Goal: Task Accomplishment & Management: Manage account settings

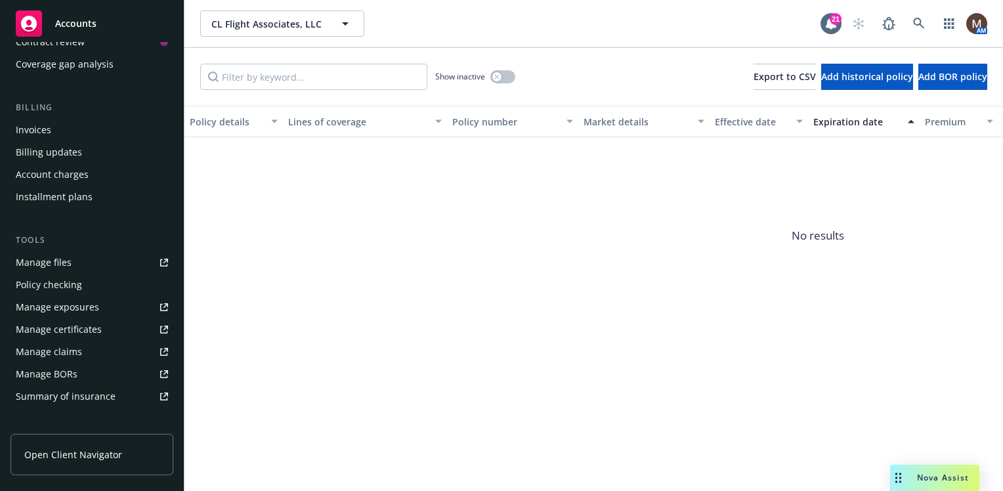
scroll to position [197, 0]
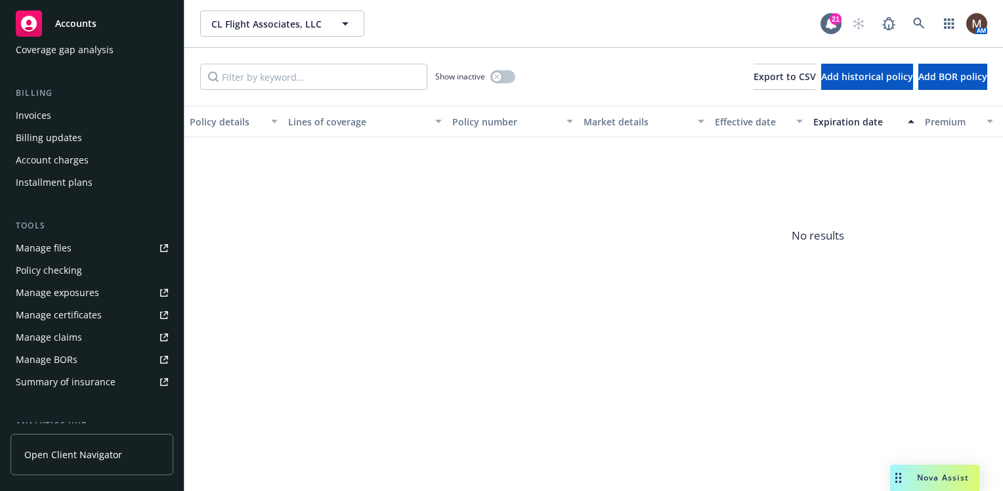
click at [62, 247] on div "Manage files" at bounding box center [44, 248] width 56 height 21
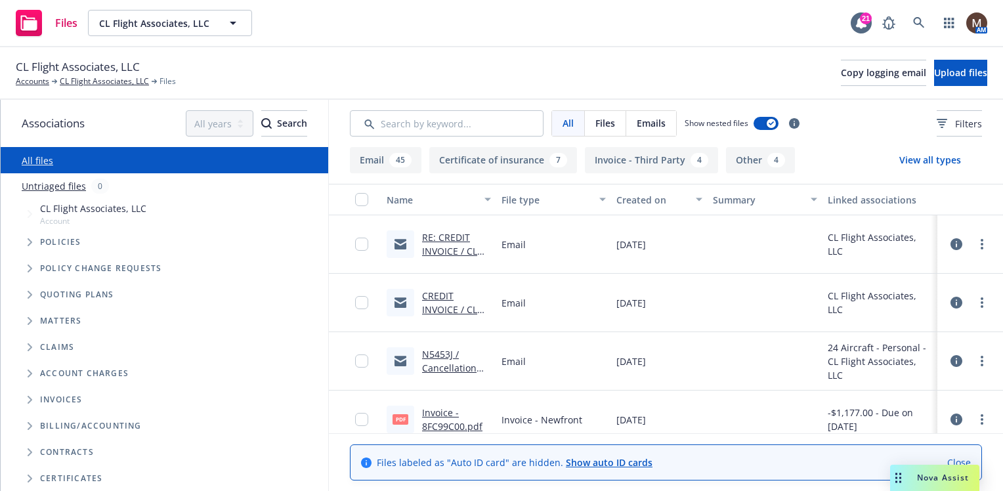
click at [448, 251] on link "RE: CREDIT INVOICE / CL Flight Associates" at bounding box center [449, 258] width 55 height 54
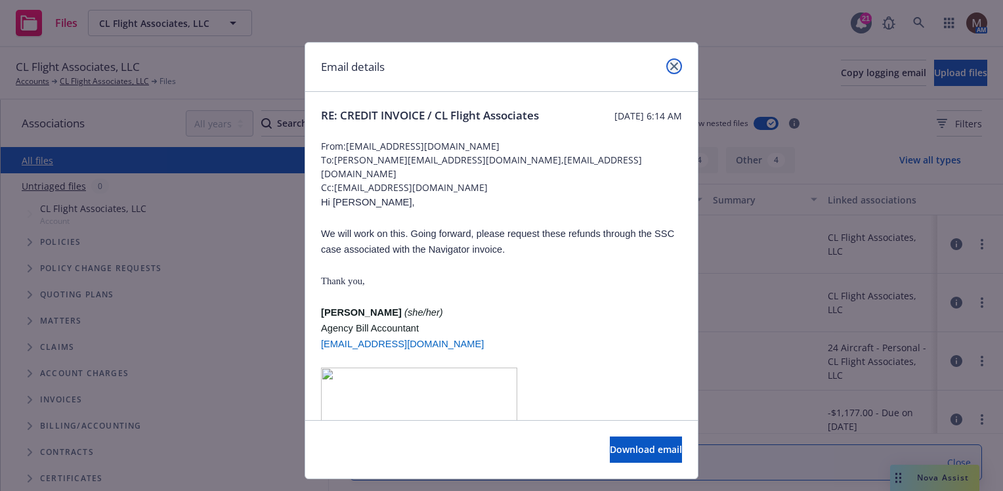
click at [670, 64] on icon "close" at bounding box center [674, 66] width 8 height 8
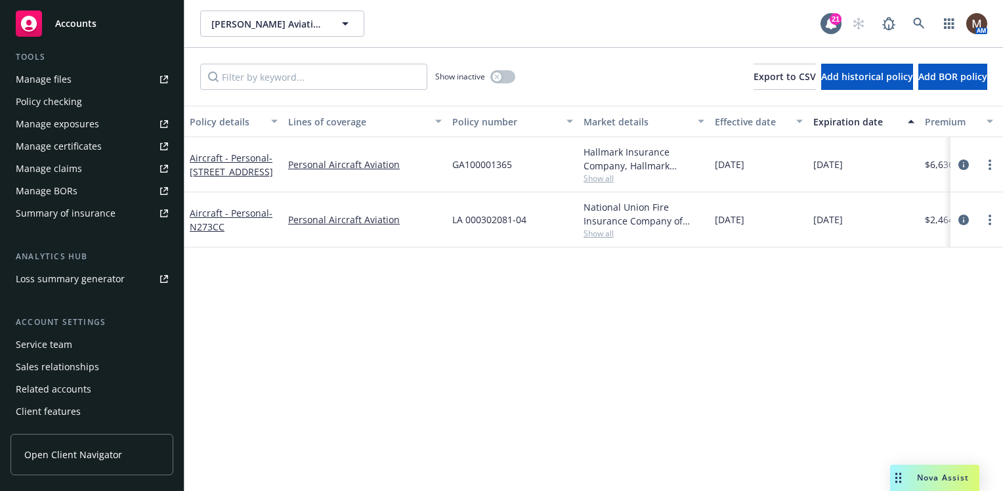
scroll to position [386, 0]
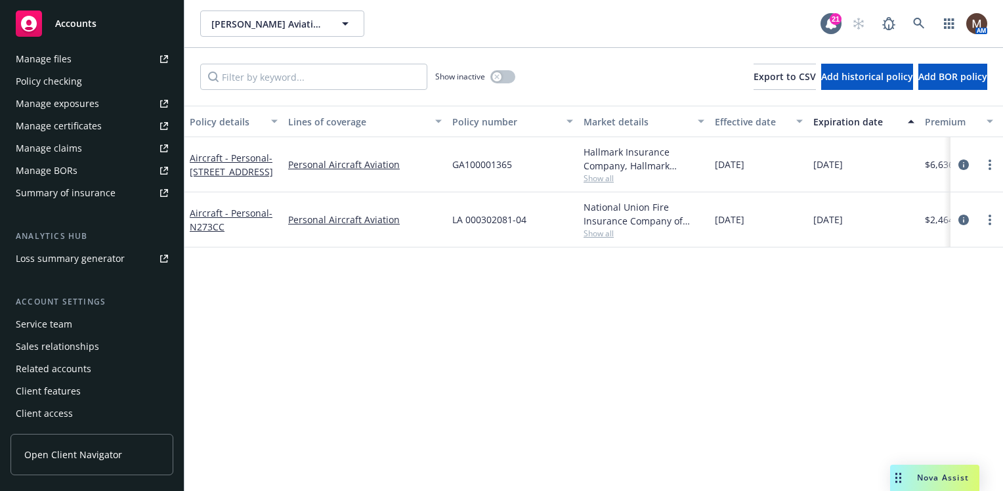
click at [53, 58] on div "Manage files" at bounding box center [44, 59] width 56 height 21
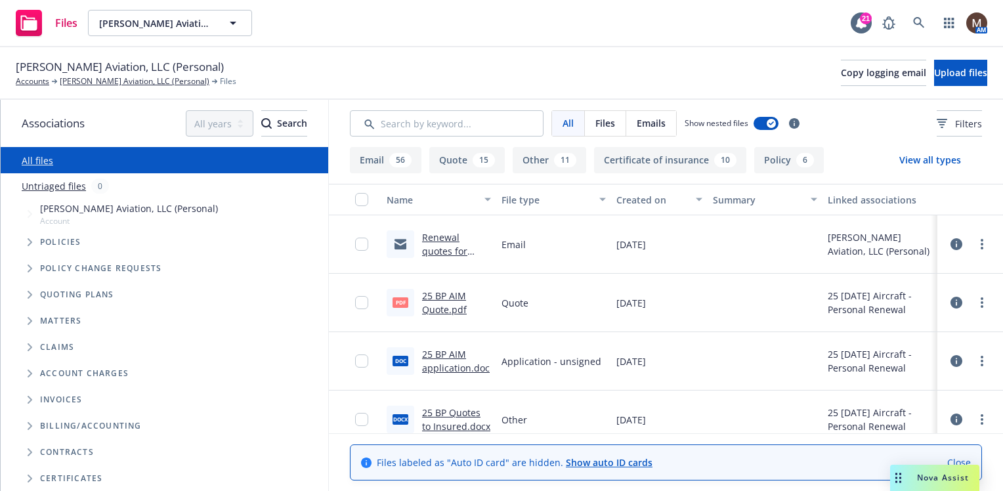
click at [453, 293] on link "25 BP AIM Quote.pdf" at bounding box center [444, 302] width 45 height 26
click at [140, 80] on link "Regenald Michaud Aviation, LLC (Personal)" at bounding box center [135, 81] width 150 height 12
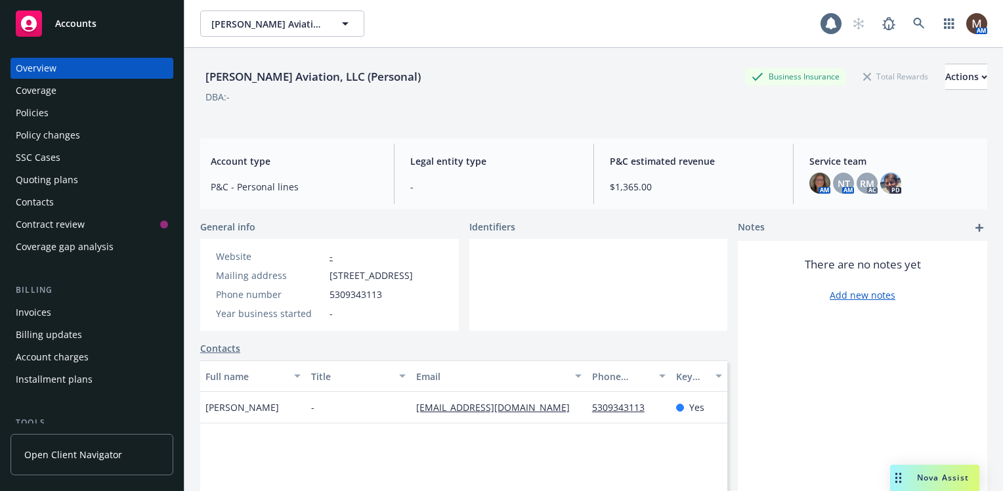
click at [45, 114] on div "Policies" at bounding box center [32, 112] width 33 height 21
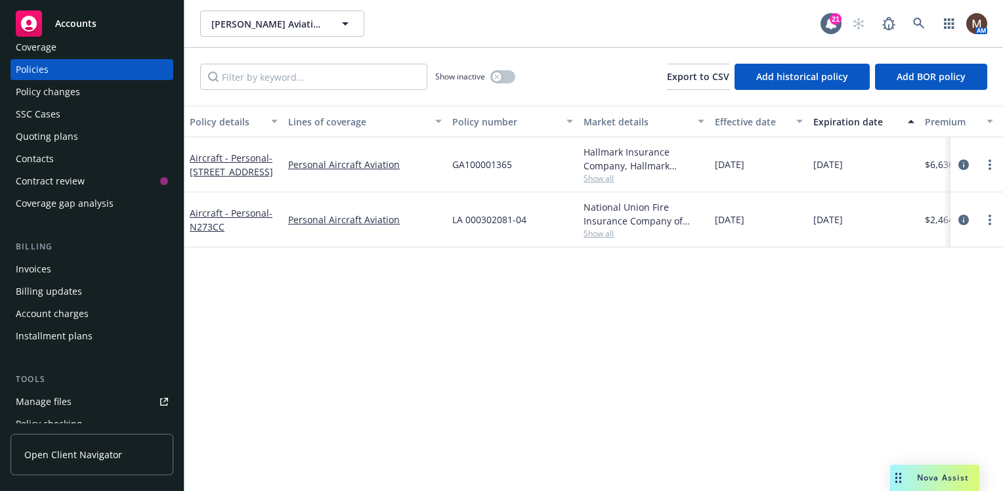
scroll to position [66, 0]
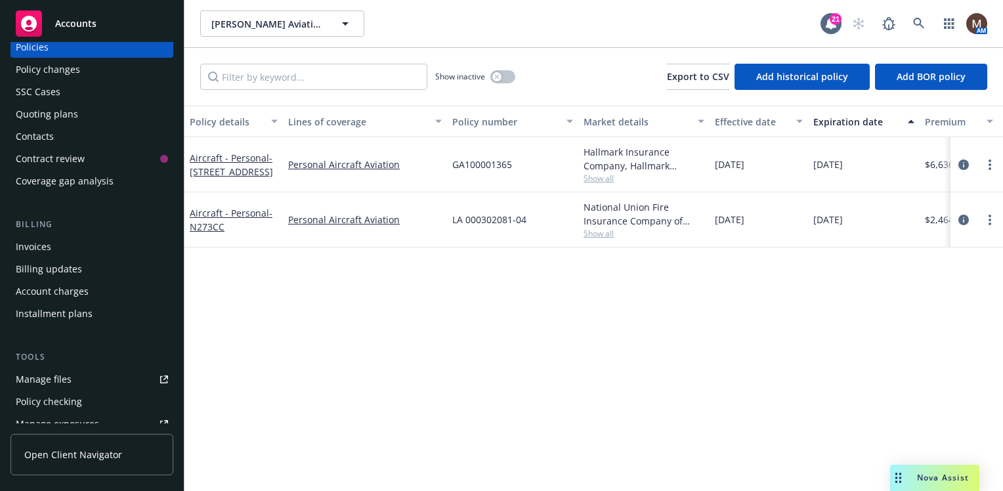
click at [77, 379] on link "Manage files" at bounding box center [92, 379] width 163 height 21
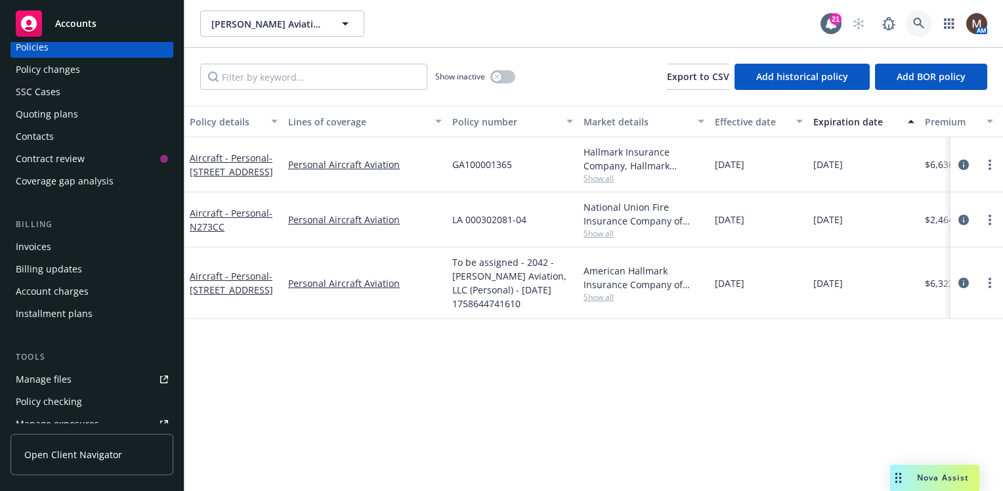
click at [917, 20] on icon at bounding box center [919, 24] width 12 height 12
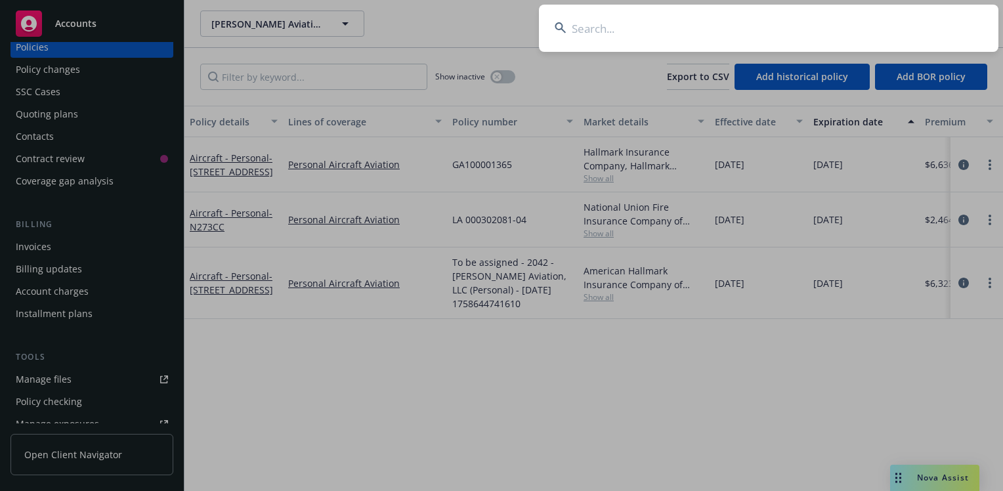
click at [591, 26] on input at bounding box center [768, 28] width 459 height 47
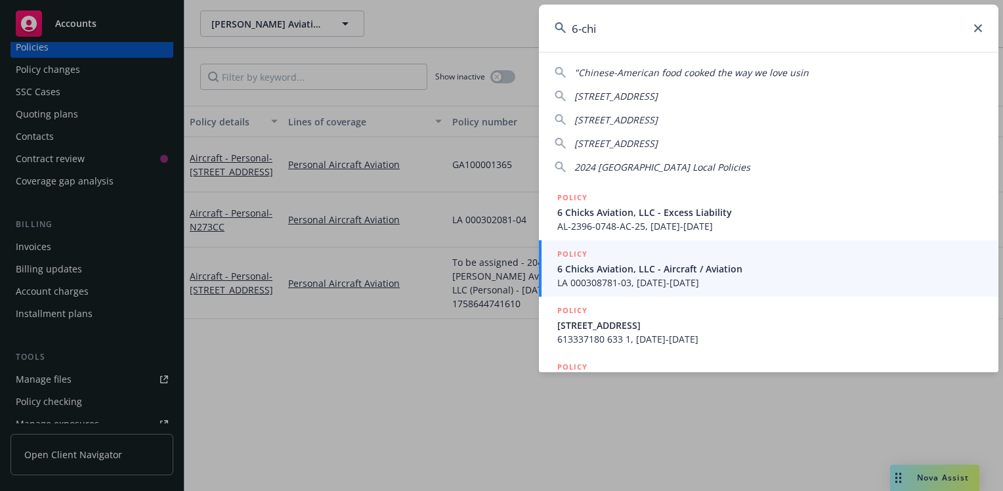
type input "6-chi"
drag, startPoint x: 595, startPoint y: 267, endPoint x: 578, endPoint y: 269, distance: 17.2
click at [595, 267] on span "6 Chicks Aviation, LLC - Aircraft / Aviation" at bounding box center [769, 269] width 425 height 14
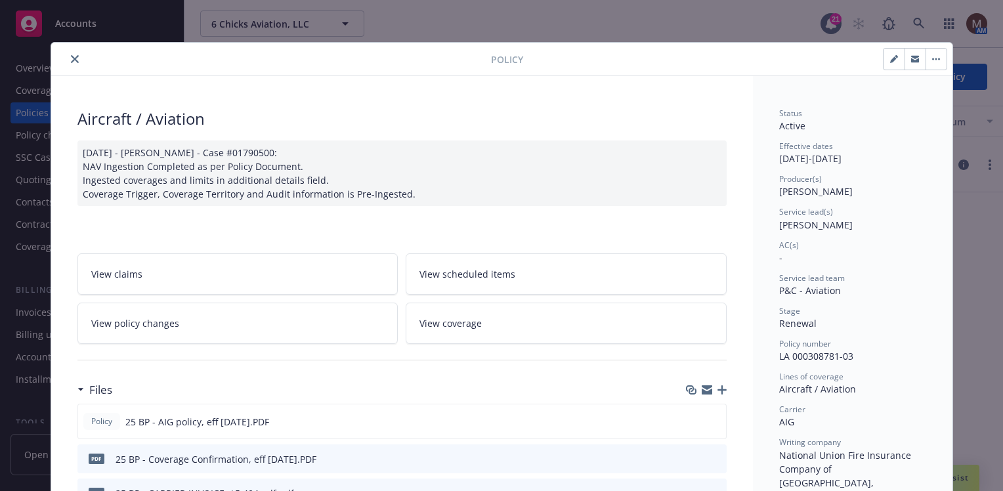
click at [71, 56] on icon "close" at bounding box center [75, 59] width 8 height 8
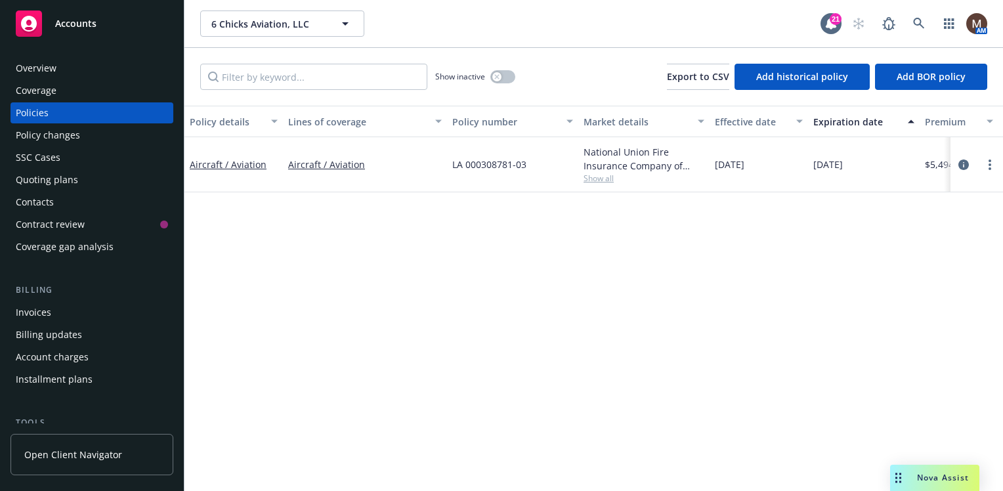
click at [53, 309] on div "Invoices" at bounding box center [92, 312] width 152 height 21
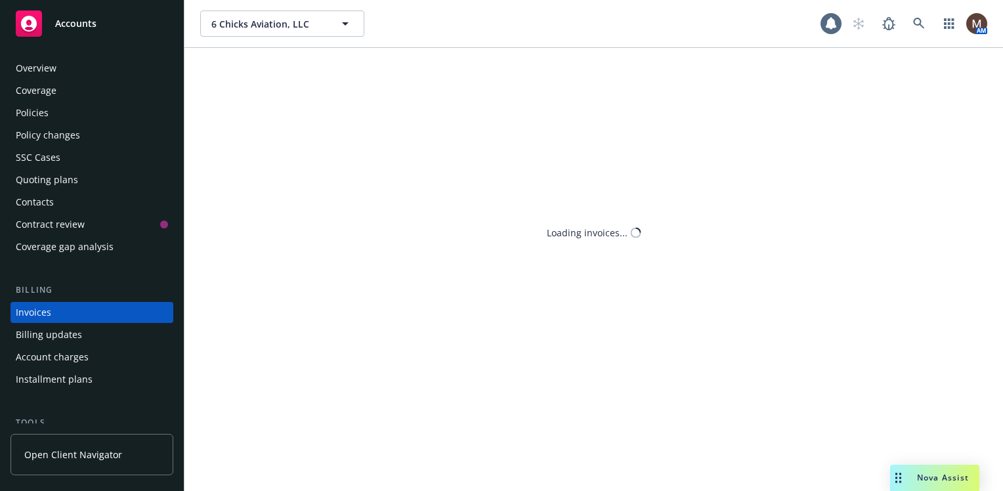
scroll to position [46, 0]
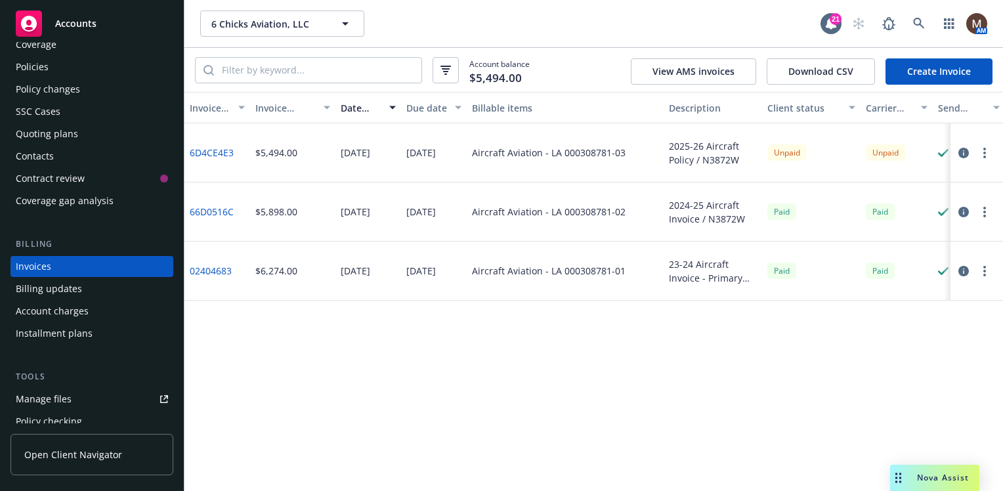
click at [33, 66] on div "Policies" at bounding box center [32, 66] width 33 height 21
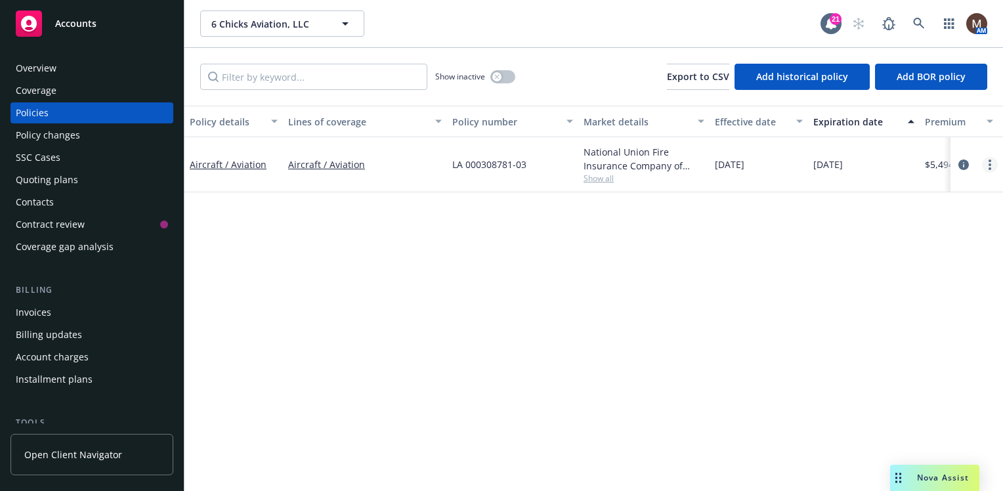
click at [990, 160] on circle "more" at bounding box center [989, 160] width 3 height 3
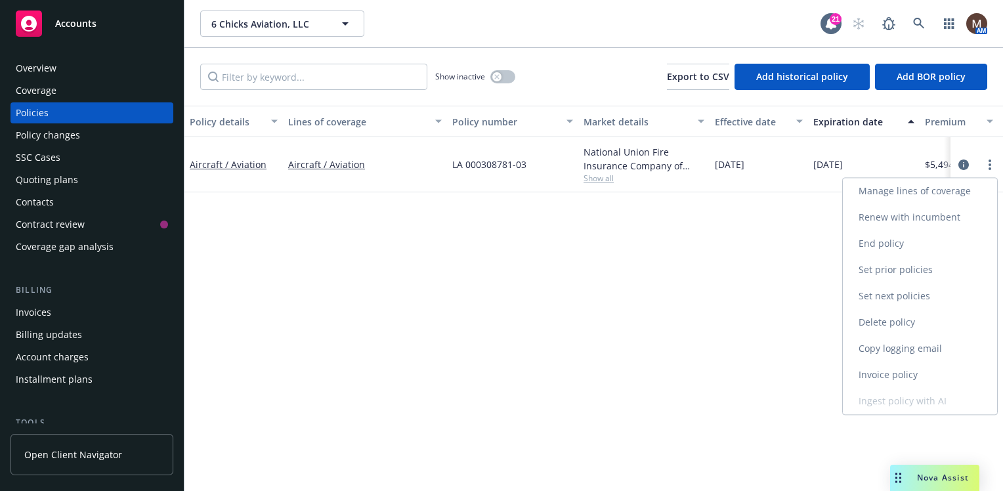
click at [873, 345] on link "Copy logging email" at bounding box center [920, 348] width 154 height 26
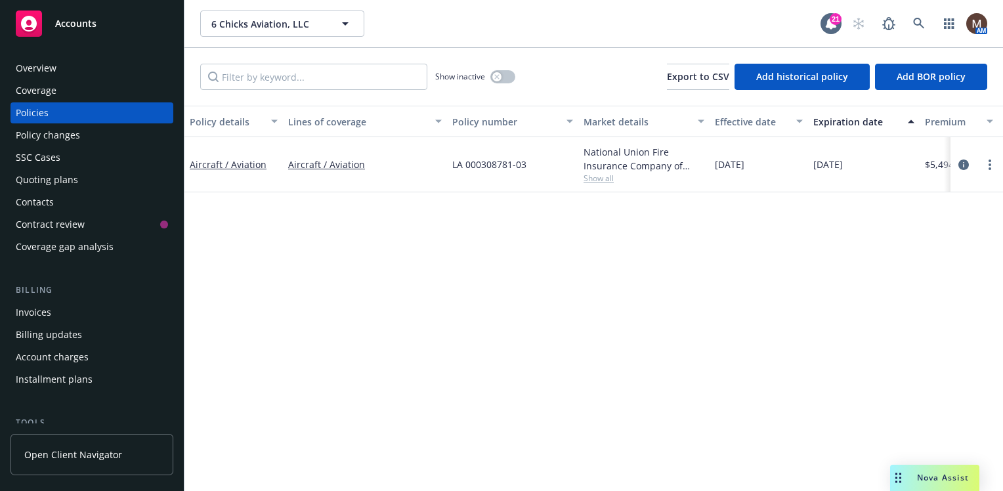
scroll to position [66, 0]
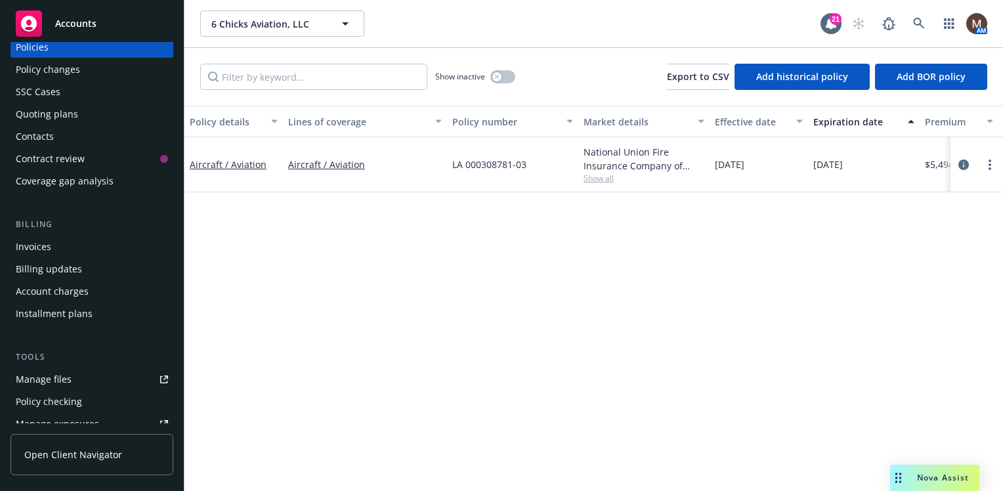
click at [70, 377] on link "Manage files" at bounding box center [92, 379] width 163 height 21
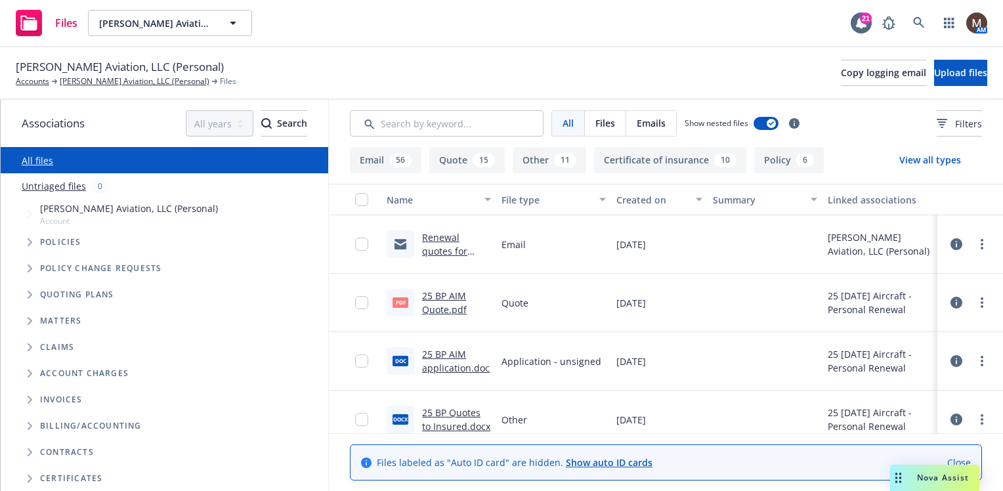
drag, startPoint x: 131, startPoint y: 79, endPoint x: 142, endPoint y: 88, distance: 14.0
click at [131, 79] on link "[PERSON_NAME] Aviation, LLC (Personal)" at bounding box center [135, 81] width 150 height 12
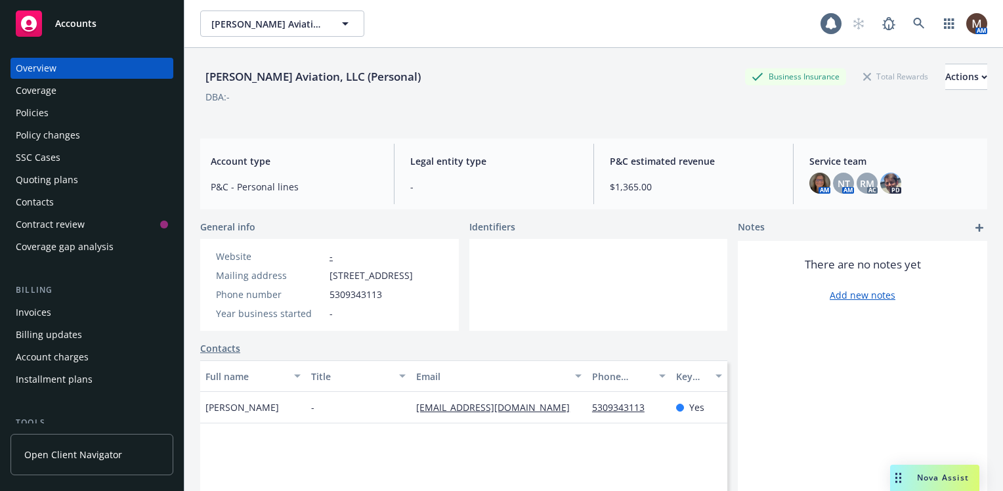
click at [47, 110] on div "Policies" at bounding box center [32, 112] width 33 height 21
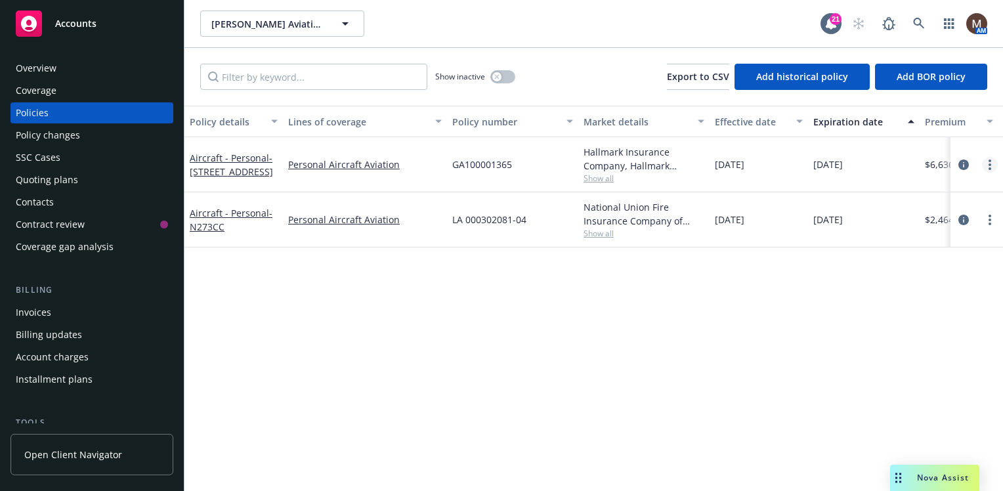
click at [992, 159] on link "more" at bounding box center [990, 165] width 16 height 16
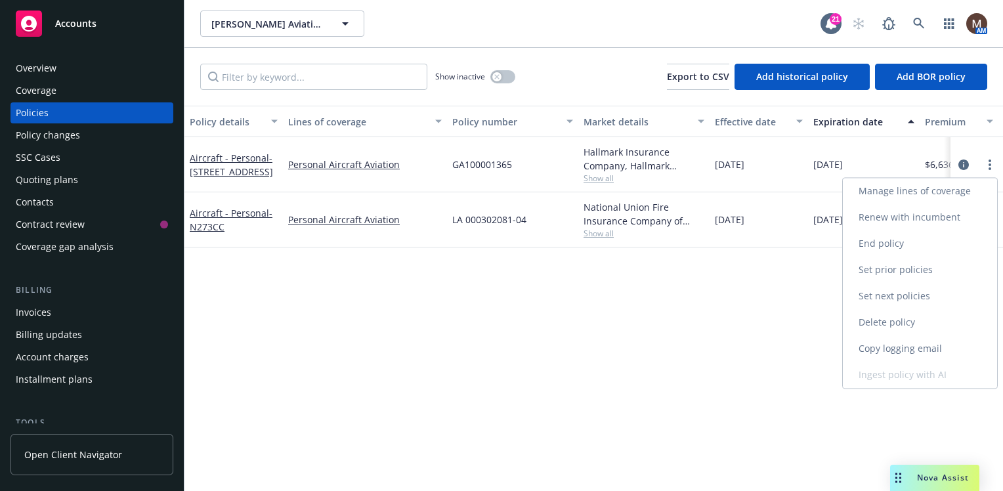
click at [927, 217] on link "Renew with incumbent" at bounding box center [920, 217] width 154 height 26
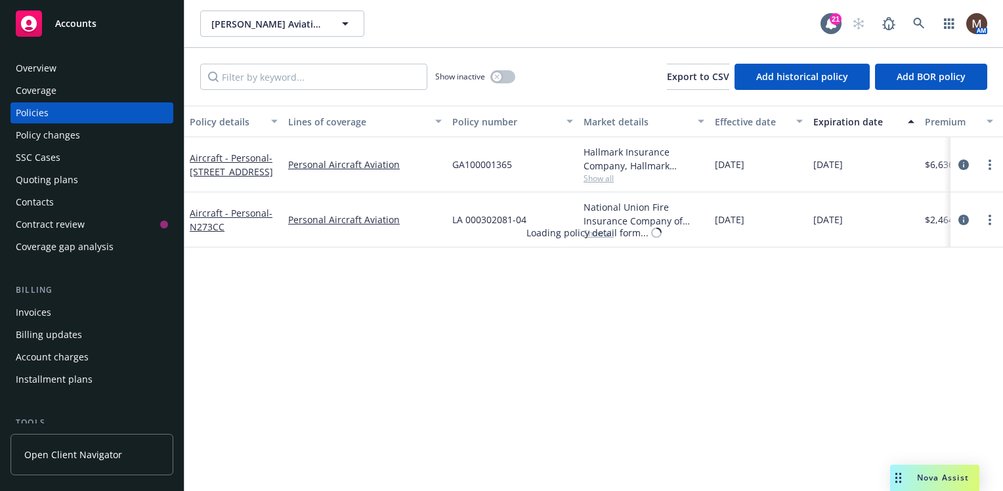
select select "12"
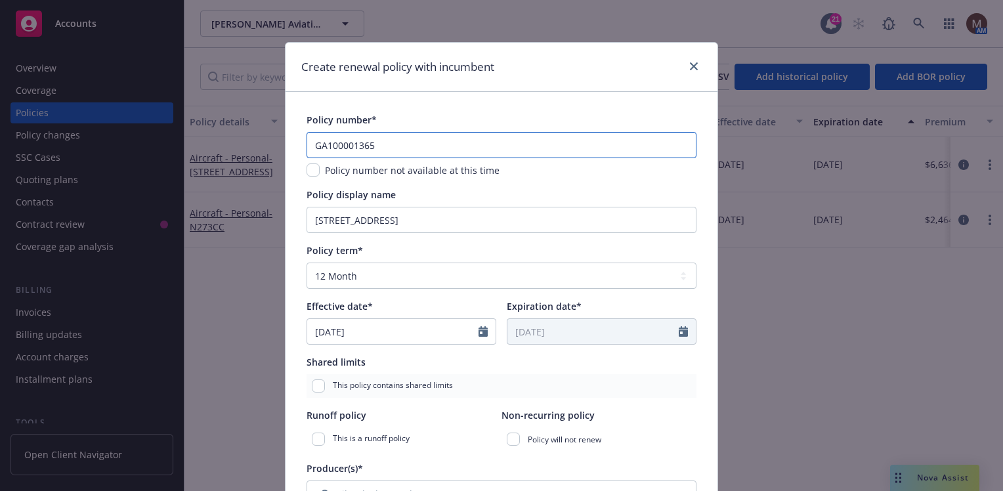
drag, startPoint x: 381, startPoint y: 146, endPoint x: 273, endPoint y: 148, distance: 107.7
click at [273, 148] on div "Create renewal policy with incumbent Policy number* GA100001365 Policy number n…" at bounding box center [501, 245] width 1003 height 491
type input "TBD"
click at [306, 170] on input "checkbox" at bounding box center [312, 169] width 13 height 13
checkbox input "true"
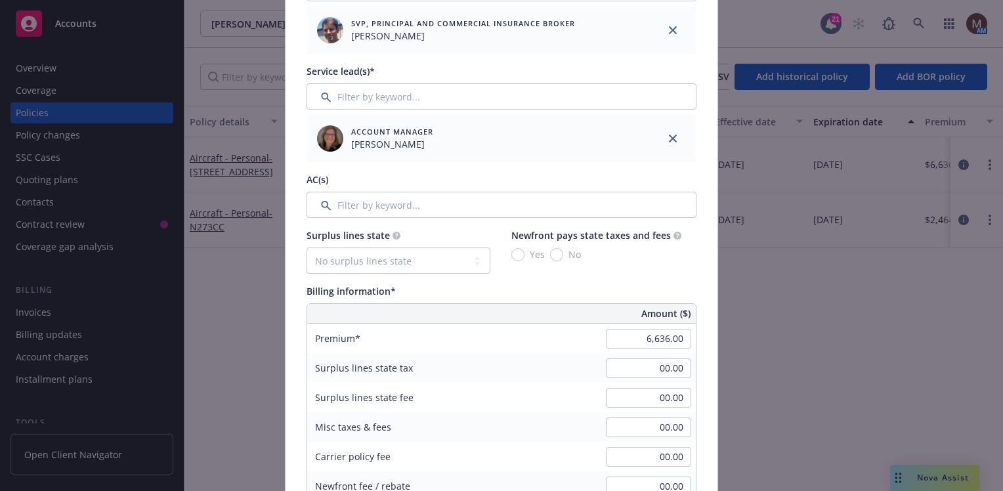
scroll to position [525, 0]
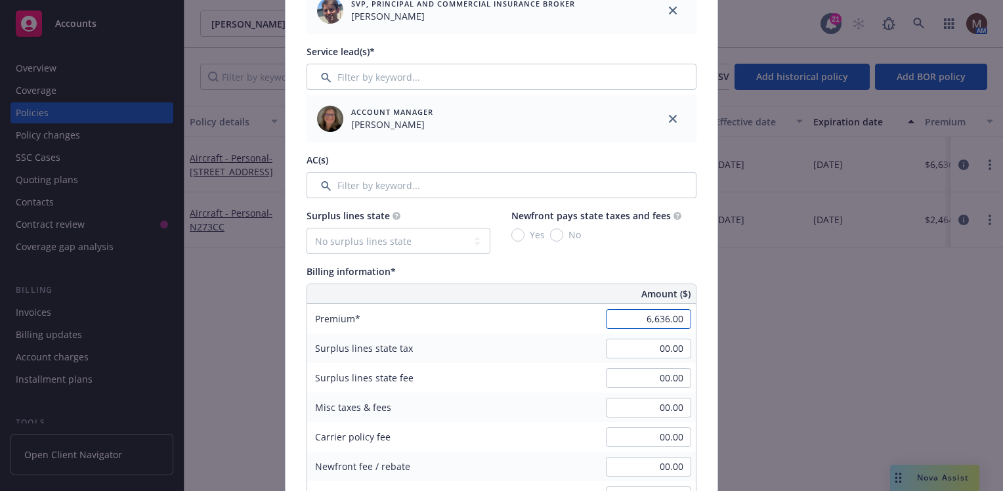
click at [662, 325] on input "6,636.00" at bounding box center [648, 319] width 85 height 20
type input "6,323.00"
click at [591, 392] on div "Misc taxes & fees 00.00" at bounding box center [501, 407] width 389 height 30
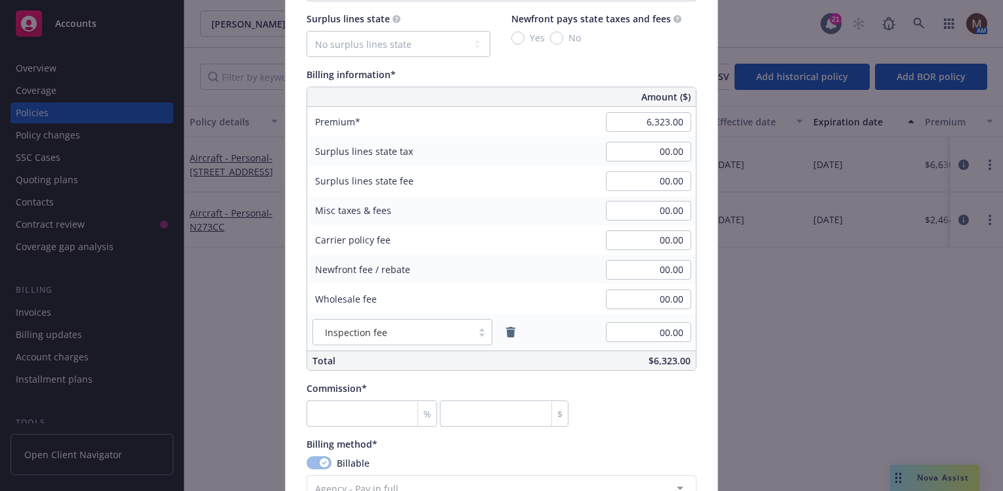
scroll to position [788, 0]
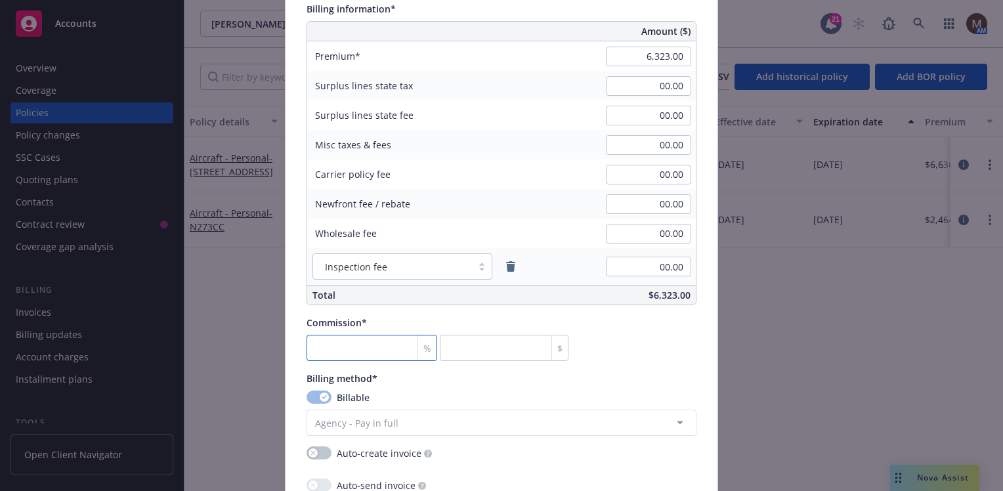
click at [355, 341] on input "number" at bounding box center [371, 348] width 131 height 26
type input "1"
type input "63.23"
type input "15"
type input "948.45"
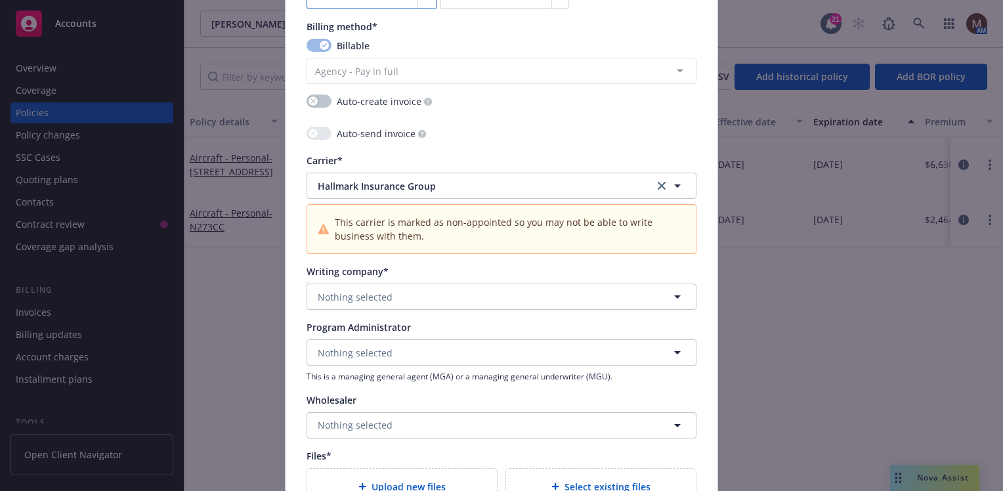
scroll to position [1181, 0]
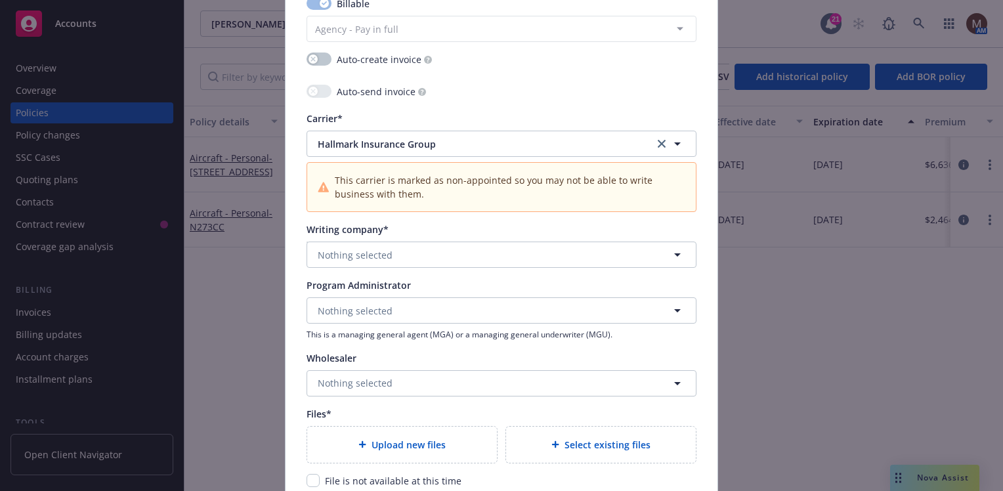
type input "15"
click at [347, 255] on span "Nothing selected" at bounding box center [355, 255] width 75 height 14
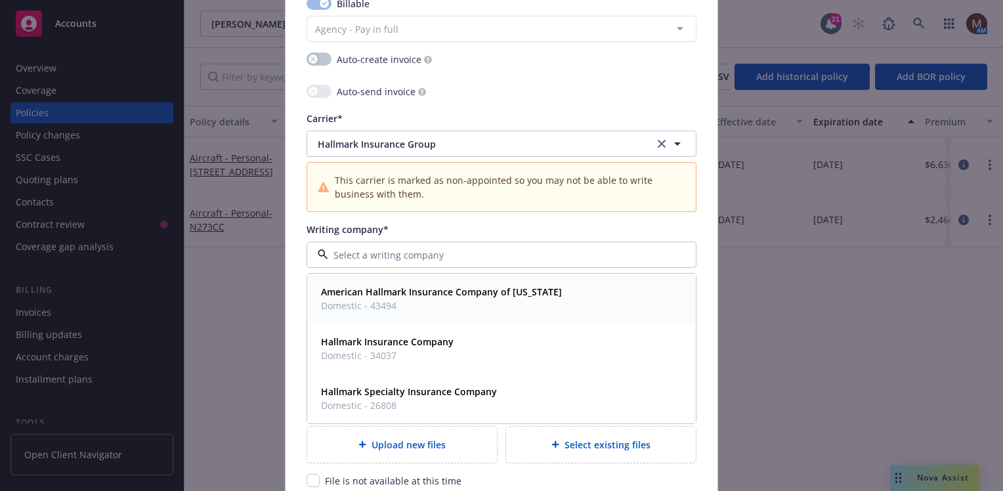
click at [386, 291] on strong "American Hallmark Insurance Company of Texas" at bounding box center [441, 291] width 241 height 12
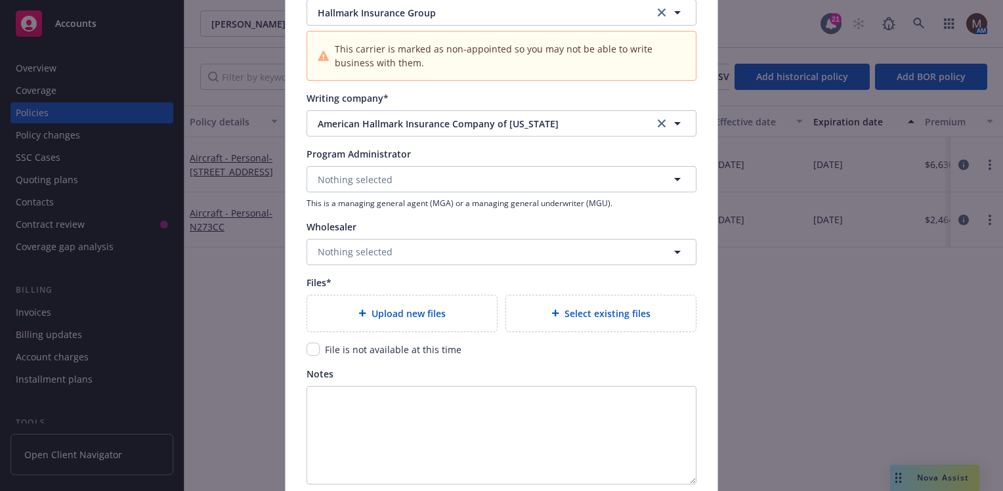
scroll to position [1378, 0]
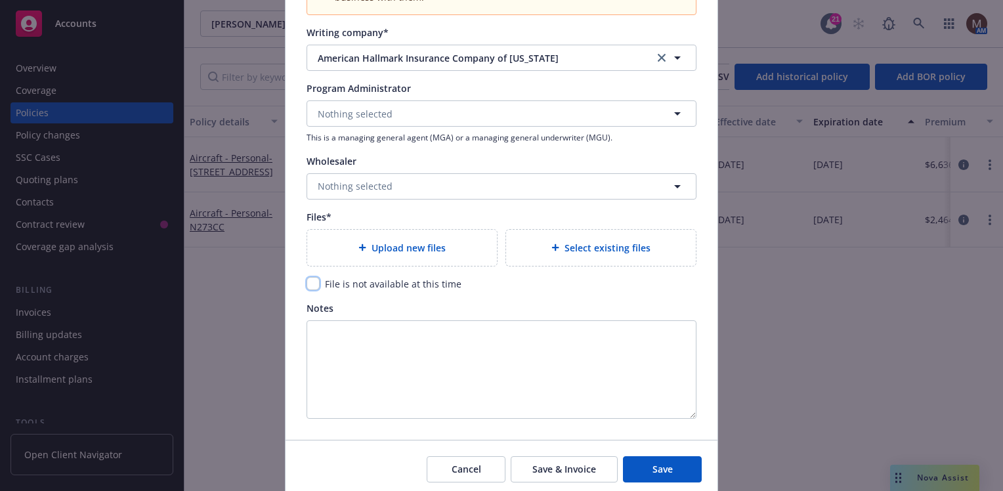
click at [306, 284] on input "checkbox" at bounding box center [312, 283] width 13 height 13
checkbox input "true"
click at [656, 466] on span "Save" at bounding box center [662, 469] width 20 height 12
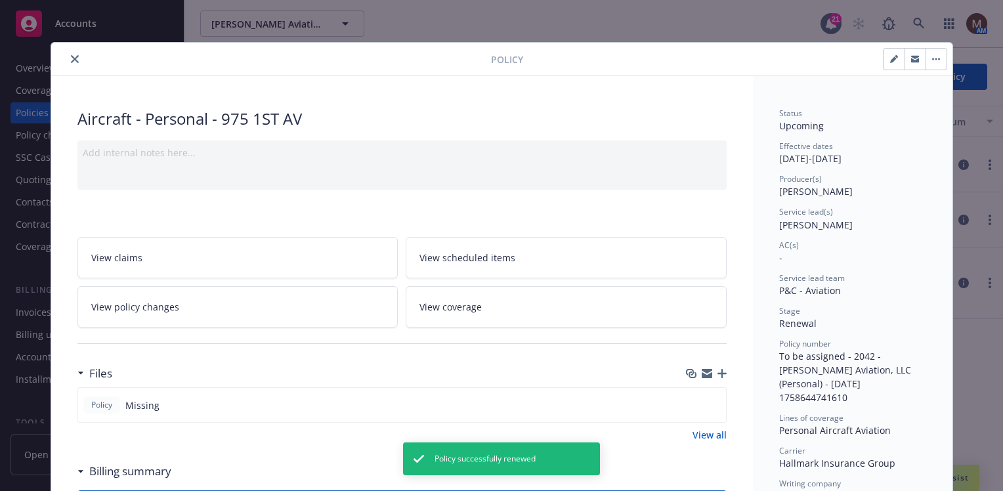
click at [71, 55] on icon "close" at bounding box center [75, 59] width 8 height 8
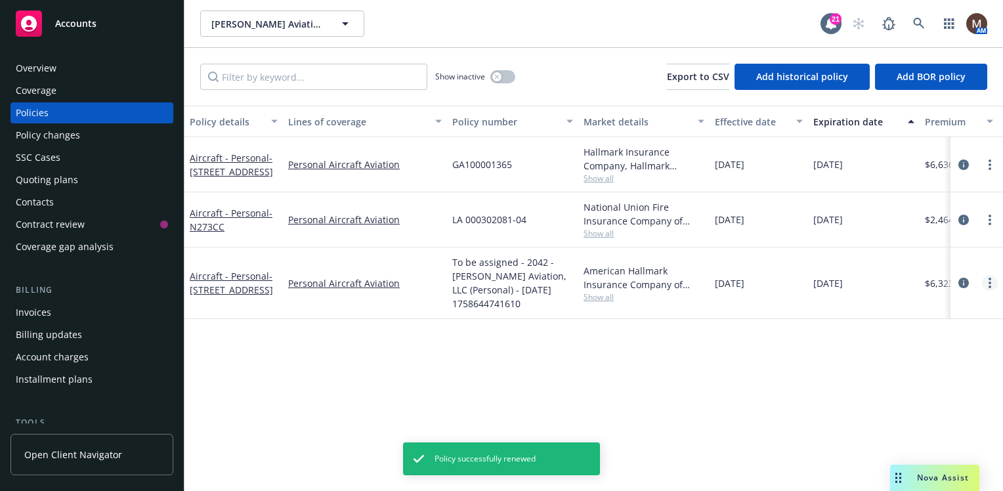
click at [992, 277] on link "more" at bounding box center [990, 283] width 16 height 16
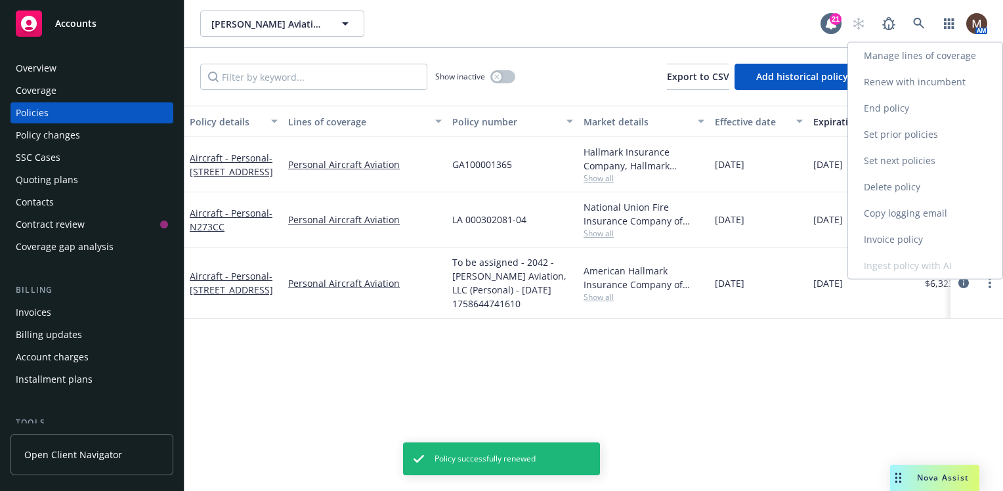
click at [890, 211] on link "Copy logging email" at bounding box center [925, 213] width 154 height 26
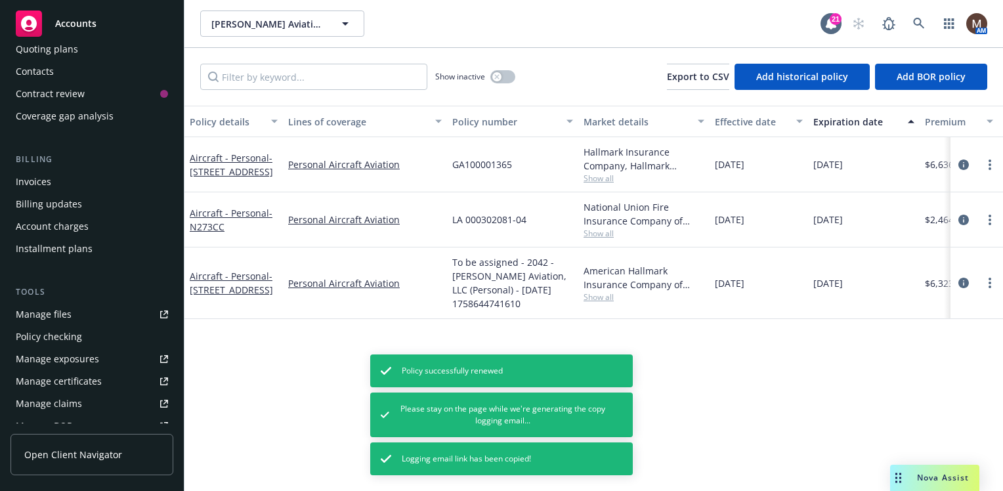
scroll to position [131, 0]
click at [71, 309] on link "Manage files" at bounding box center [92, 313] width 163 height 21
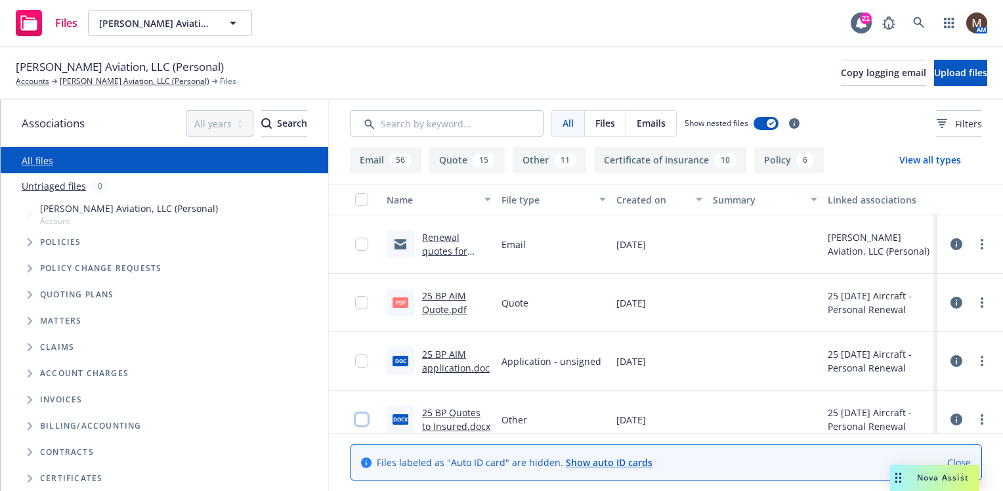
click at [360, 419] on input "checkbox" at bounding box center [361, 419] width 13 height 13
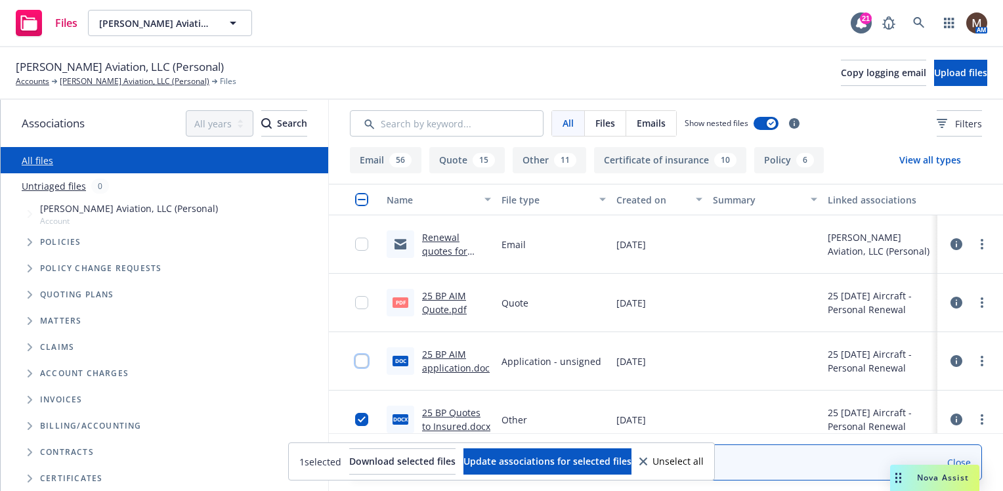
drag, startPoint x: 360, startPoint y: 358, endPoint x: 368, endPoint y: 327, distance: 32.5
click at [360, 358] on input "checkbox" at bounding box center [361, 360] width 13 height 13
click at [362, 301] on input "checkbox" at bounding box center [361, 302] width 13 height 13
click at [364, 240] on input "checkbox" at bounding box center [361, 244] width 13 height 13
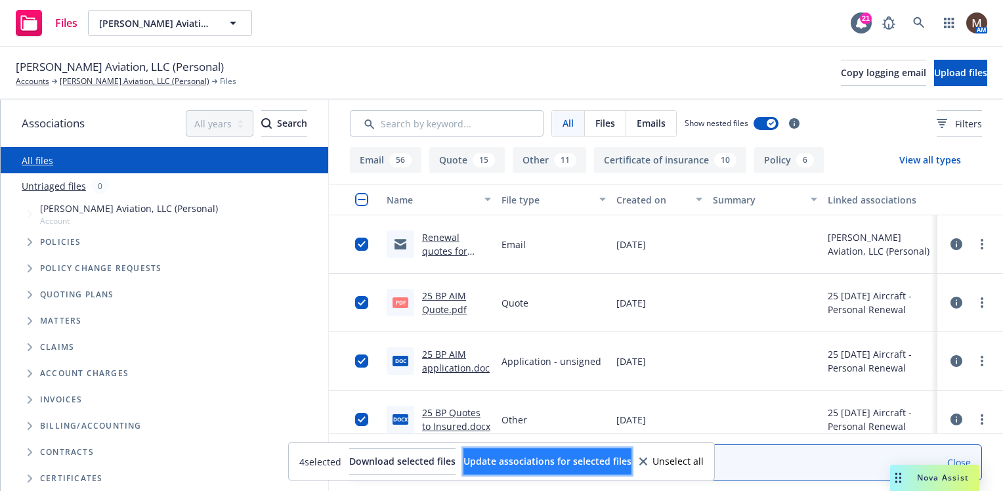
click at [602, 456] on span "Update associations for selected files" at bounding box center [547, 461] width 168 height 12
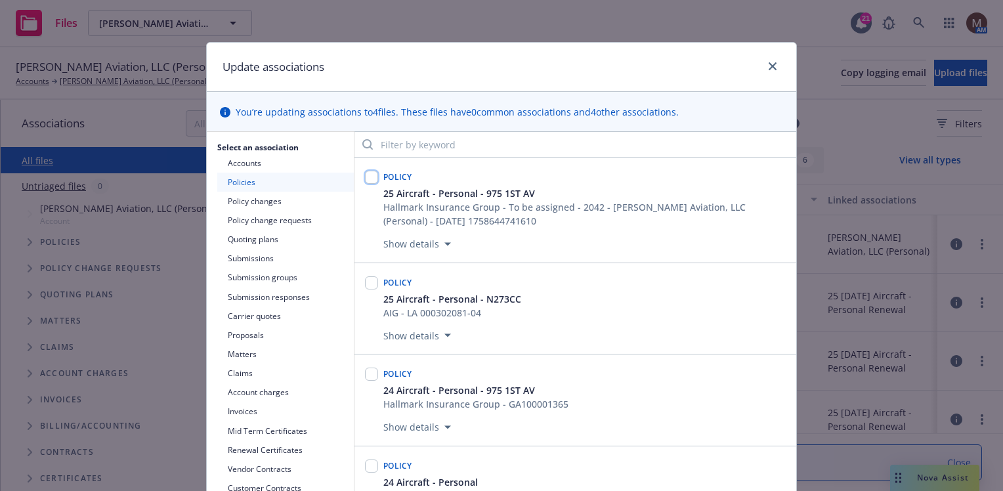
click at [365, 177] on input "checkbox" at bounding box center [371, 177] width 13 height 13
checkbox input "true"
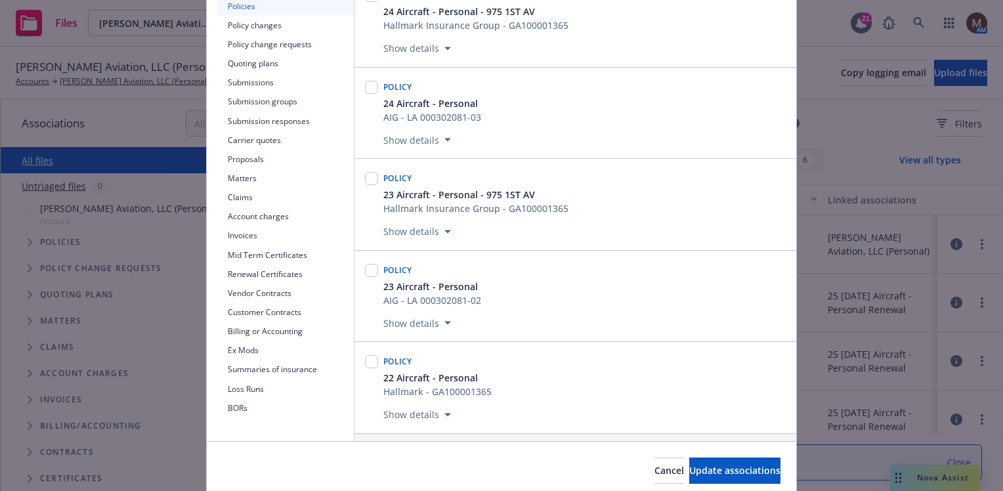
scroll to position [197, 0]
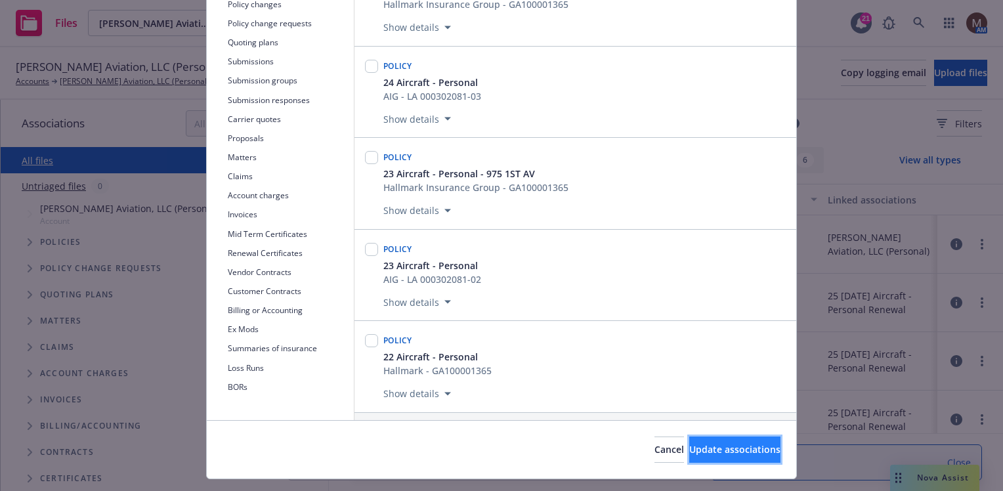
click at [736, 442] on button "Update associations" at bounding box center [734, 449] width 91 height 26
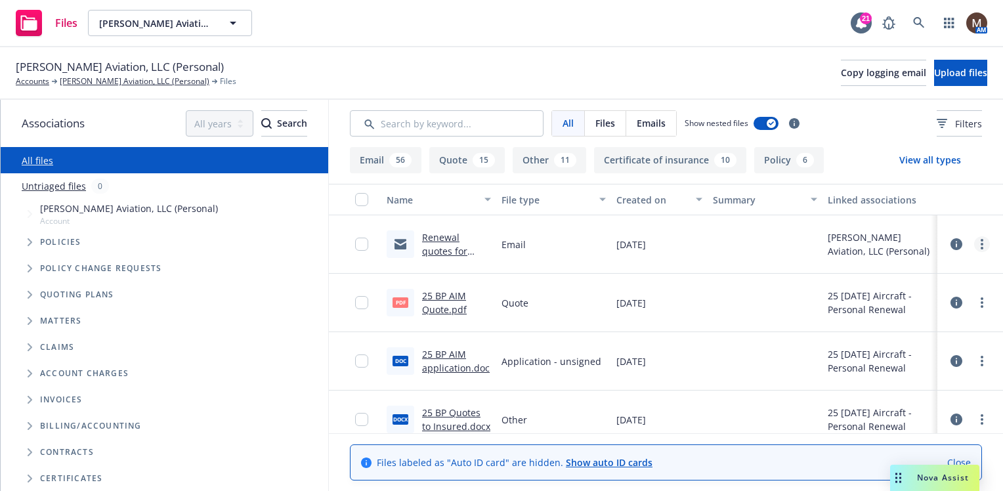
click at [974, 239] on link "more" at bounding box center [982, 244] width 16 height 16
click at [877, 319] on link "Edit" at bounding box center [914, 323] width 131 height 26
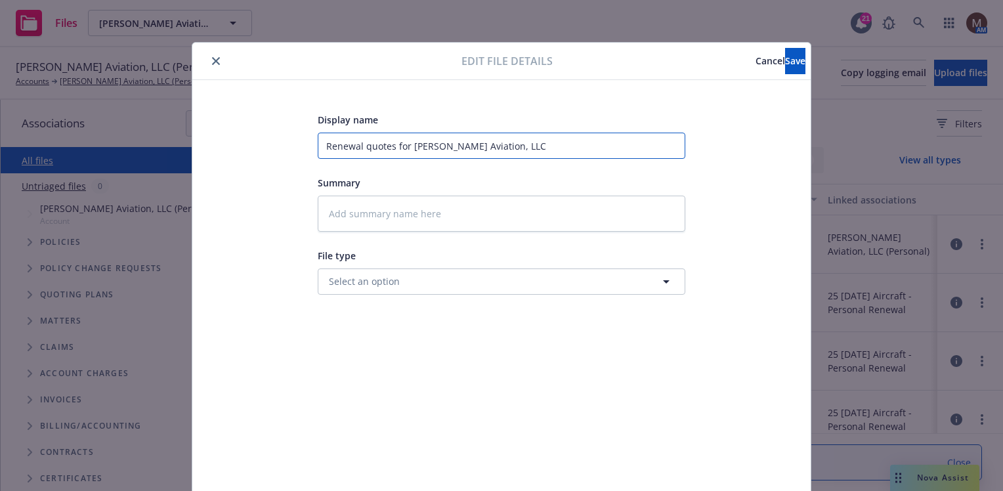
drag, startPoint x: 557, startPoint y: 144, endPoint x: 158, endPoint y: 142, distance: 399.0
click at [158, 142] on div "Edit file details Cancel Save Display name Renewal quotes for Regenald Michaud …" at bounding box center [501, 245] width 1003 height 491
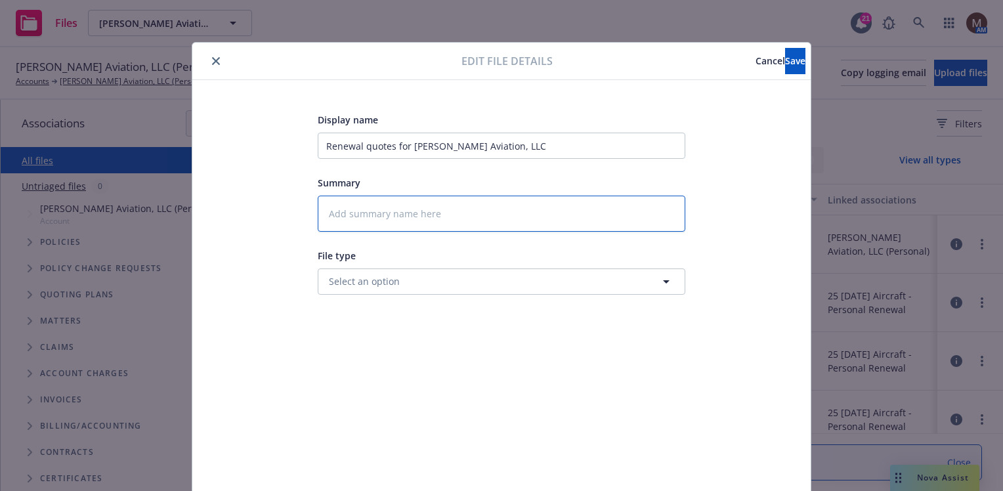
click at [377, 215] on textarea at bounding box center [502, 214] width 368 height 36
paste textarea "Renewal quotes for Regenald Michaud Aviation, LLC"
type textarea "x"
type textarea "Renewal quotes for Regenald Michaud Aviation, LLC"
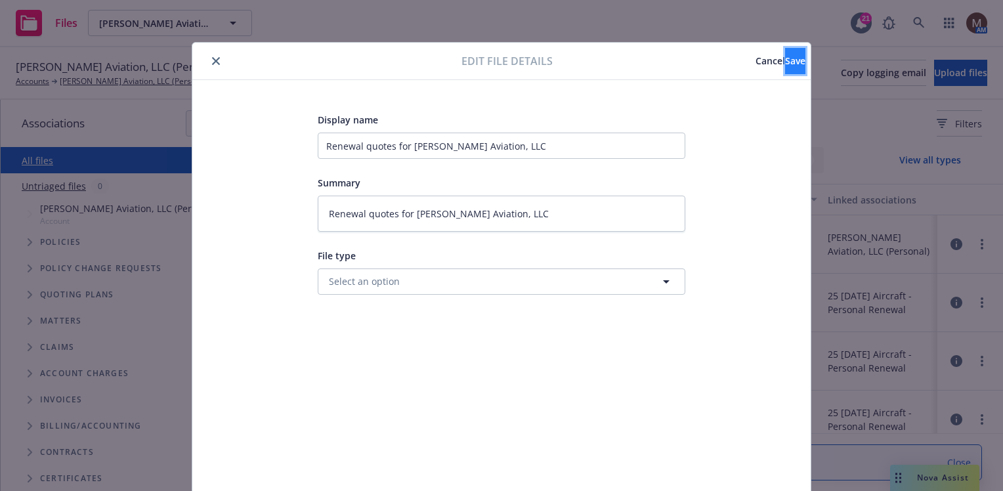
click at [785, 58] on button "Save" at bounding box center [795, 61] width 20 height 26
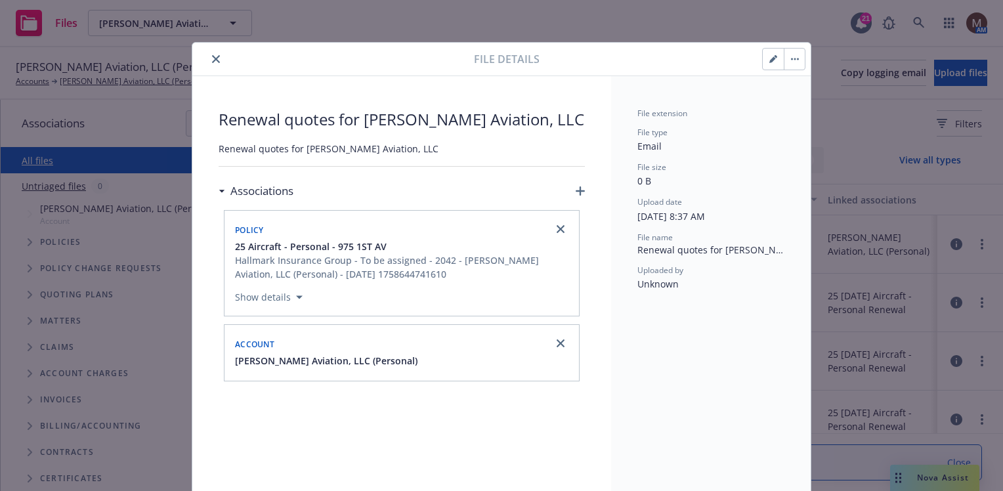
click at [212, 55] on icon "close" at bounding box center [216, 59] width 8 height 8
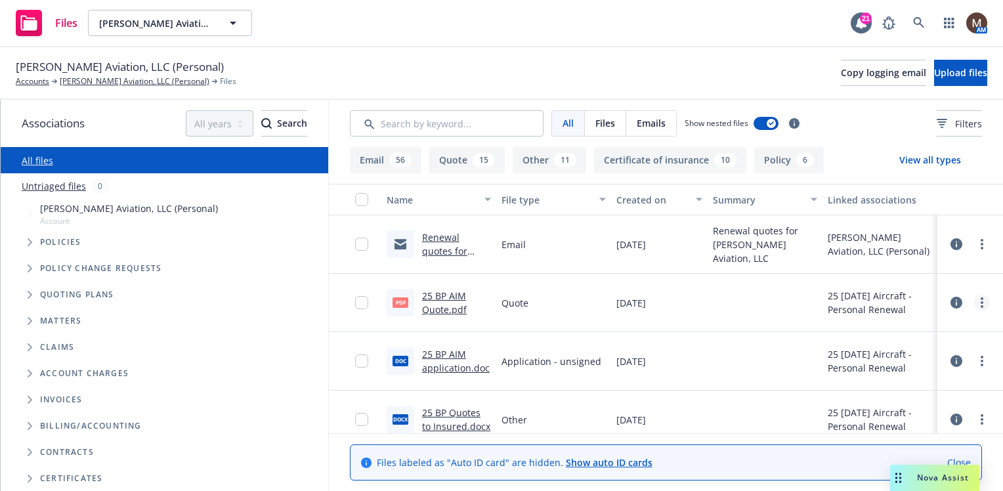
click at [980, 299] on circle "more" at bounding box center [981, 298] width 3 height 3
click at [879, 377] on link "Edit" at bounding box center [914, 382] width 131 height 26
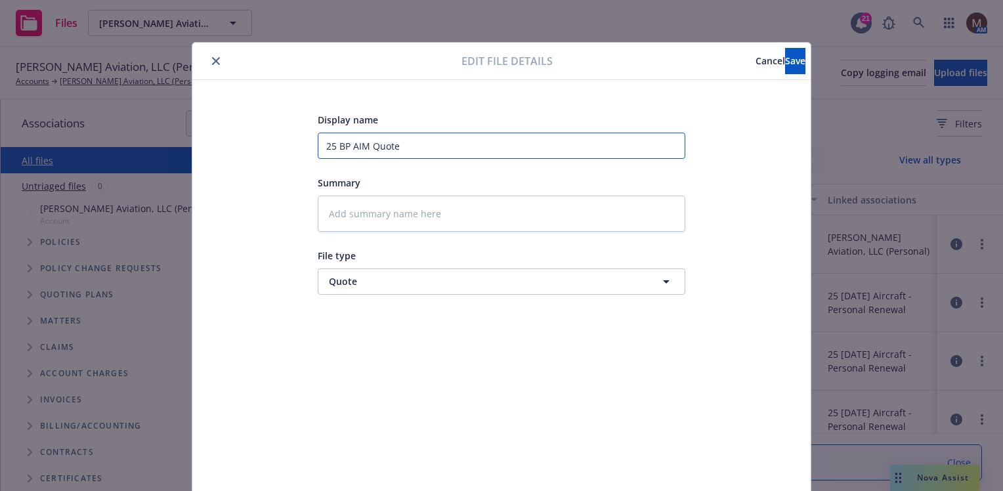
drag, startPoint x: 418, startPoint y: 143, endPoint x: 289, endPoint y: 138, distance: 129.4
click at [289, 138] on div "Display name 25 BP AIM Quote Summary File type Quote Quote" at bounding box center [502, 309] width 566 height 394
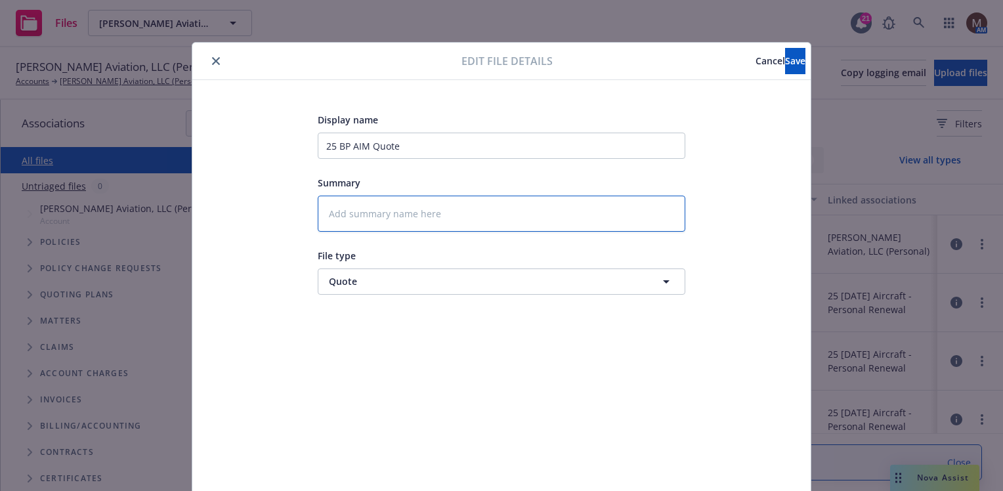
click at [347, 203] on textarea at bounding box center [502, 214] width 368 height 36
paste textarea "25 BP AIM Quote"
type textarea "x"
type textarea "25 BP AIM Quote"
type textarea "x"
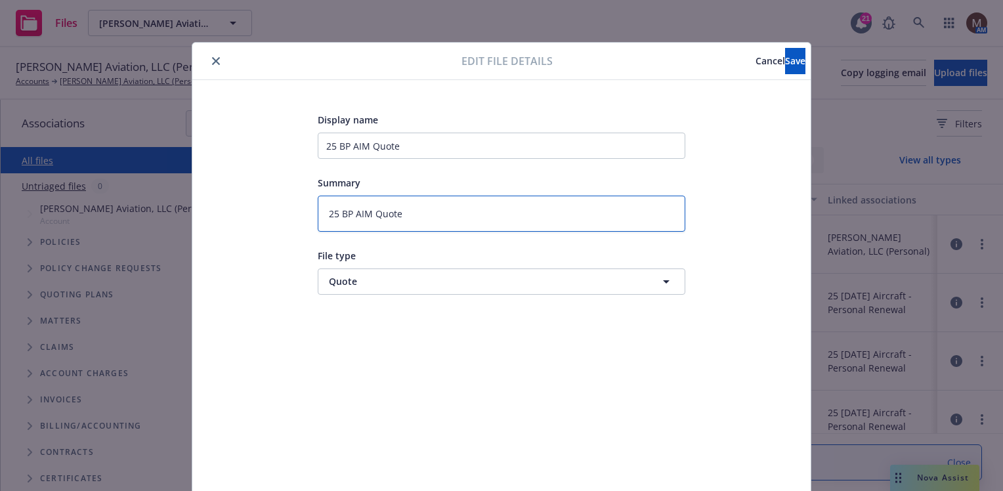
type textarea "25 BP AIM Quote"
type textarea "x"
type textarea "25 BP AIM Quote ("
type textarea "x"
type textarea "25 BP AIM Quote (R"
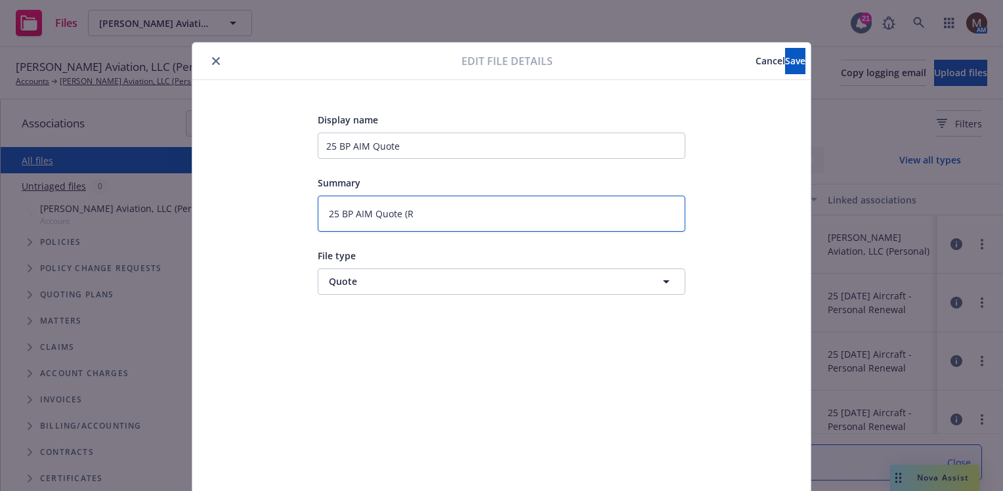
type textarea "x"
type textarea "25 BP AIM Quote (Re"
type textarea "x"
type textarea "25 BP AIM Quote (Rev"
type textarea "x"
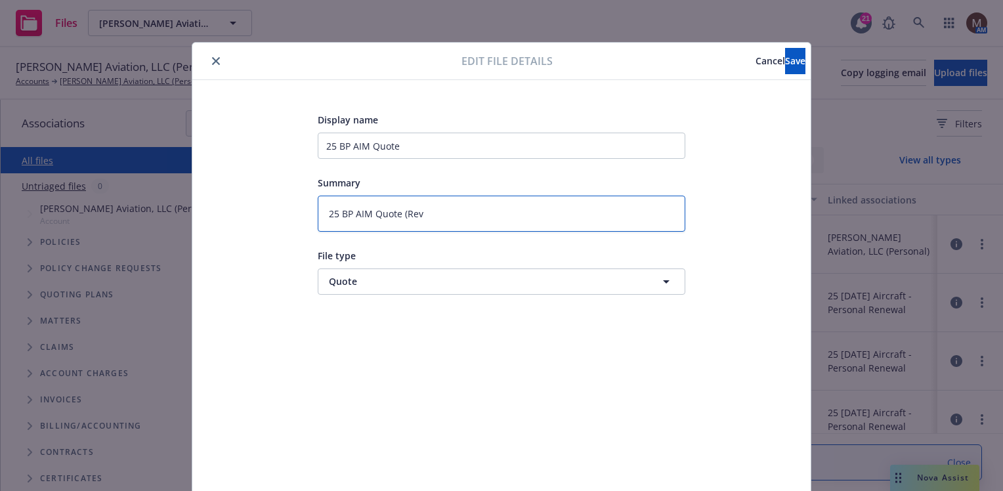
type textarea "25 BP AIM Quote (Revi"
type textarea "x"
type textarea "25 BP AIM Quote (Revis"
type textarea "x"
type textarea "25 BP AIM Quote (Revise"
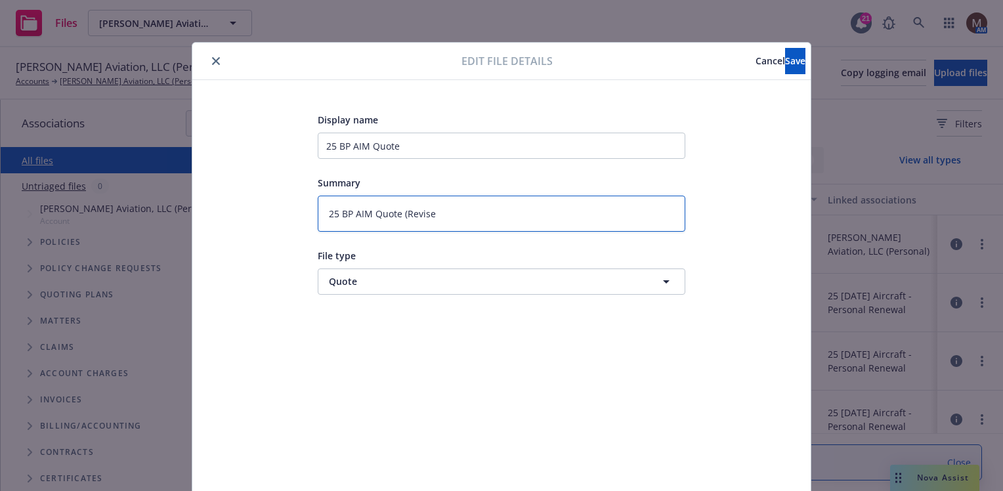
type textarea "x"
type textarea "25 BP AIM Quote (Revised"
type textarea "x"
type textarea "25 BP AIM Quote (Revised)"
click at [785, 56] on span "Save" at bounding box center [795, 60] width 20 height 12
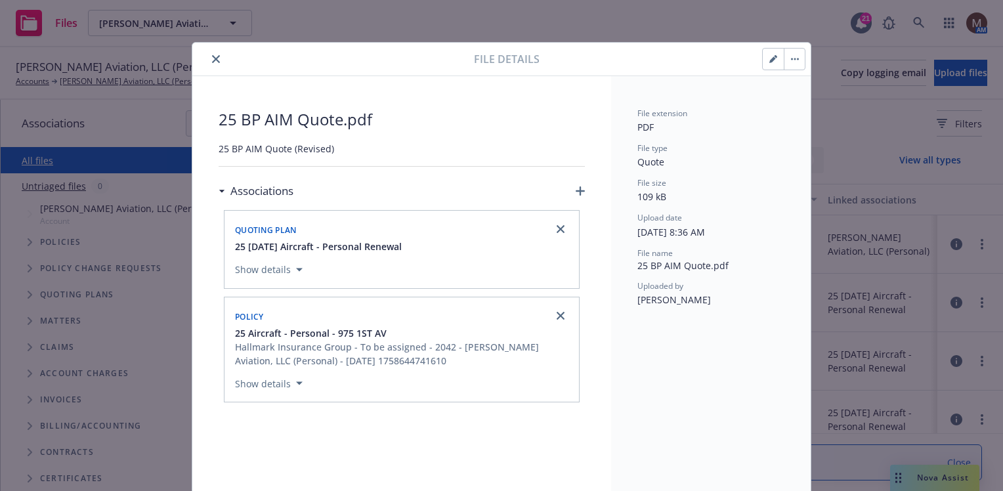
click at [212, 58] on icon "close" at bounding box center [216, 59] width 8 height 8
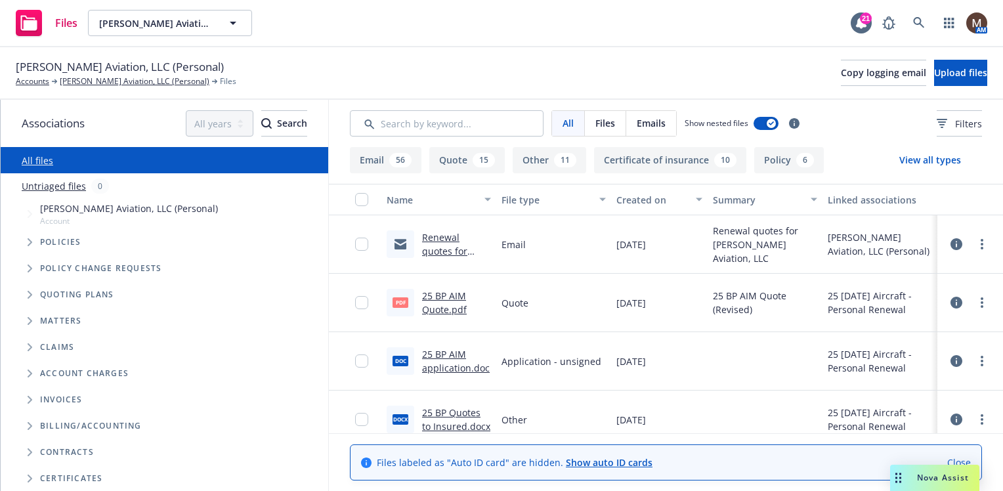
scroll to position [66, 0]
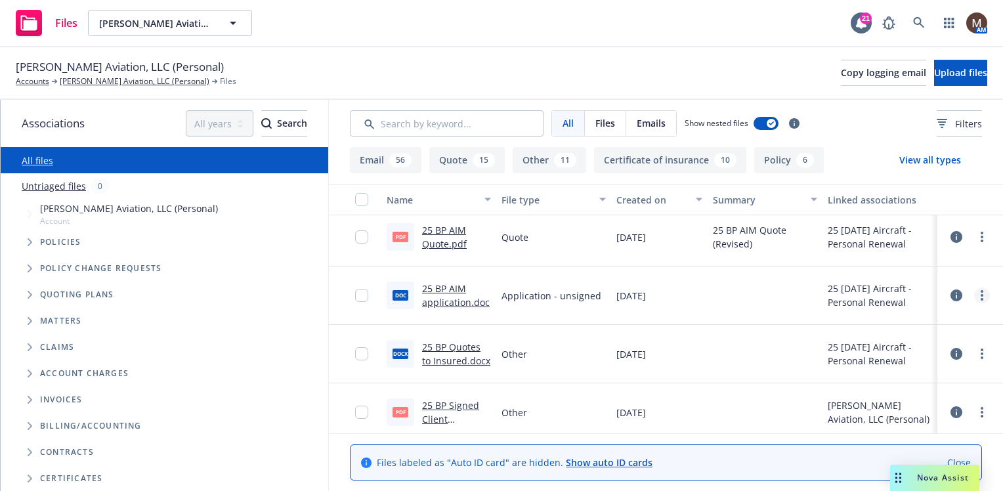
click at [974, 293] on link "more" at bounding box center [982, 295] width 16 height 16
click at [885, 372] on link "Edit" at bounding box center [914, 375] width 131 height 26
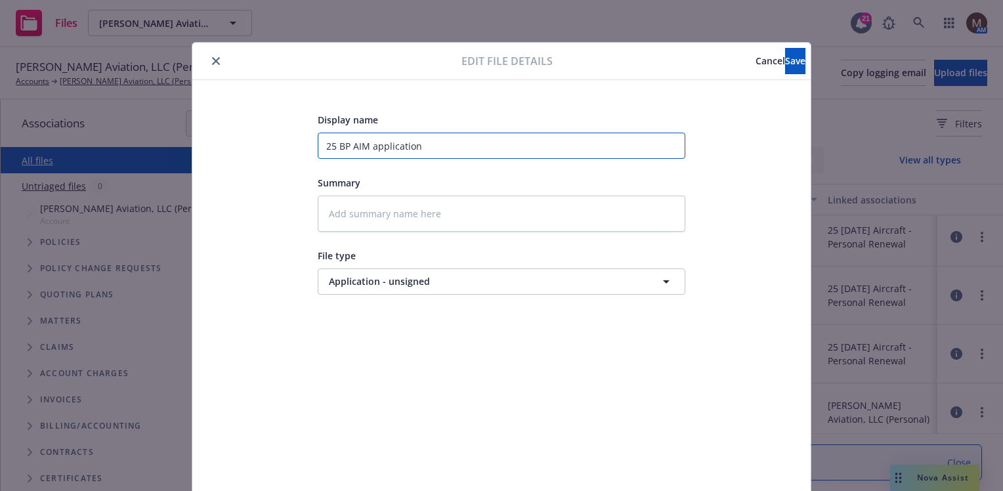
drag, startPoint x: 474, startPoint y: 144, endPoint x: 291, endPoint y: 149, distance: 183.8
click at [291, 149] on div "Display name 25 BP AIM application Summary File type Application - unsigned App…" at bounding box center [502, 309] width 566 height 394
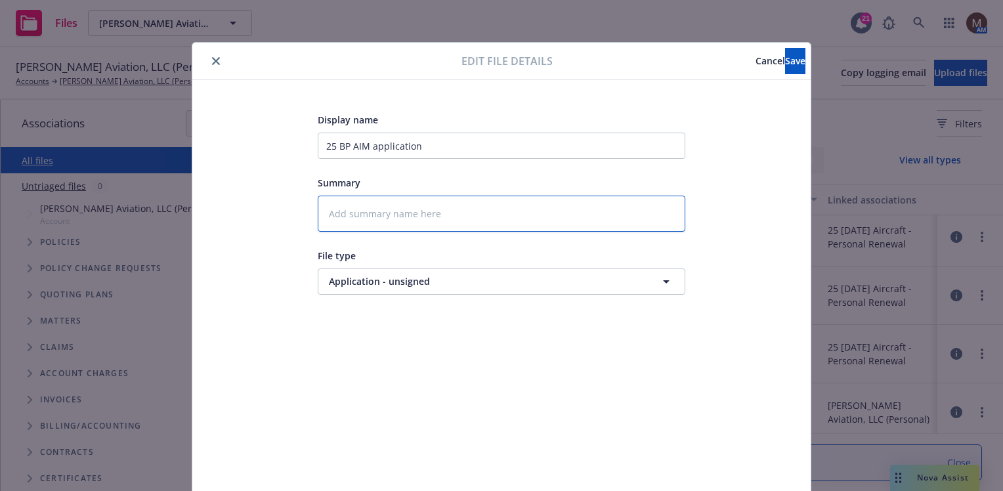
click at [370, 211] on textarea at bounding box center [502, 214] width 368 height 36
paste textarea "25 BP AIM application"
type textarea "x"
type textarea "25 BP AIM application"
click at [785, 57] on span "Save" at bounding box center [795, 60] width 20 height 12
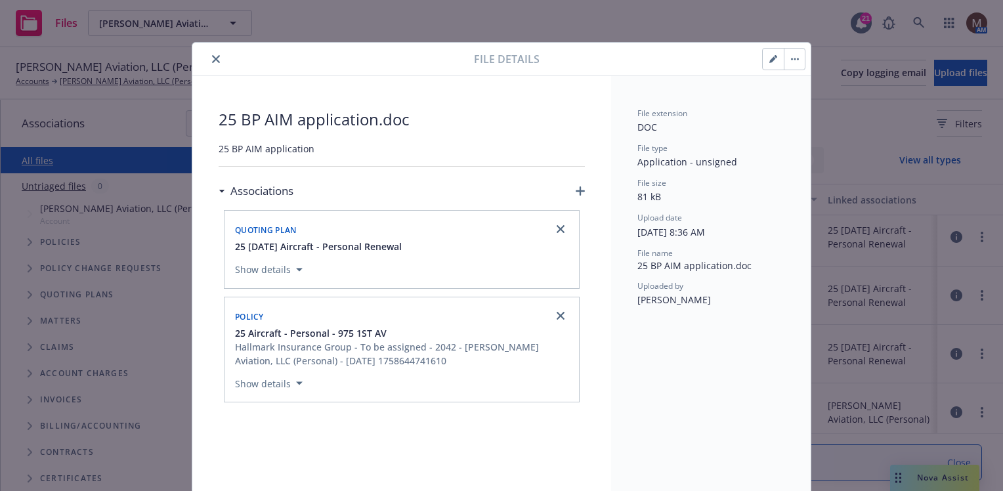
click at [212, 56] on icon "close" at bounding box center [216, 59] width 8 height 8
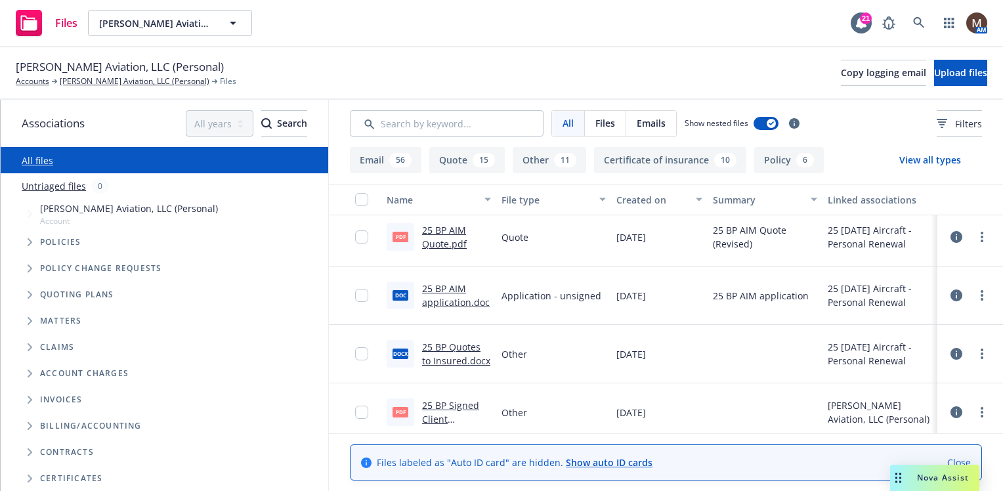
scroll to position [131, 0]
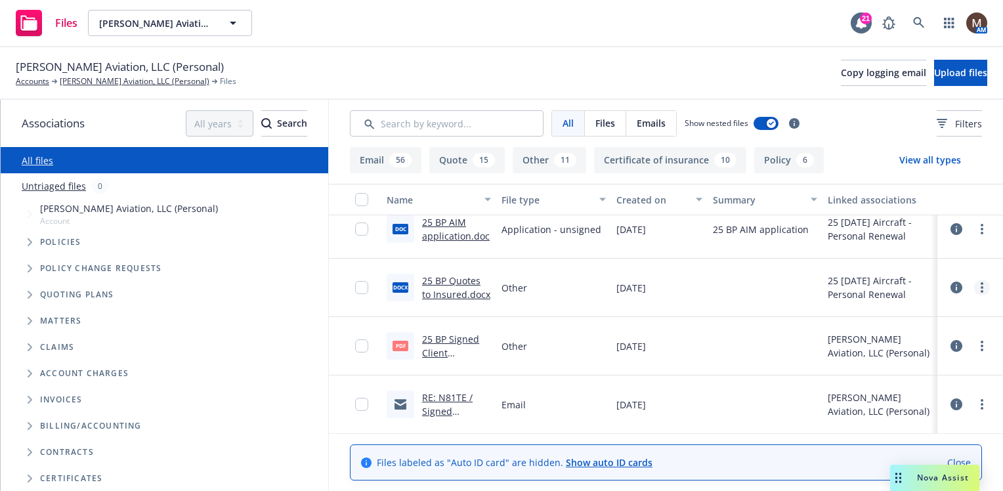
click at [980, 285] on icon "more" at bounding box center [981, 287] width 3 height 11
click at [878, 364] on link "Edit" at bounding box center [914, 367] width 131 height 26
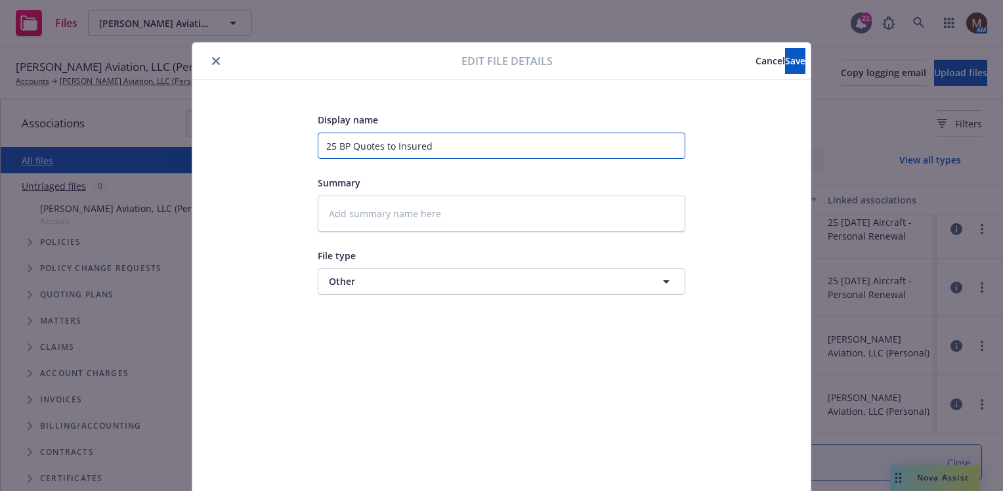
drag, startPoint x: 464, startPoint y: 143, endPoint x: 260, endPoint y: 140, distance: 204.1
click at [260, 140] on div "Display name 25 BP Quotes to Insured Summary File type Other Other" at bounding box center [502, 309] width 566 height 394
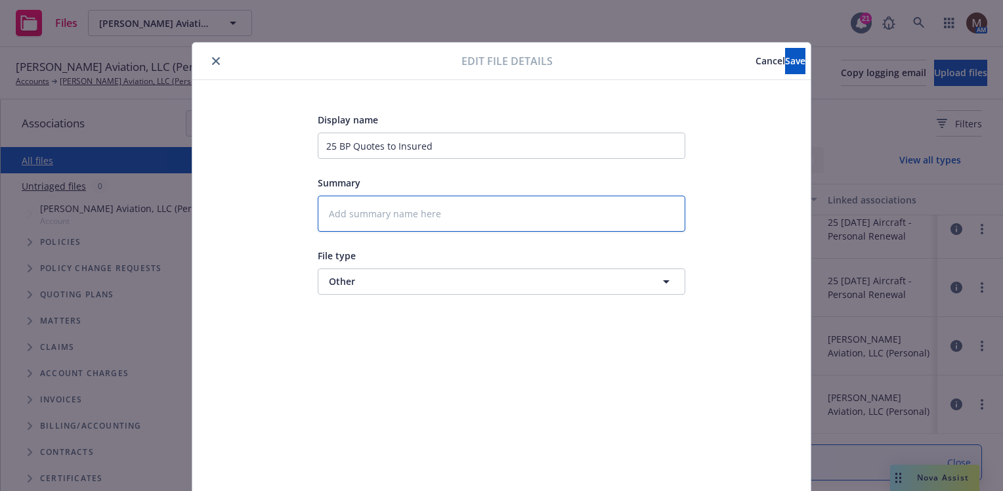
click at [370, 209] on textarea at bounding box center [502, 214] width 368 height 36
paste textarea "25 BP Quotes to Insured"
type textarea "x"
type textarea "25 BP Quotes to Insured"
click at [785, 59] on span "Save" at bounding box center [795, 60] width 20 height 12
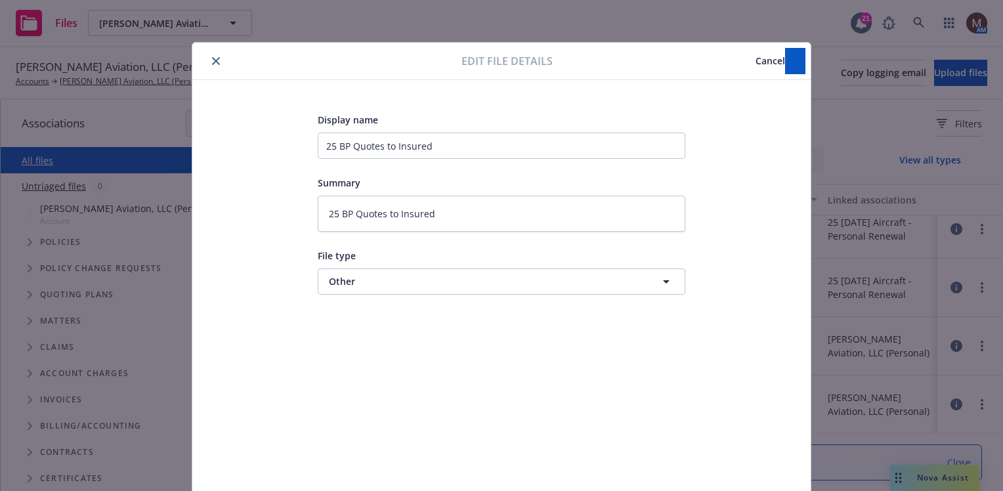
type textarea "x"
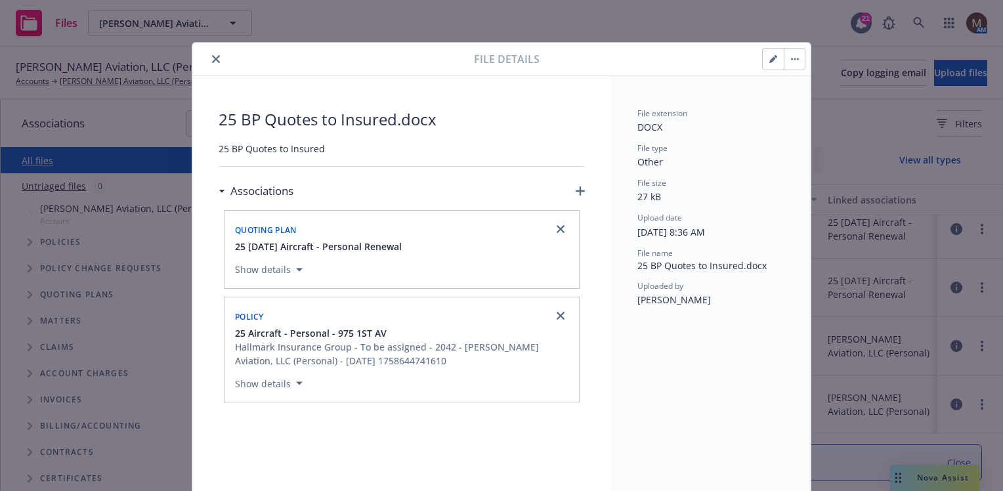
click at [212, 57] on icon "close" at bounding box center [216, 59] width 8 height 8
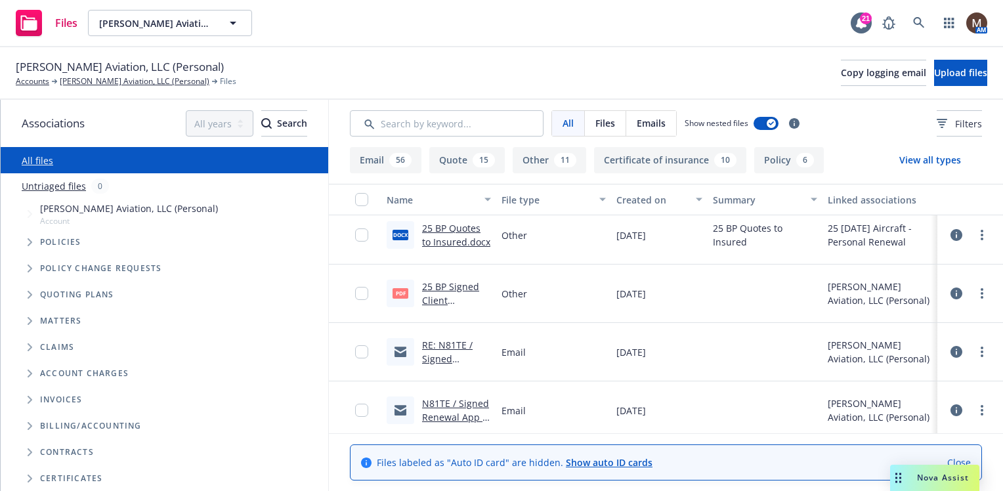
scroll to position [197, 0]
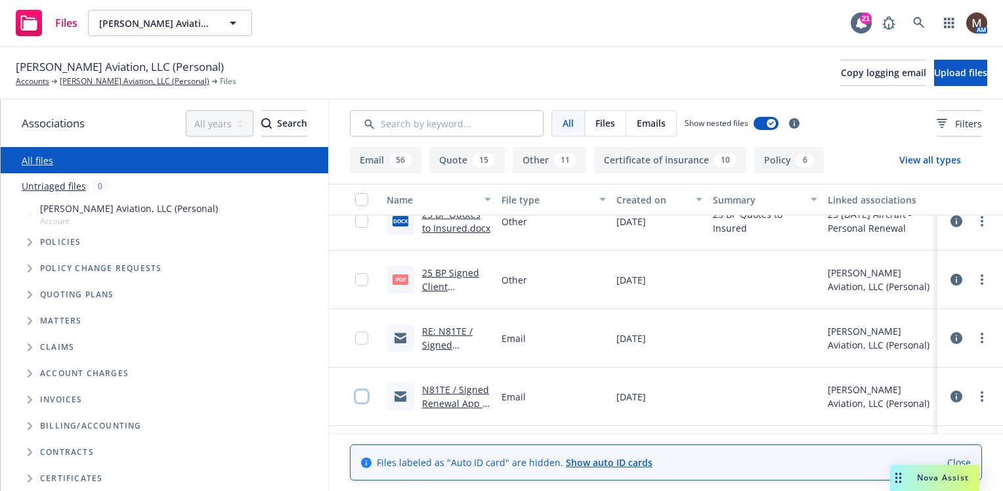
click at [358, 395] on input "checkbox" at bounding box center [361, 396] width 13 height 13
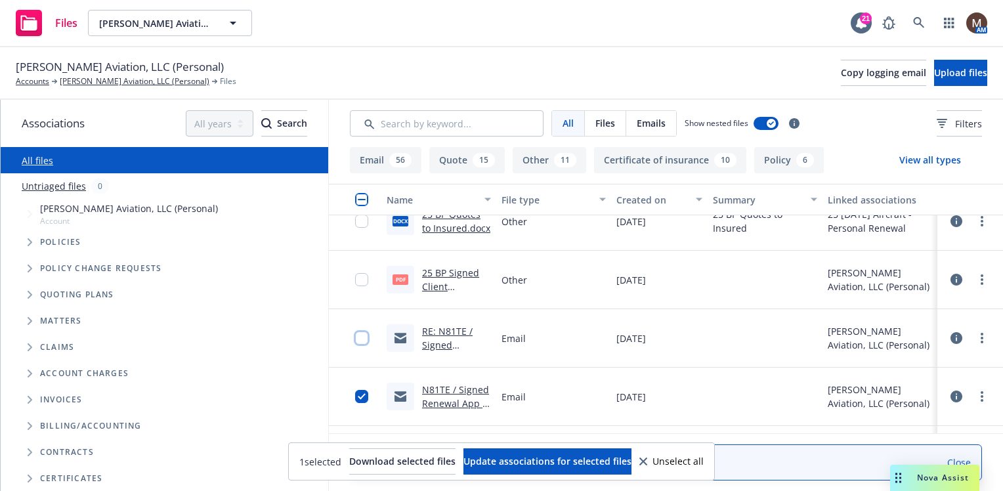
drag, startPoint x: 362, startPoint y: 338, endPoint x: 360, endPoint y: 303, distance: 35.5
click at [362, 337] on input "checkbox" at bounding box center [361, 337] width 13 height 13
click at [358, 280] on input "checkbox" at bounding box center [361, 279] width 13 height 13
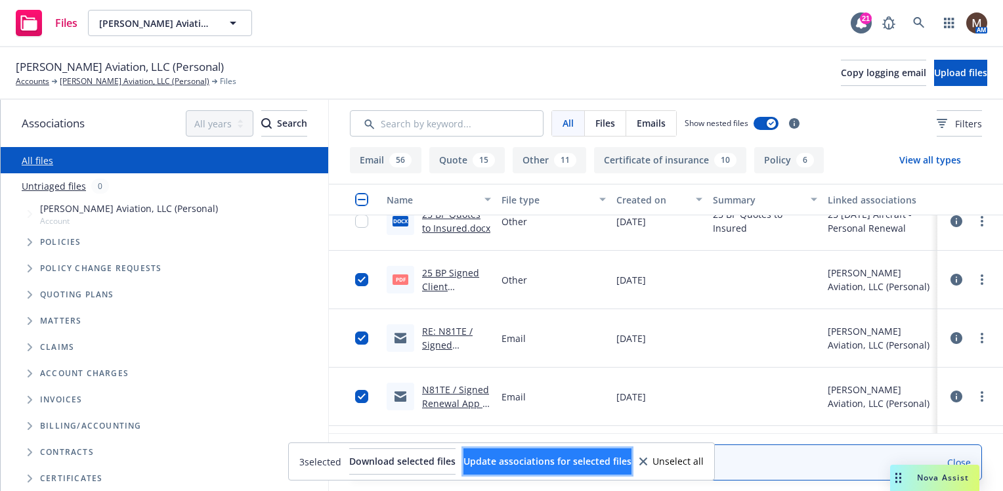
click at [540, 458] on span "Update associations for selected files" at bounding box center [547, 461] width 168 height 12
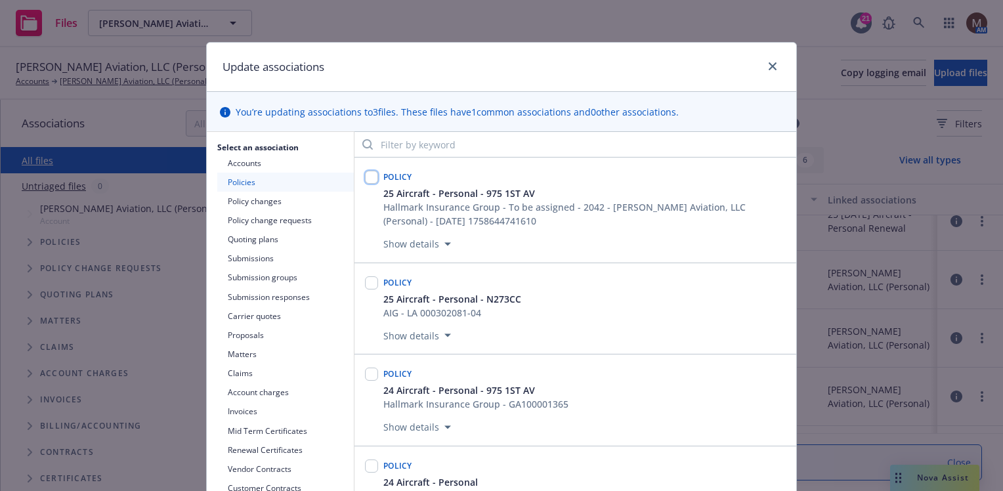
click at [368, 175] on input "checkbox" at bounding box center [371, 177] width 13 height 13
checkbox input "true"
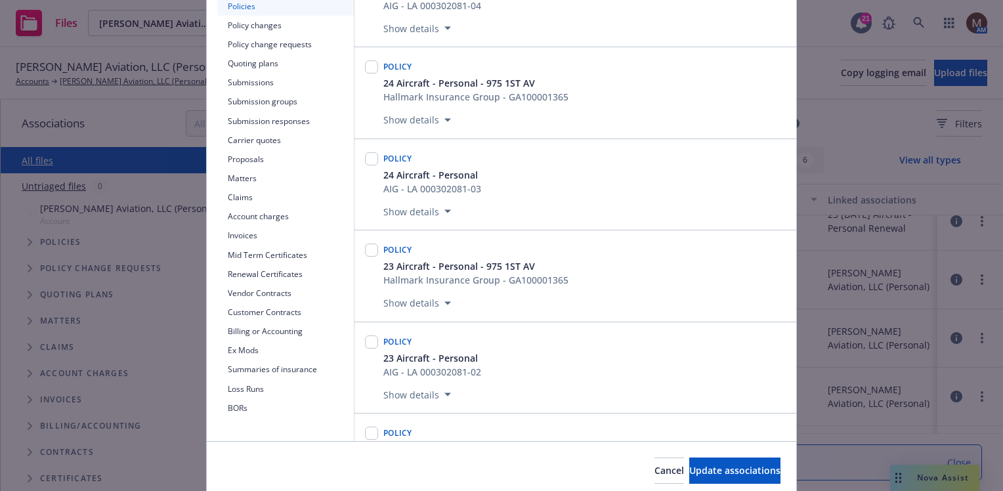
scroll to position [226, 0]
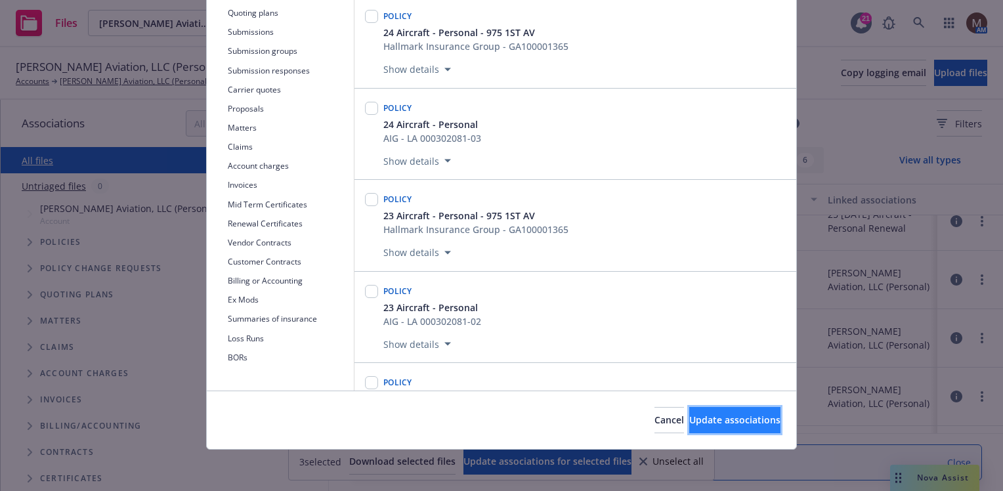
drag, startPoint x: 739, startPoint y: 419, endPoint x: 749, endPoint y: 418, distance: 9.9
click at [739, 418] on span "Update associations" at bounding box center [734, 419] width 91 height 12
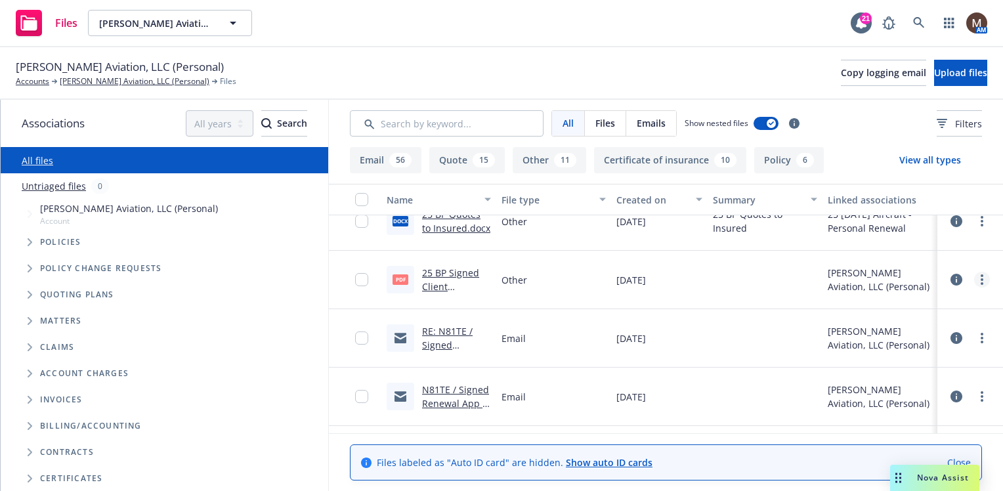
click at [974, 273] on link "more" at bounding box center [982, 280] width 16 height 16
click at [875, 355] on link "Edit" at bounding box center [914, 359] width 131 height 26
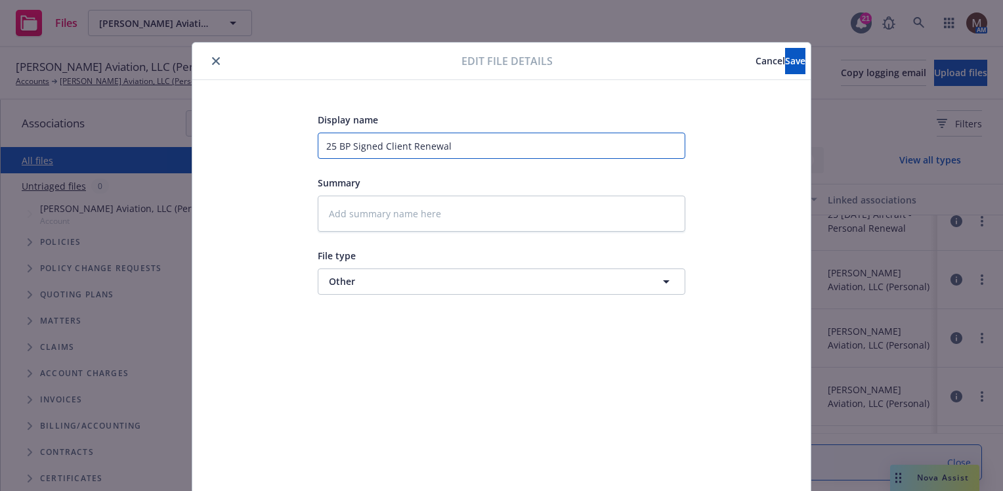
drag, startPoint x: 469, startPoint y: 148, endPoint x: 293, endPoint y: 148, distance: 175.9
click at [291, 148] on div "Display name 25 BP Signed Client Renewal Summary File type Other Other" at bounding box center [502, 309] width 566 height 394
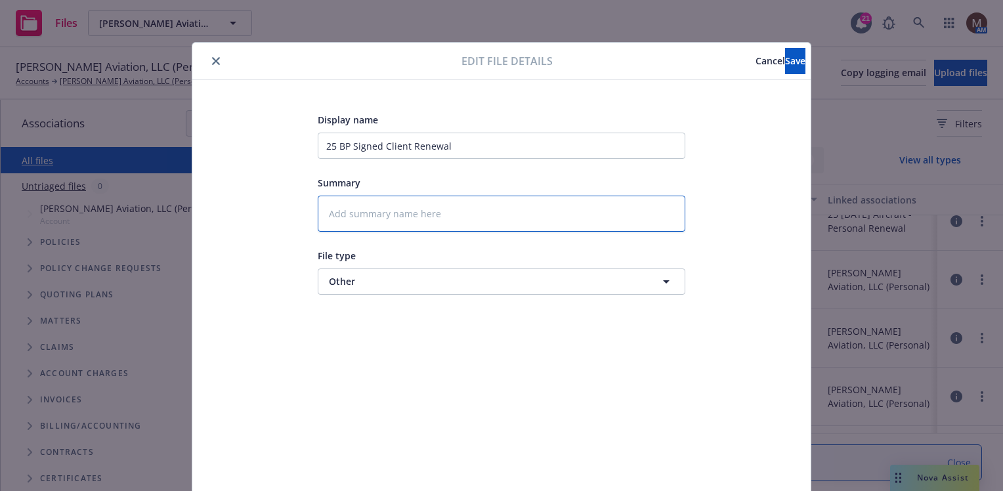
click at [349, 212] on textarea at bounding box center [502, 214] width 368 height 36
paste textarea "25 BP Signed Client Renewal"
type textarea "x"
type textarea "25 BP Signed Client Renewal"
click at [785, 54] on span "Save" at bounding box center [795, 60] width 20 height 12
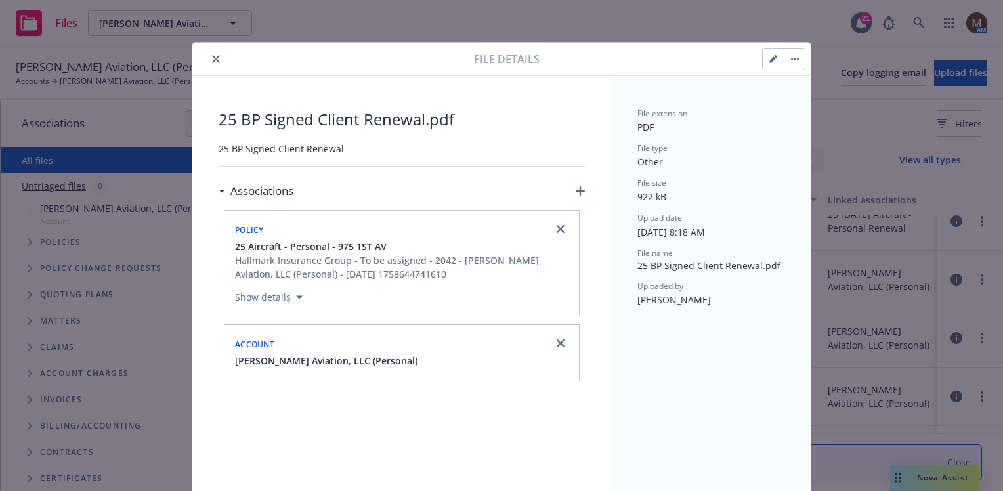
click at [212, 56] on icon "close" at bounding box center [216, 59] width 8 height 8
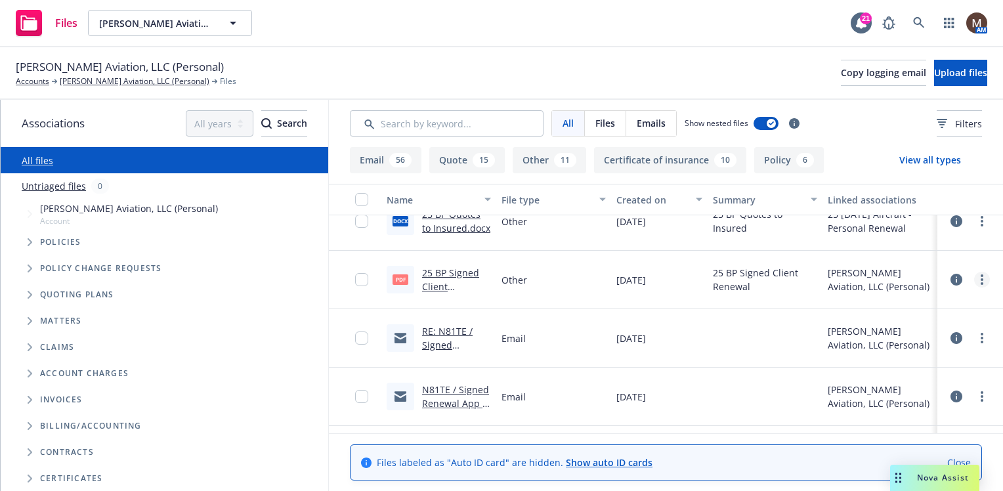
click at [980, 275] on circle "more" at bounding box center [981, 275] width 3 height 3
click at [883, 354] on link "Edit" at bounding box center [914, 359] width 131 height 26
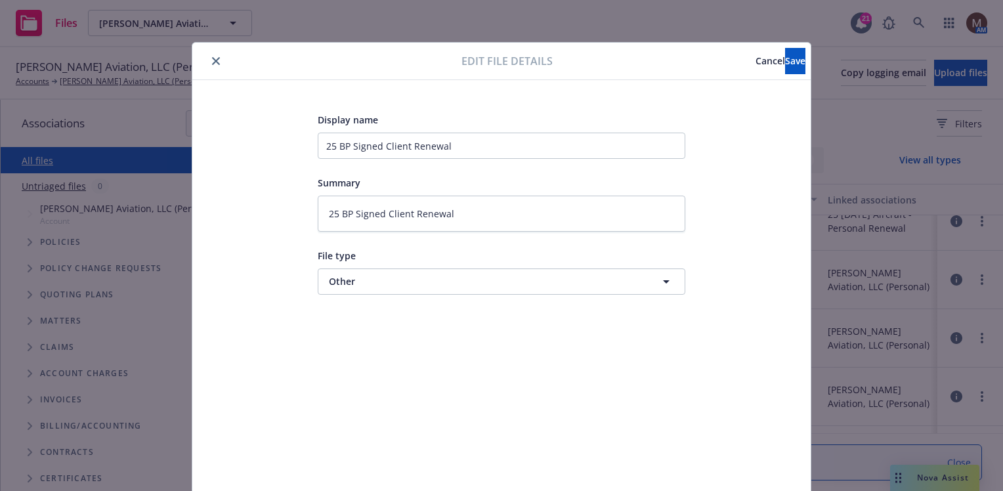
scroll to position [39, 0]
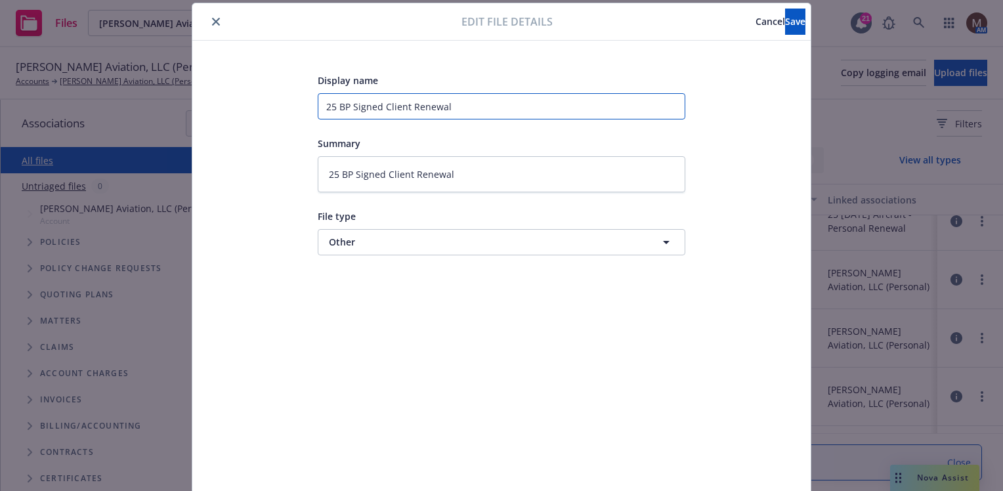
click at [465, 106] on input "25 BP Signed Client Renewal" at bounding box center [502, 106] width 368 height 26
type textarea "x"
type input "25 BP Signed Client Renewal"
type textarea "x"
type input "25 BP Signed Client Renewal ("
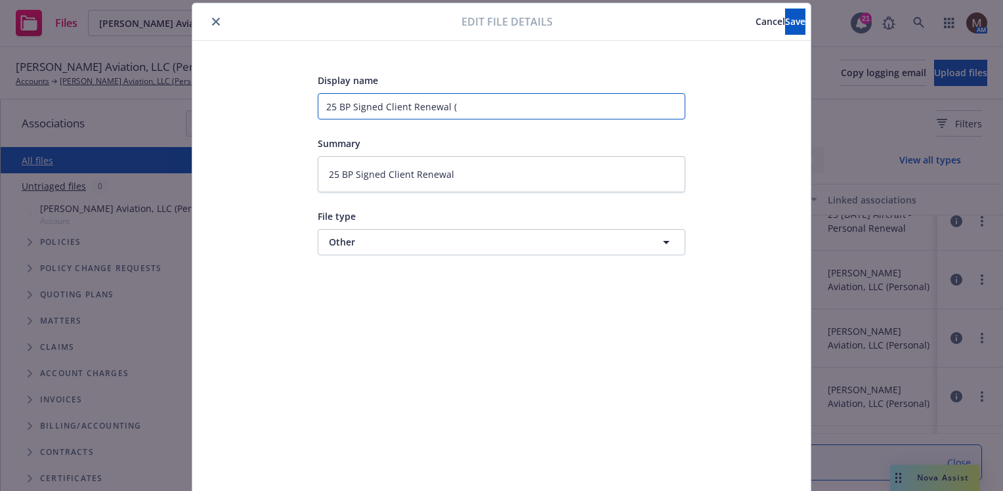
type textarea "x"
type input "25 BP Signed Client Renewal (N"
type textarea "x"
type input "25 BP Signed Client Renewal (N8"
type textarea "x"
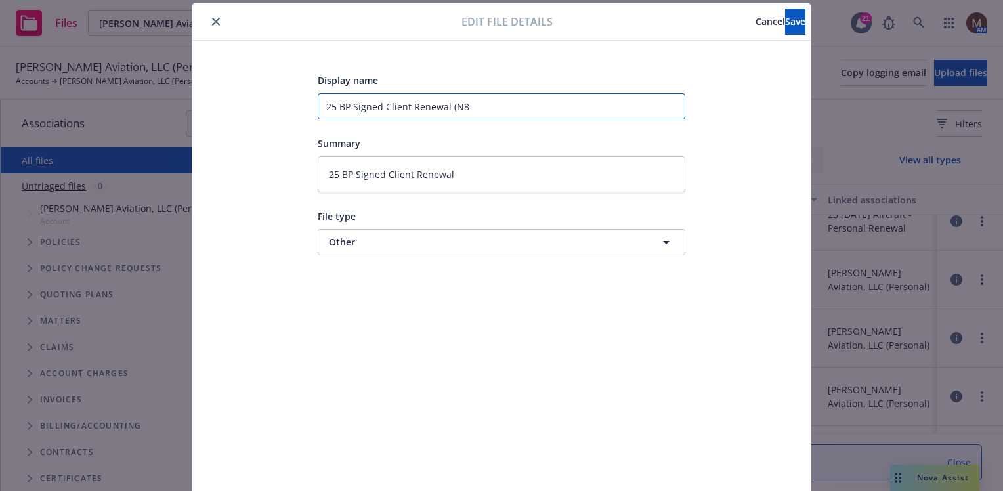
type input "25 BP Signed Client Renewal (N81"
type textarea "x"
type input "25 BP Signed Client Renewal (N81T"
type textarea "x"
type input "25 BP Signed Client Renewal (N81TE"
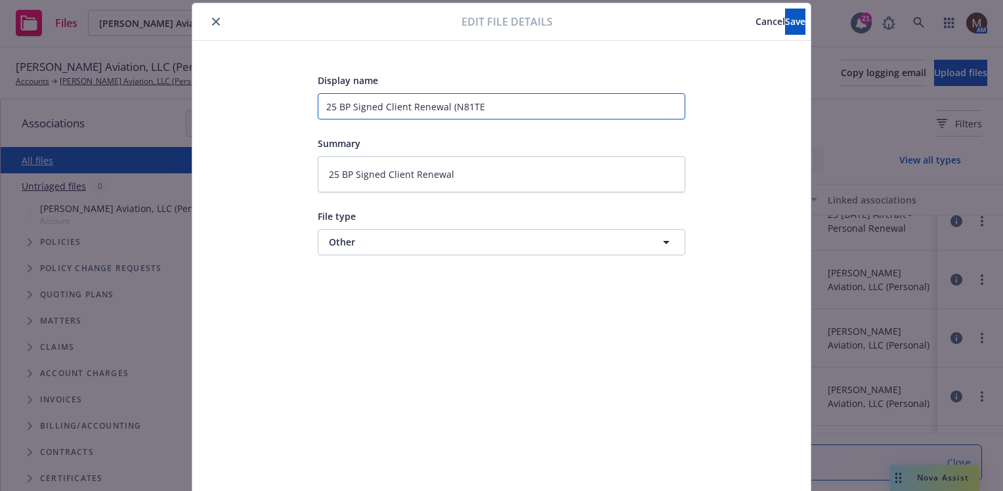
type textarea "x"
type input "25 BP Signed Client Renewal (N81TE)"
click at [785, 17] on span "Save" at bounding box center [795, 21] width 20 height 12
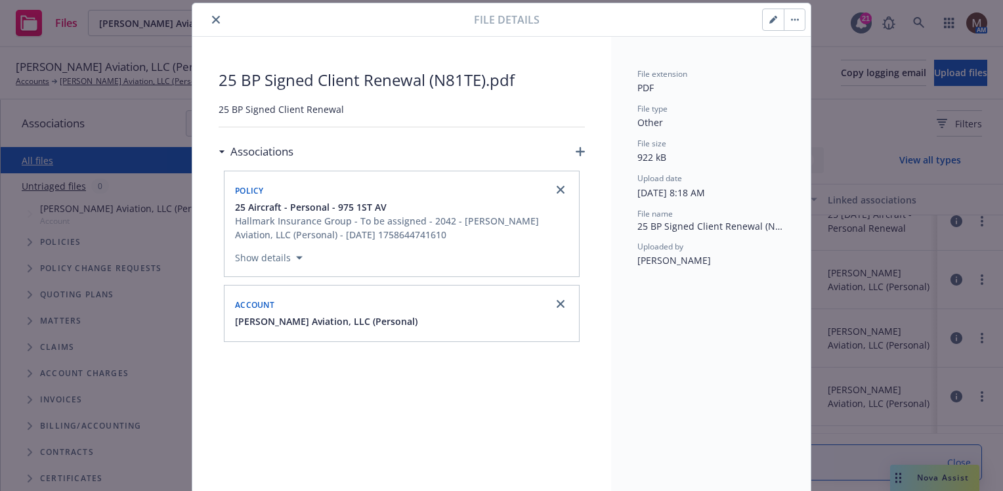
click at [212, 19] on icon "close" at bounding box center [216, 20] width 8 height 8
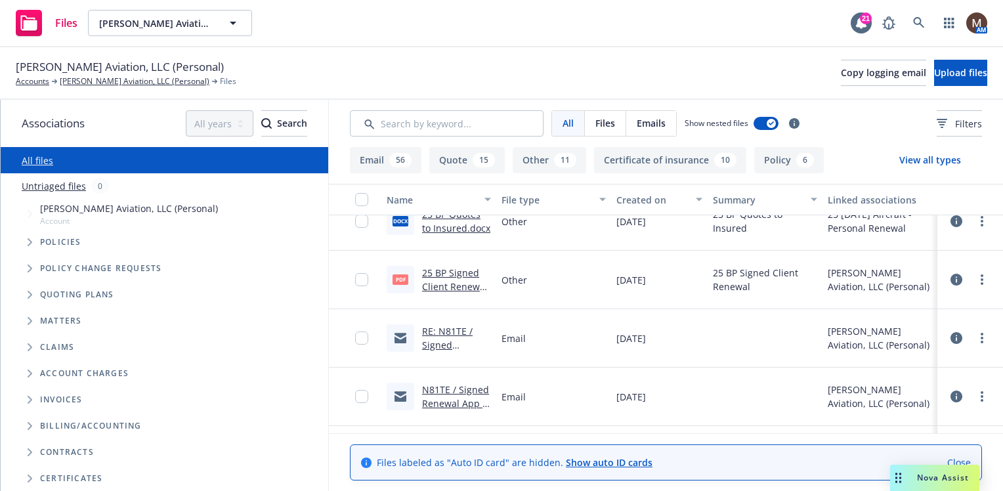
click at [436, 342] on link "RE: N81TE / Signed Renewal App / Nathan M. Michaud ; Taylor S. Michaud" at bounding box center [454, 386] width 65 height 123
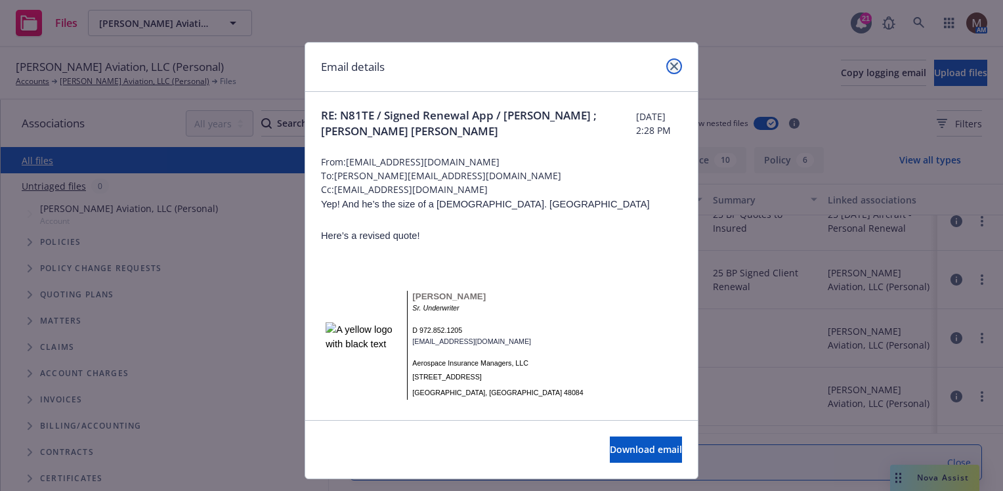
click at [666, 61] on link "close" at bounding box center [674, 66] width 16 height 16
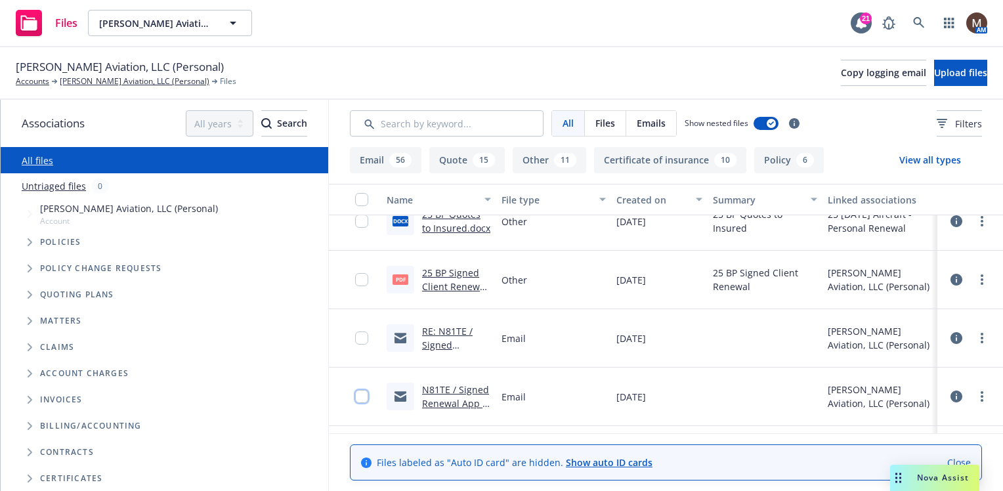
drag, startPoint x: 357, startPoint y: 398, endPoint x: 362, endPoint y: 369, distance: 29.9
click at [358, 396] on input "checkbox" at bounding box center [361, 396] width 13 height 13
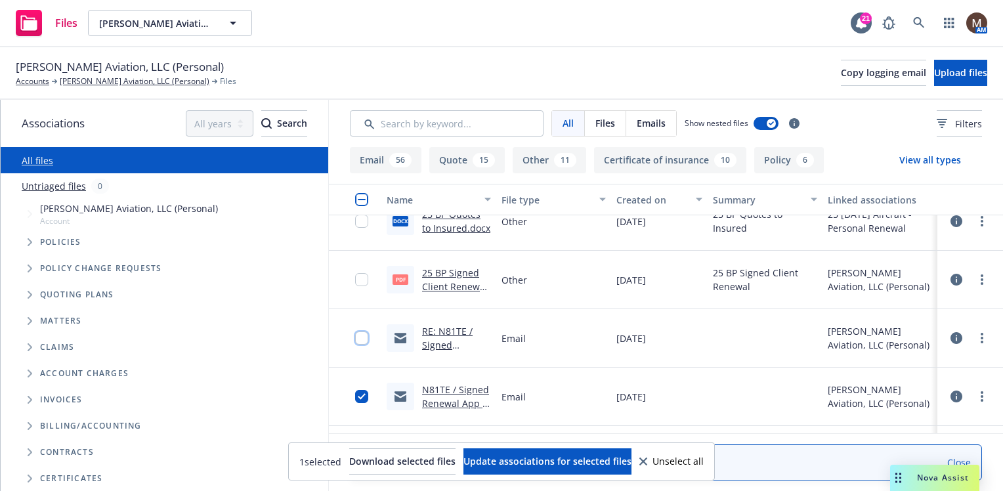
click at [358, 340] on input "checkbox" at bounding box center [361, 337] width 13 height 13
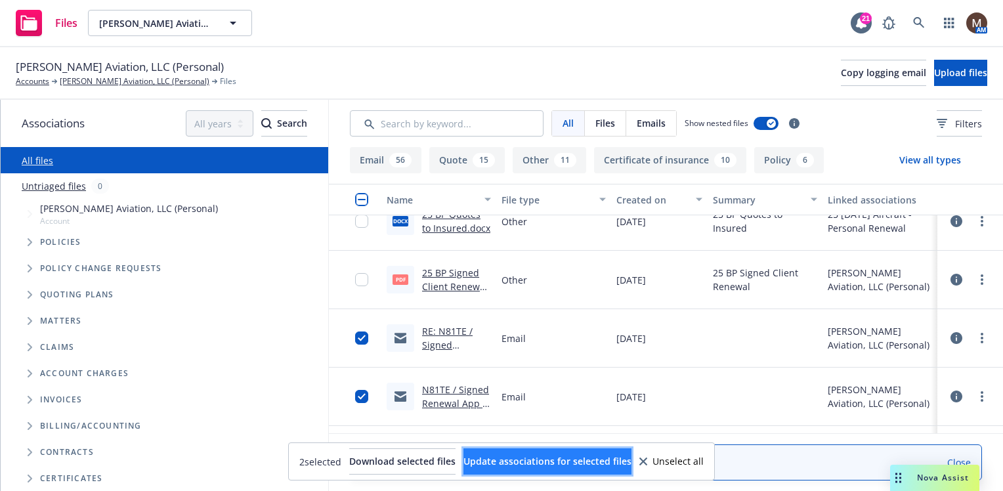
click at [512, 456] on span "Update associations for selected files" at bounding box center [547, 461] width 168 height 12
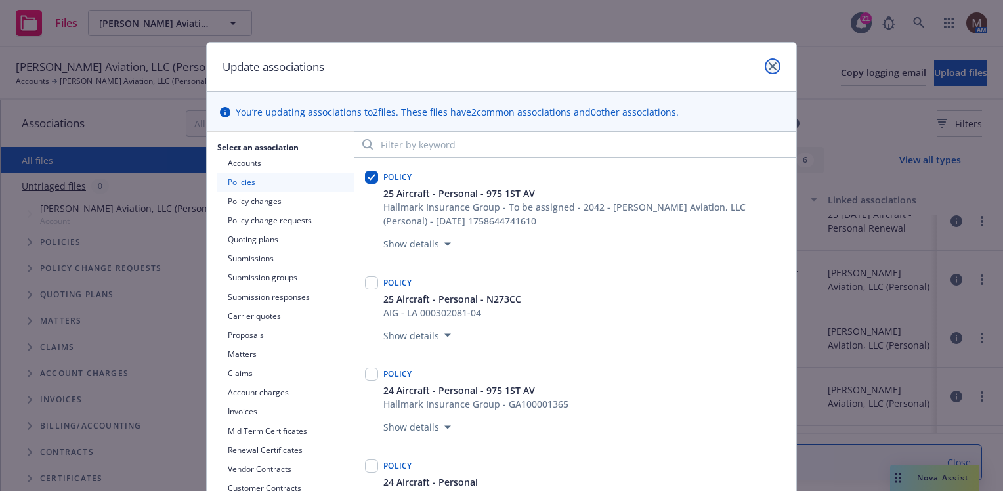
click at [769, 66] on icon "close" at bounding box center [773, 66] width 8 height 8
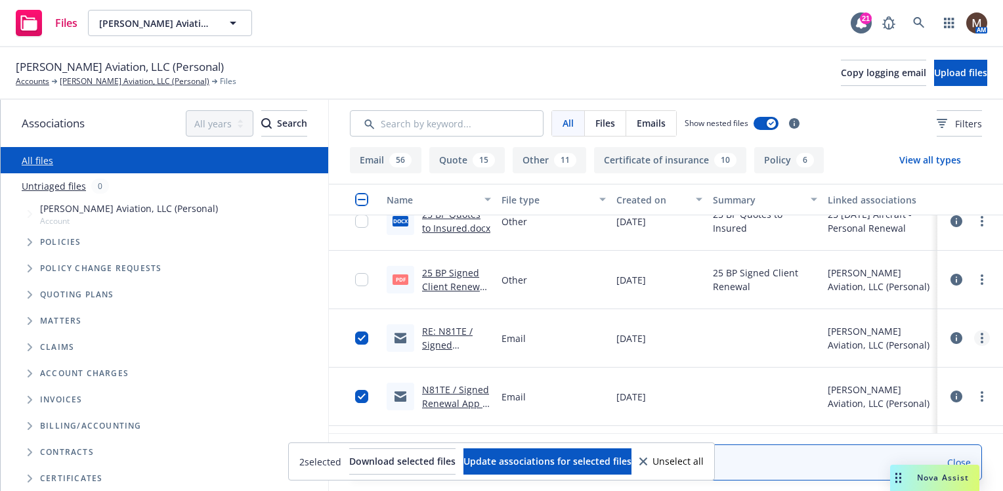
click at [980, 335] on circle "more" at bounding box center [981, 334] width 3 height 3
click at [875, 415] on link "Edit" at bounding box center [914, 417] width 131 height 26
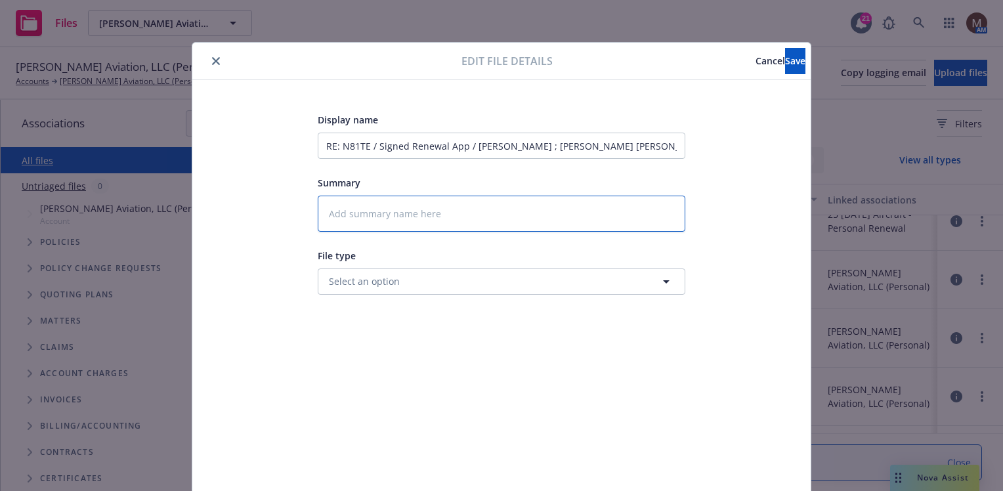
click at [357, 213] on textarea at bounding box center [502, 214] width 368 height 36
type textarea "x"
type textarea "2"
type textarea "x"
type textarea "25"
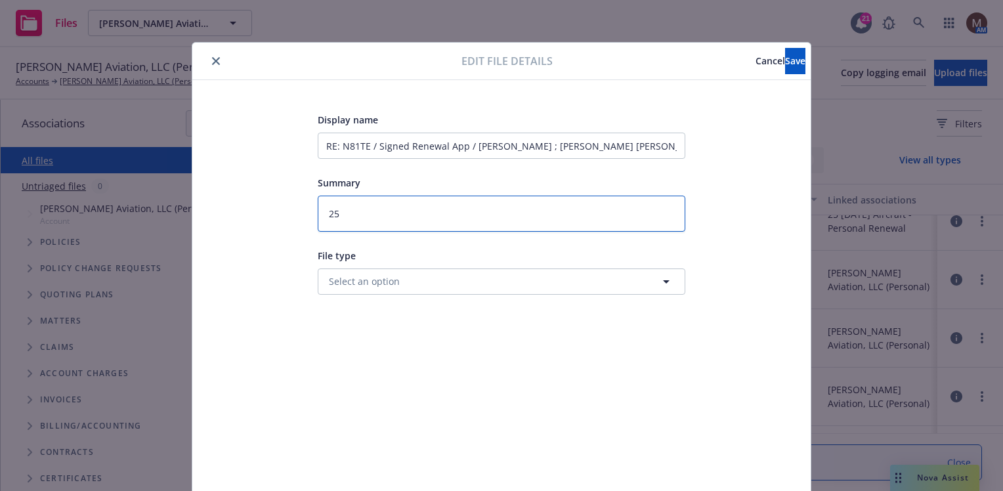
type textarea "x"
type textarea "25"
type textarea "x"
type textarea "25 B"
type textarea "x"
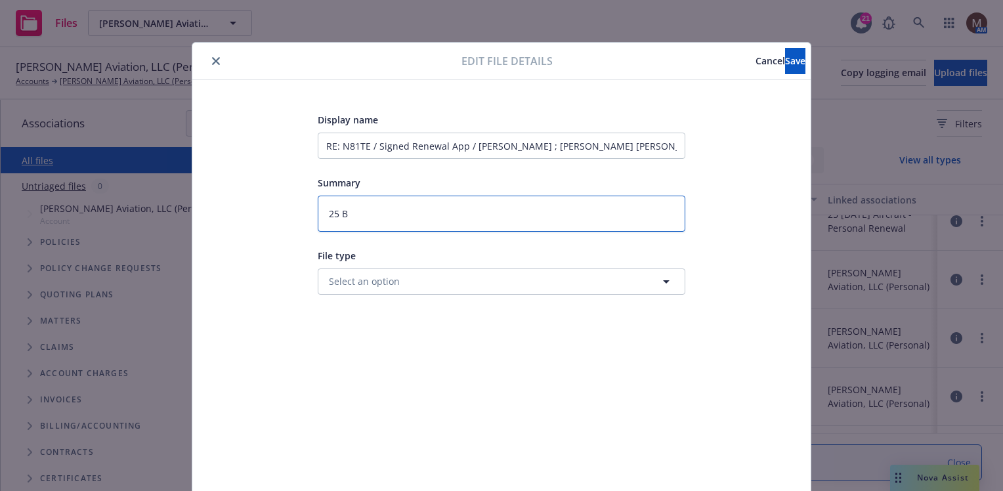
type textarea "25 BP"
type textarea "x"
type textarea "25 BP"
type textarea "x"
type textarea "25 BP -"
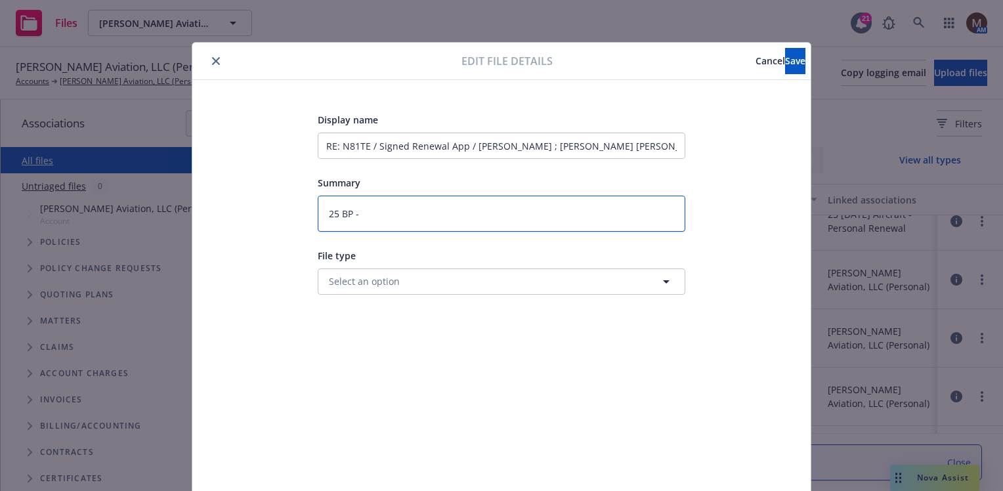
type textarea "x"
type textarea "25 BP -"
type textarea "x"
type textarea "25 BP - R"
type textarea "x"
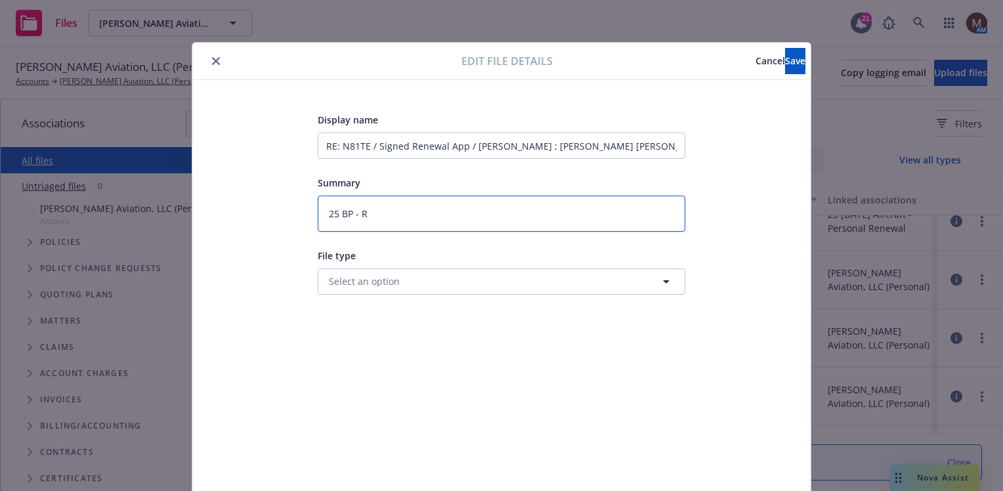
type textarea "25 BP - Re"
type textarea "x"
type textarea "25 BP - Rev"
type textarea "x"
type textarea "25 BP - Revi"
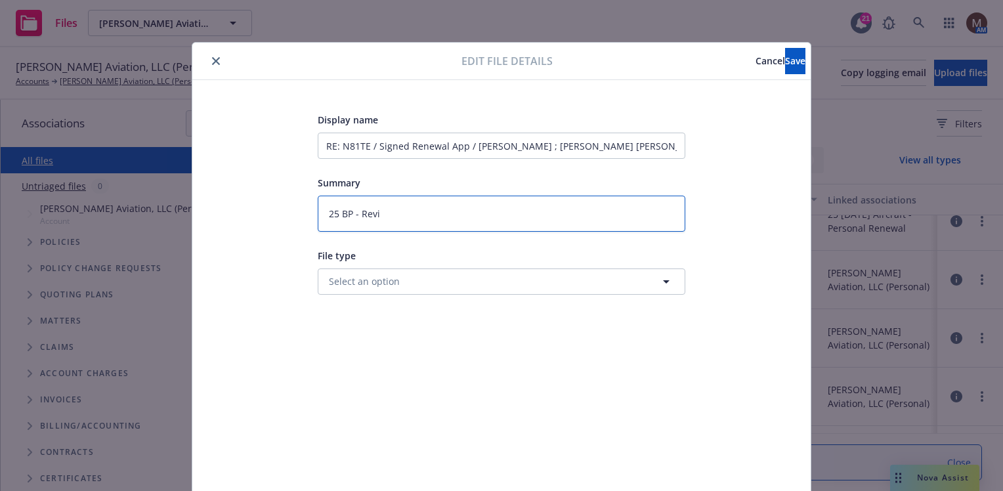
type textarea "x"
type textarea "25 BP - Revis"
type textarea "x"
type textarea "25 BP - Revise"
type textarea "x"
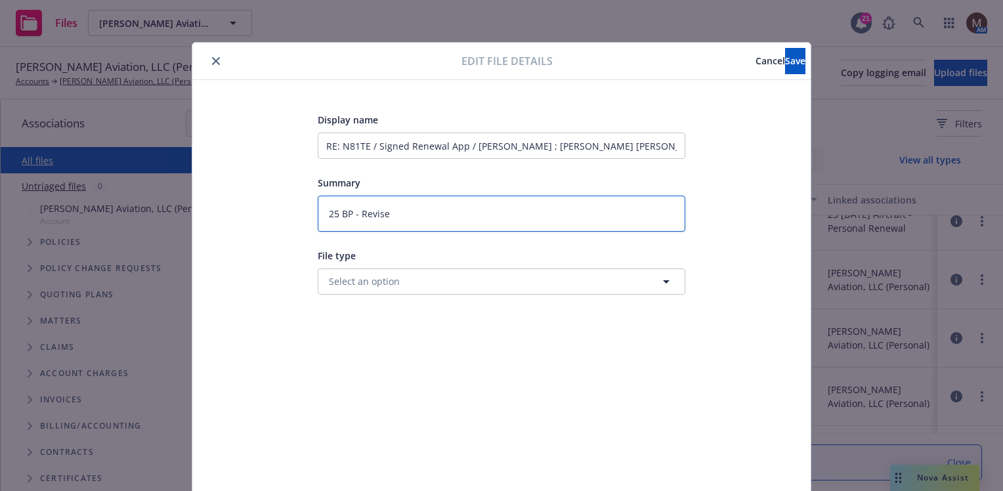
type textarea "25 BP - Revised"
type textarea "x"
type textarea "25 BP - Revised"
type textarea "x"
type textarea "25 BP - Revised q"
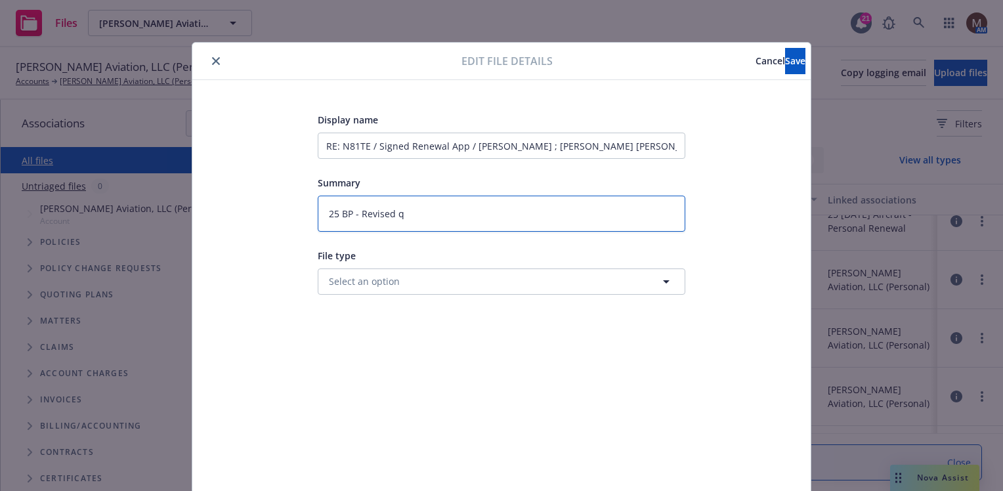
type textarea "x"
type textarea "25 BP - Revised qu"
type textarea "x"
type textarea "25 BP - Revised quo"
type textarea "x"
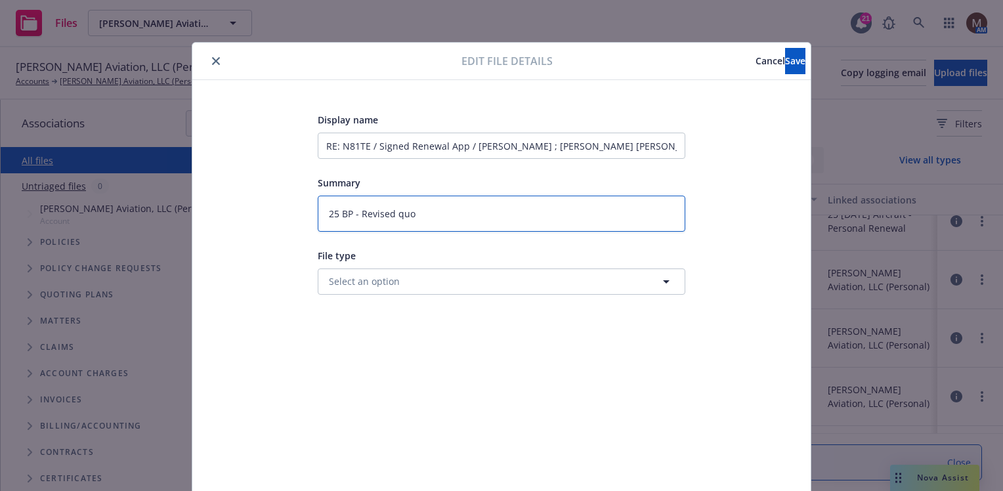
type textarea "25 BP - Revised quot"
type textarea "x"
type textarea "25 BP - Revised quote"
type textarea "x"
type textarea "25 BP - Revised quote"
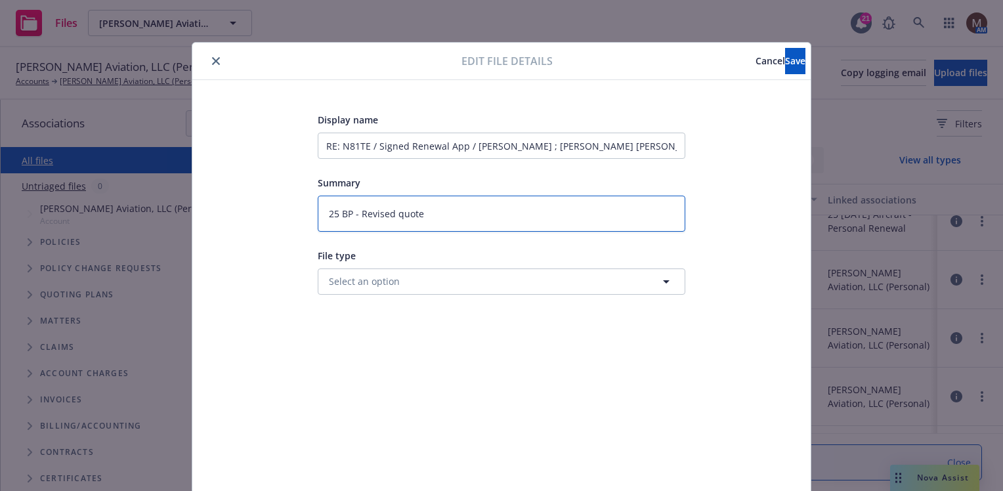
type textarea "x"
type textarea "25 BP - Revised quote f"
type textarea "x"
type textarea "25 BP - Revised quote fr"
type textarea "x"
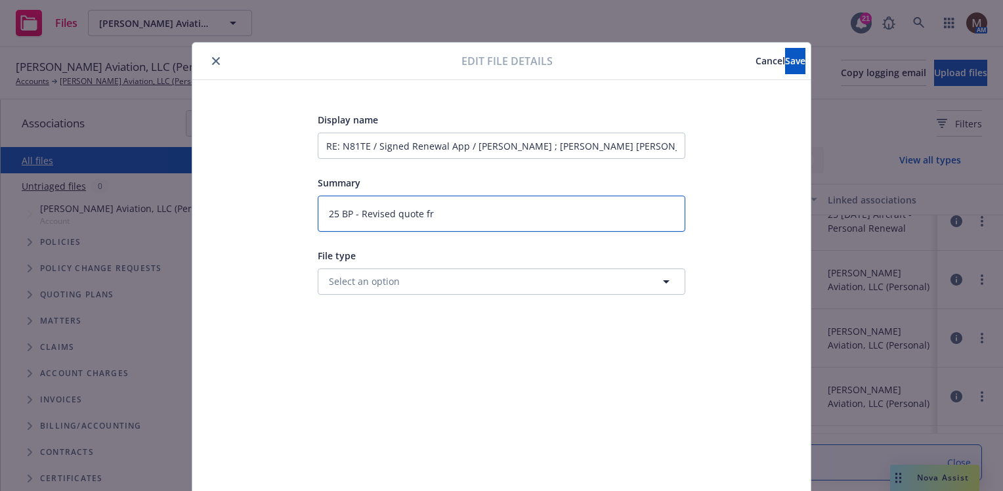
type textarea "25 BP - Revised quote fro"
type textarea "x"
type textarea "25 BP - Revised quote from"
type textarea "x"
type textarea "25 BP - Revised quote from"
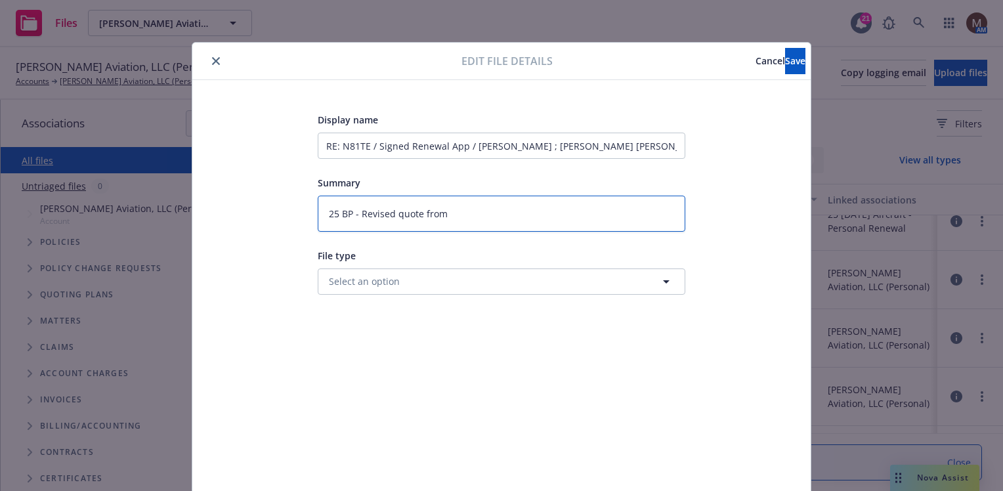
type textarea "x"
type textarea "25 BP - Revised quote from A"
type textarea "x"
type textarea "25 BP - Revised quote from AI"
type textarea "x"
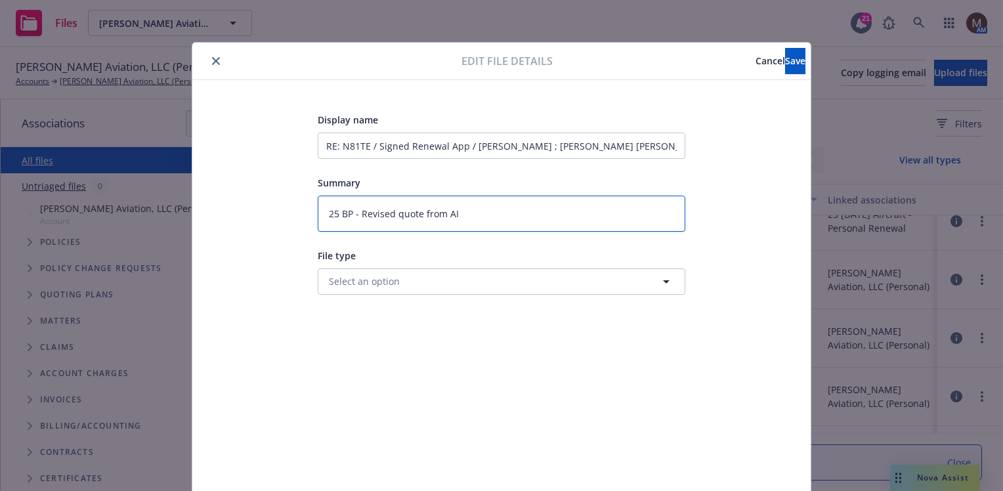
type textarea "25 BP - Revised quote from AIM"
type textarea "x"
type textarea "25 BP - Revised quote from AIM/"
type textarea "x"
type textarea "25 BP - Revised quote from AIM/H"
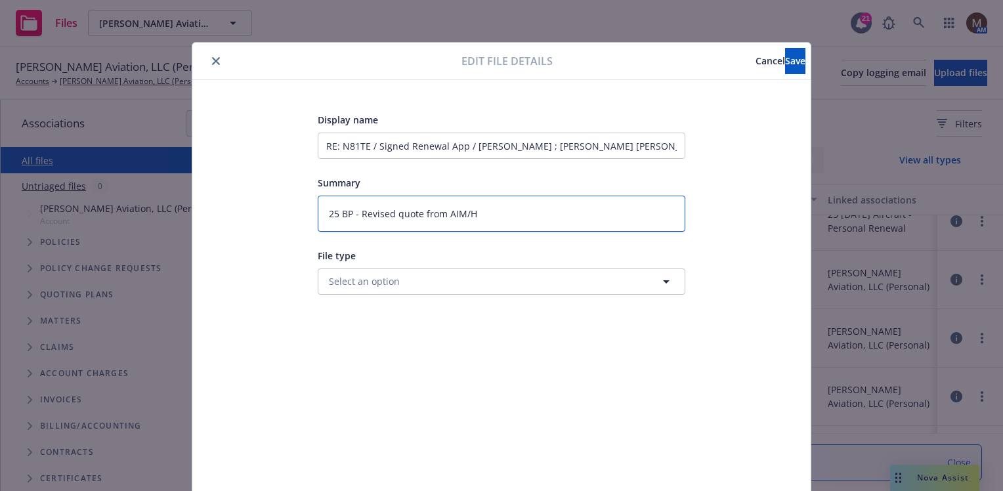
type textarea "x"
type textarea "25 BP - Revised quote from AIM/Ha"
type textarea "x"
type textarea "25 BP - Revised quote from AIM/Hal"
type textarea "x"
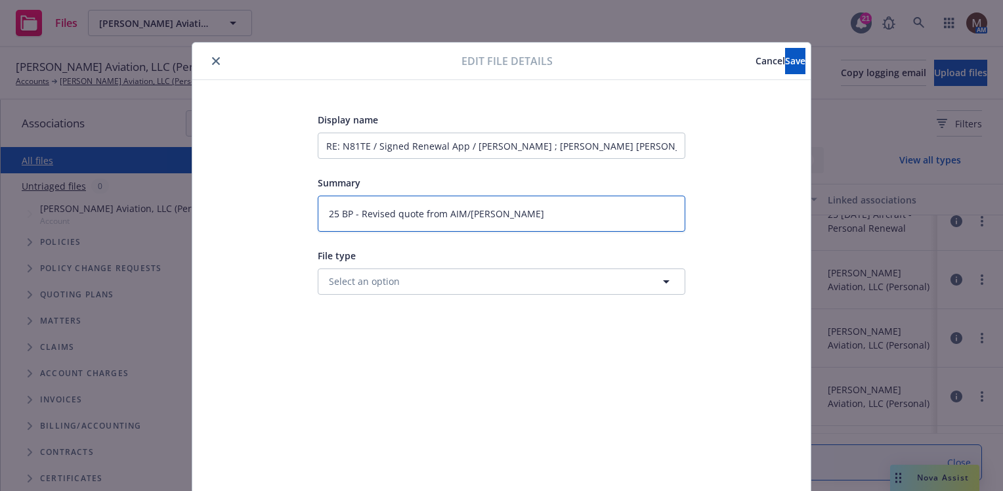
type textarea "25 BP - Revised quote from AIM/Hall"
type textarea "x"
type textarea "25 BP - Revised quote from AIM/Hallm"
type textarea "x"
type textarea "25 BP - Revised quote from AIM/Hallma"
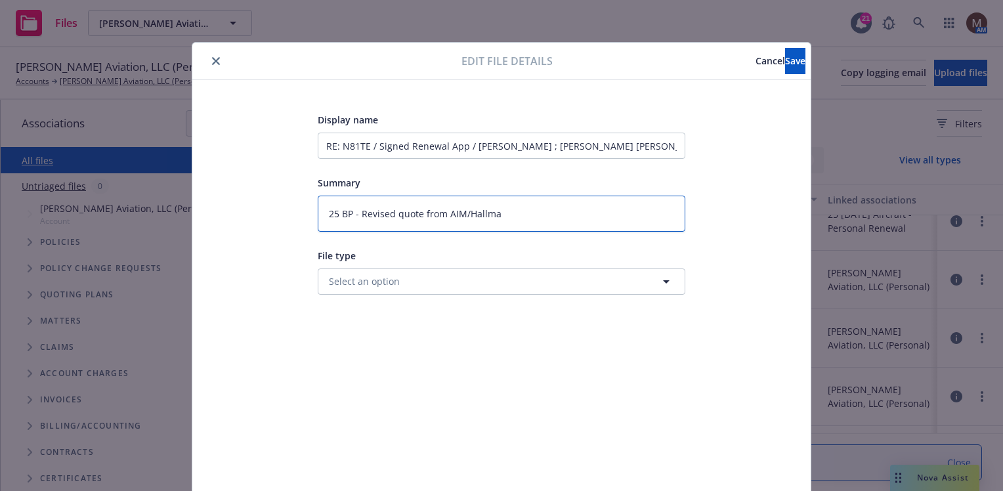
type textarea "x"
type textarea "25 BP - Revised quote from AIM/Hallmar"
type textarea "x"
type textarea "25 BP - Revised quote from AIM/Hallmark"
click at [785, 50] on button "Save" at bounding box center [795, 61] width 20 height 26
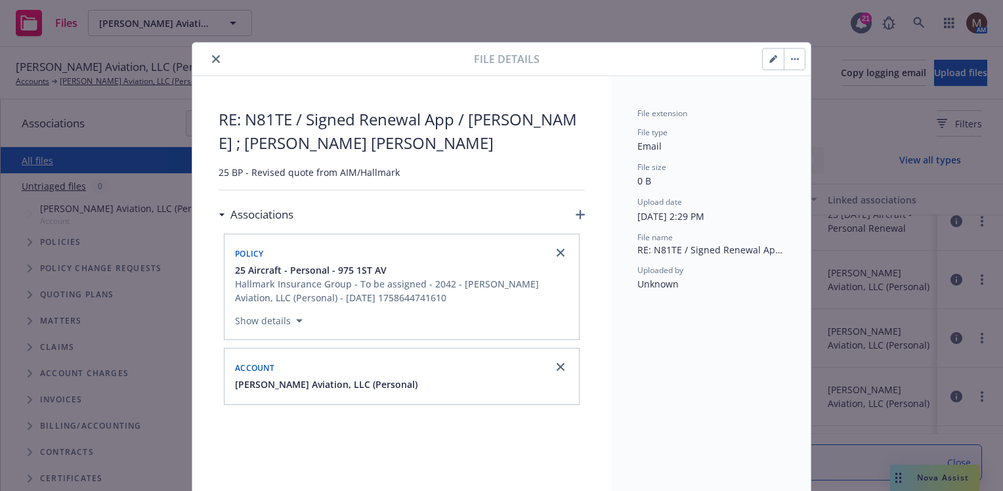
click at [212, 59] on icon "close" at bounding box center [216, 59] width 8 height 8
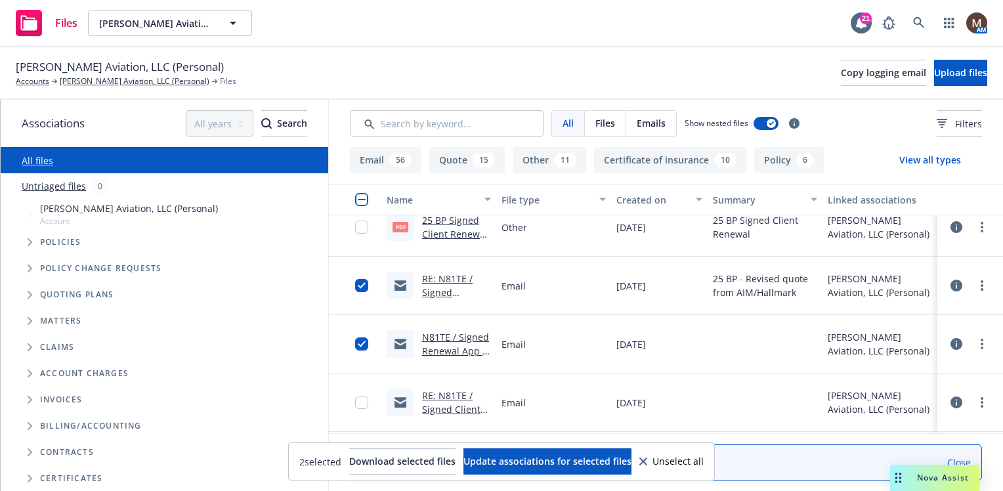
scroll to position [263, 0]
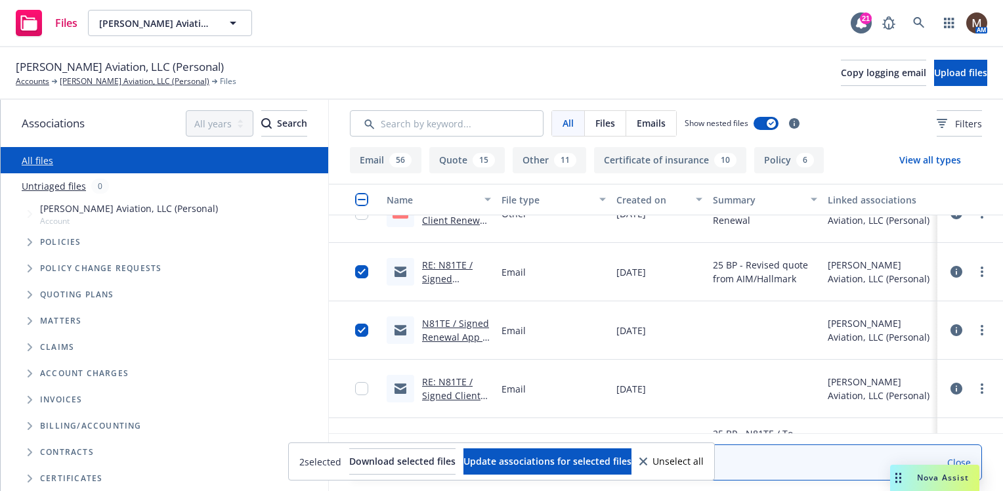
click at [450, 338] on link "N81TE / Signed Renewal App / Nathan M. Michaud ; Taylor S. Michaud" at bounding box center [455, 371] width 67 height 109
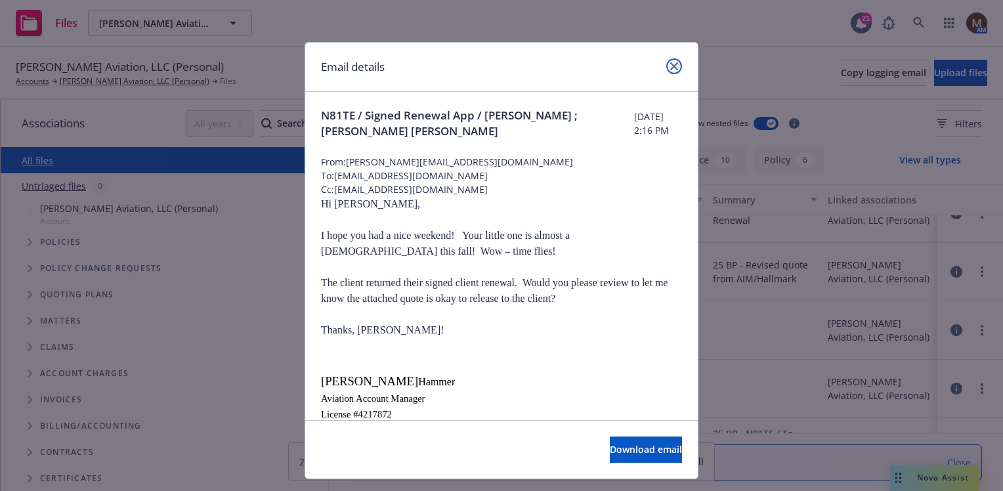
click at [670, 67] on icon "close" at bounding box center [674, 66] width 8 height 8
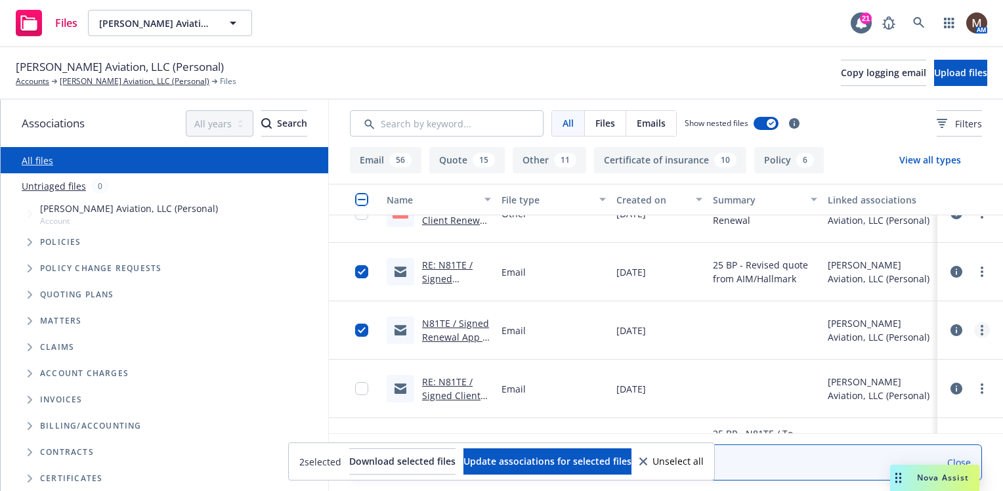
click at [974, 329] on link "more" at bounding box center [982, 330] width 16 height 16
click at [874, 406] on link "Edit" at bounding box center [914, 409] width 131 height 26
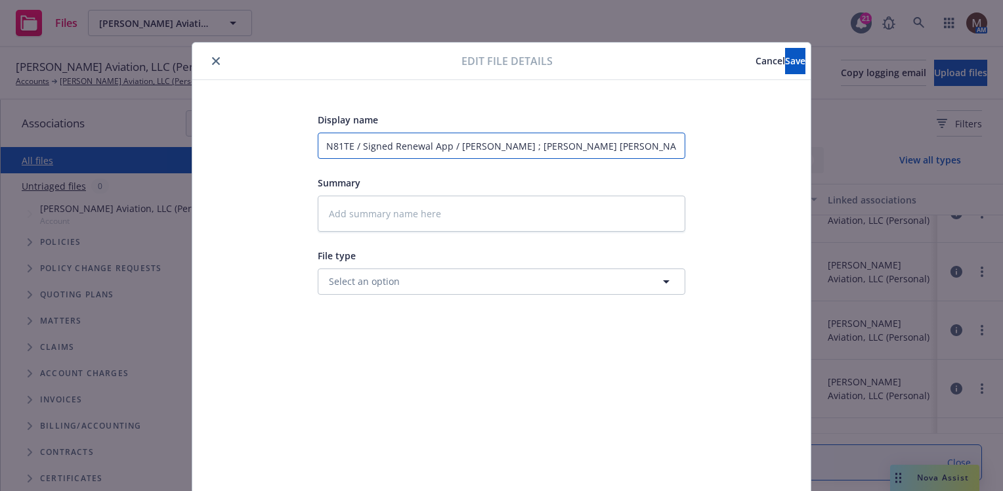
drag, startPoint x: 444, startPoint y: 143, endPoint x: 310, endPoint y: 144, distance: 133.9
click at [310, 144] on div "Display name N81TE / Signed Renewal App / Nathan M. Michaud ; Taylor S. Michaud…" at bounding box center [502, 309] width 566 height 394
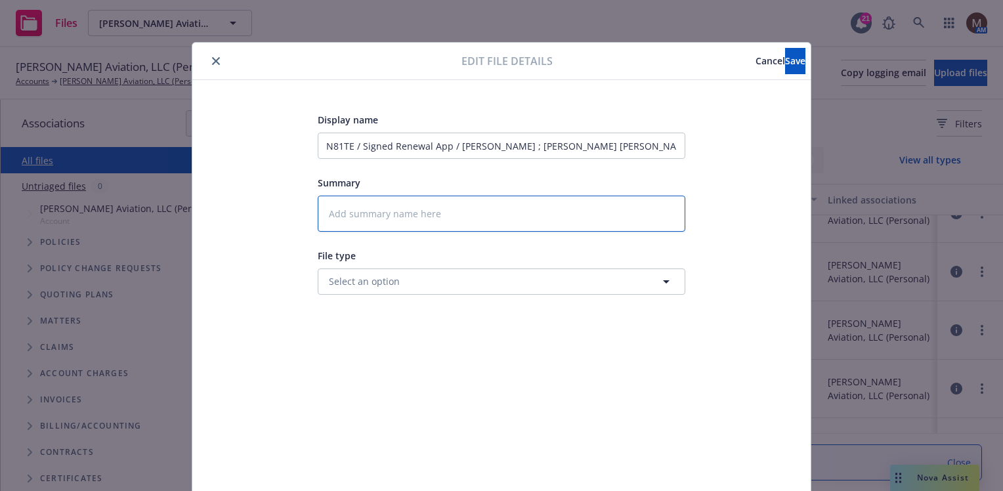
click at [329, 206] on textarea at bounding box center [502, 214] width 368 height 36
type textarea "x"
type textarea "2"
type textarea "x"
type textarea "25"
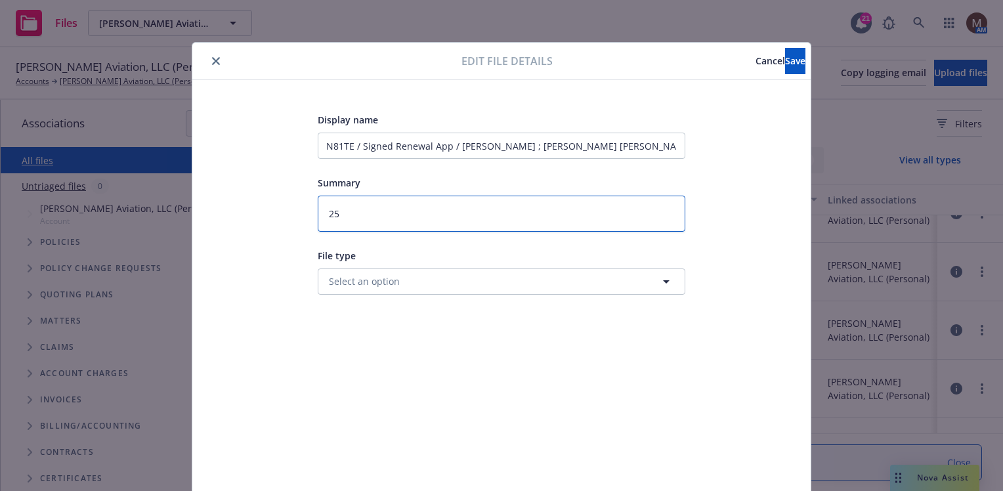
type textarea "x"
type textarea "25"
type textarea "x"
type textarea "25 B"
type textarea "x"
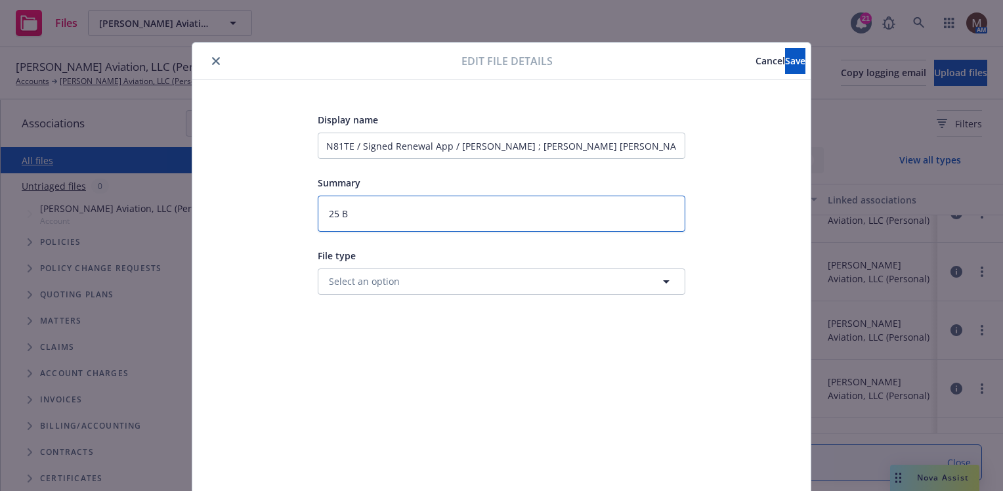
type textarea "25 BP"
type textarea "x"
type textarea "25 BP"
type textarea "x"
type textarea "25 BP -"
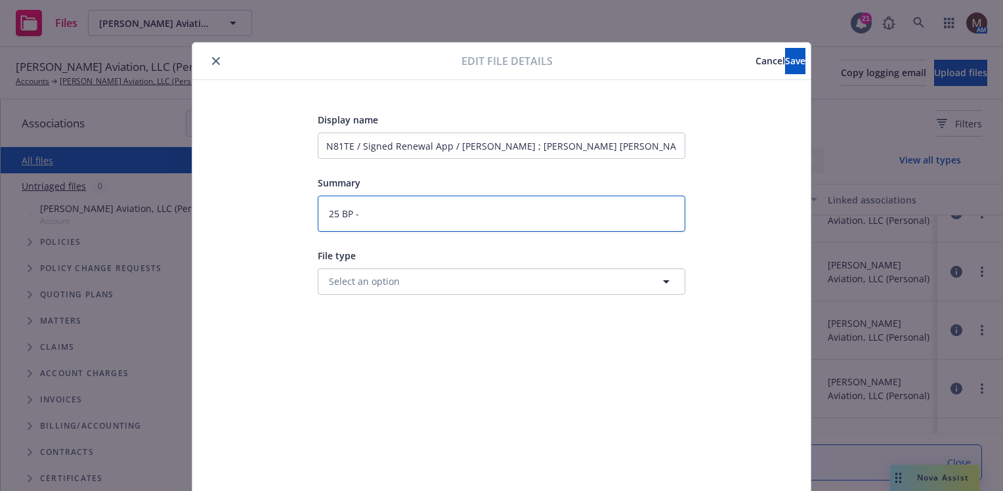
type textarea "x"
type textarea "25 BP -"
type textarea "x"
type textarea "25 BP - T"
type textarea "x"
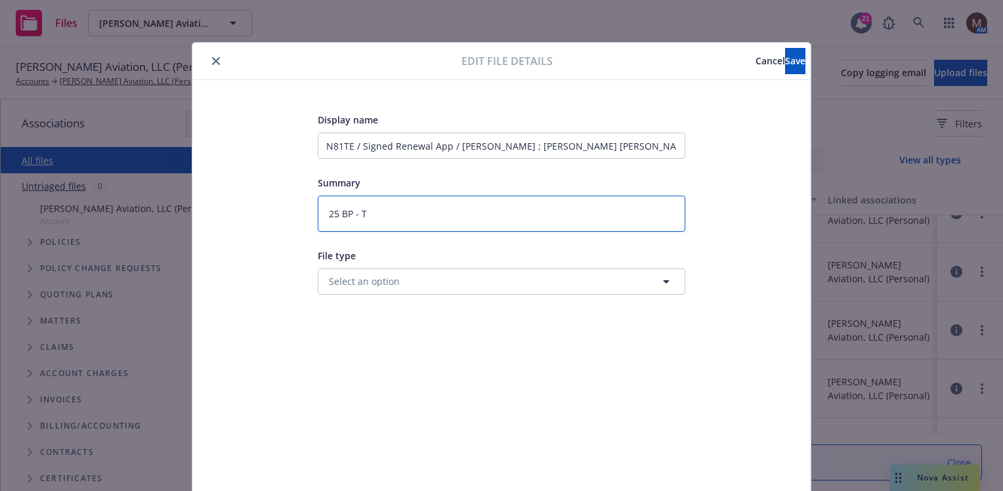
type textarea "25 BP - To"
type textarea "x"
type textarea "25 BP - To"
type textarea "x"
type textarea "25 BP - To A"
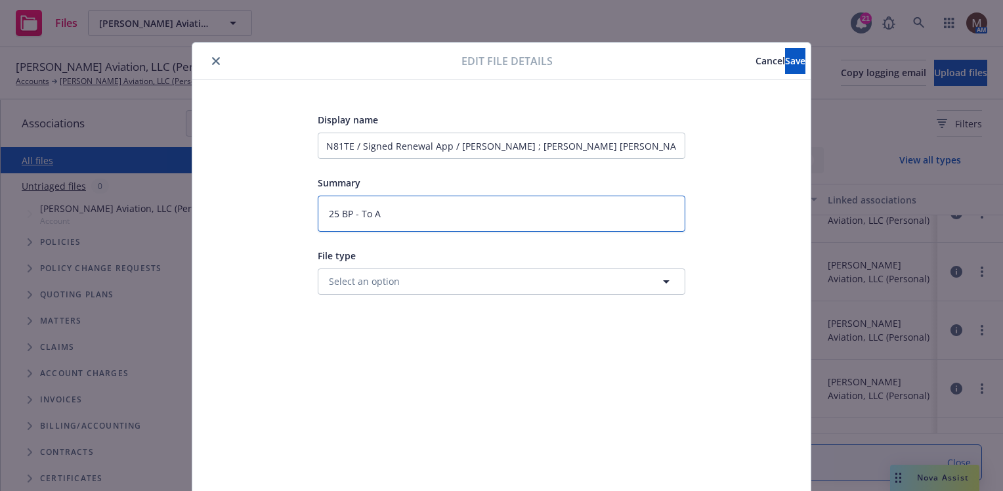
type textarea "x"
type textarea "25 BP - To AI"
type textarea "x"
type textarea "25 BP - To AIM"
type textarea "x"
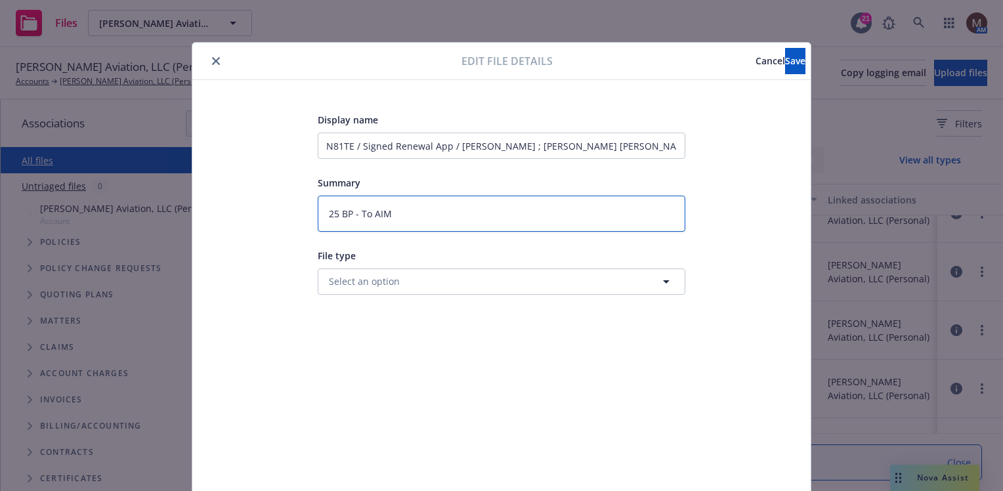
type textarea "25 BP - To AIM:"
type textarea "x"
type textarea "25 BP - To AIM:"
type textarea "x"
type textarea "25 BP - To AIM:"
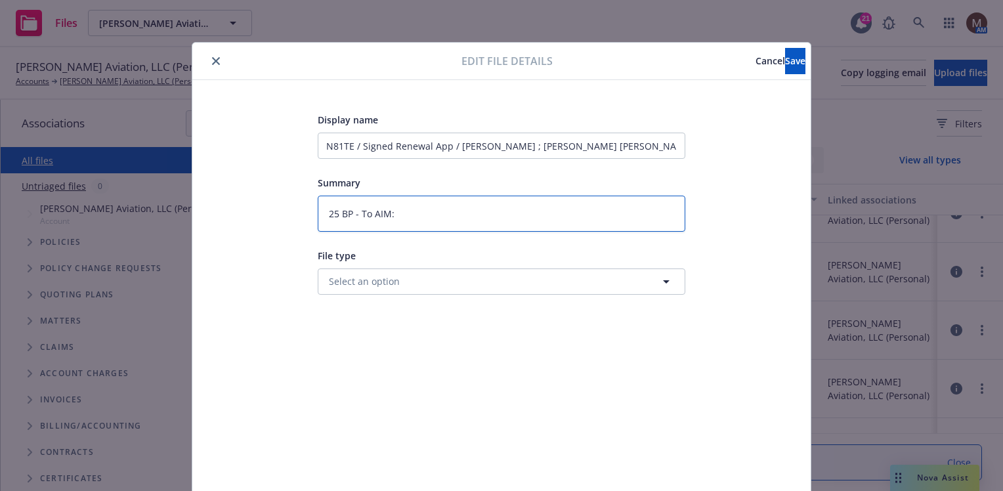
paste textarea "N81TE / Signed Renewal App"
type textarea "x"
type textarea "25 BP - To AIM: N81TE / Signed Renewal App"
type textarea "x"
type textarea "25 BP - To AIM: N81TE / Signed Renewal App"
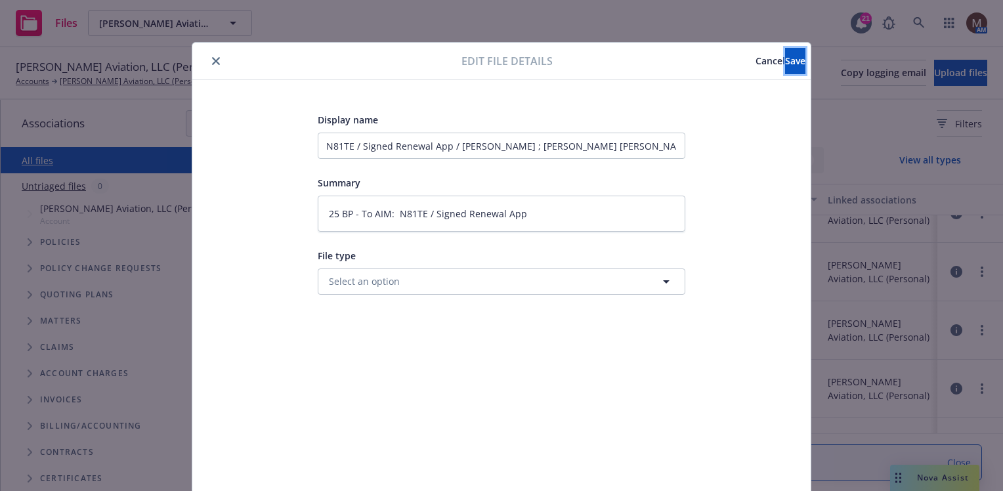
drag, startPoint x: 767, startPoint y: 59, endPoint x: 432, endPoint y: 125, distance: 341.2
click at [785, 58] on span "Save" at bounding box center [795, 60] width 20 height 12
type textarea "x"
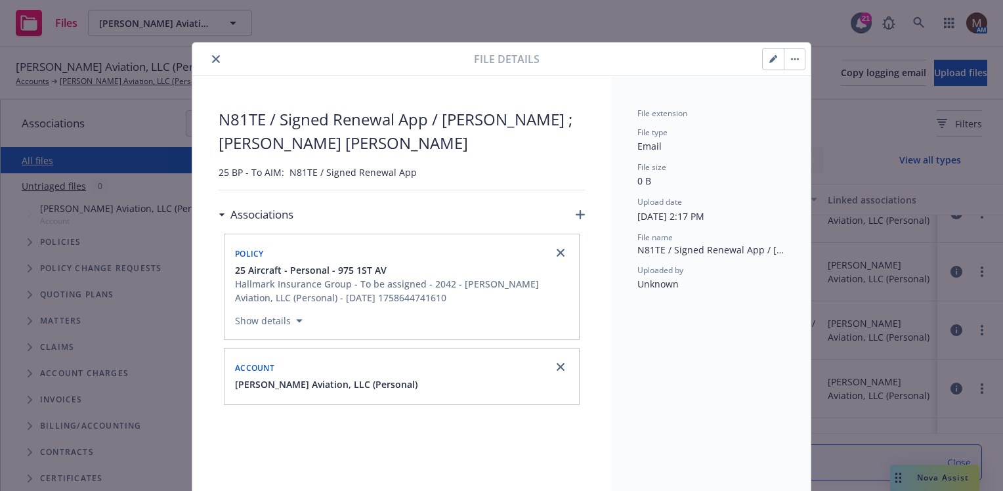
click at [212, 58] on icon "close" at bounding box center [216, 59] width 8 height 8
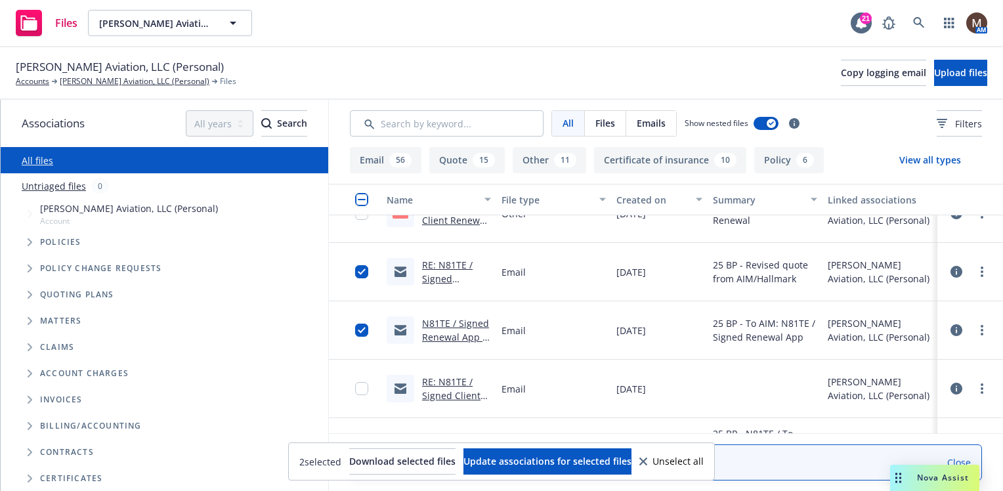
scroll to position [328, 0]
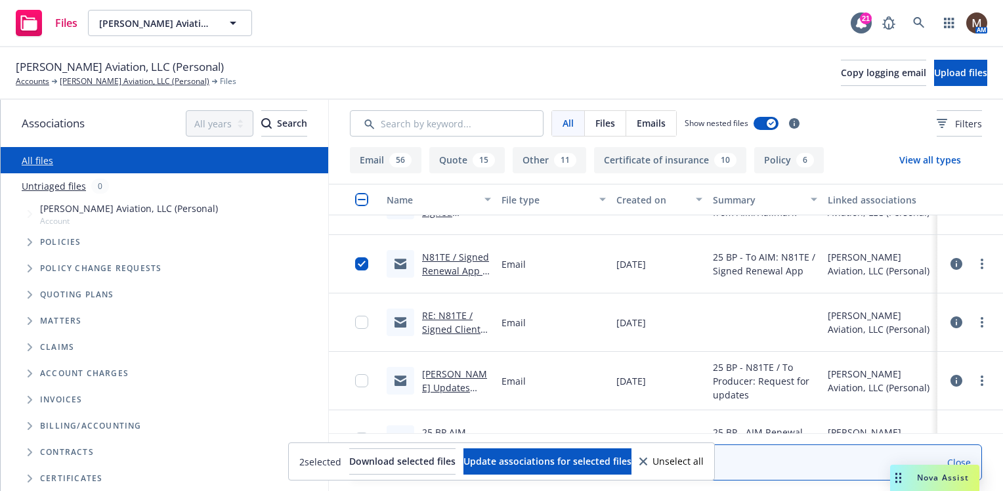
click at [453, 325] on link "RE: N81TE / Signed Client Renewal / Reginald Michaud" at bounding box center [454, 343] width 65 height 68
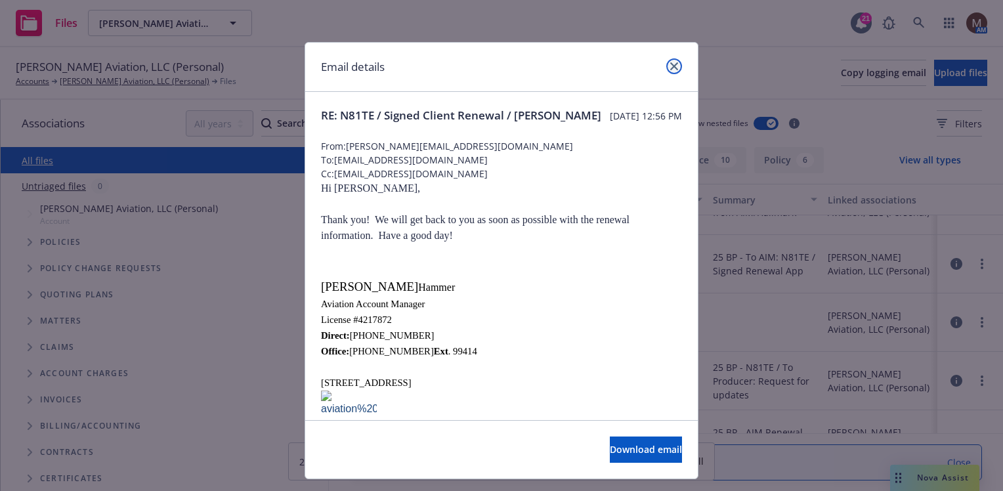
click at [670, 64] on icon "close" at bounding box center [674, 66] width 8 height 8
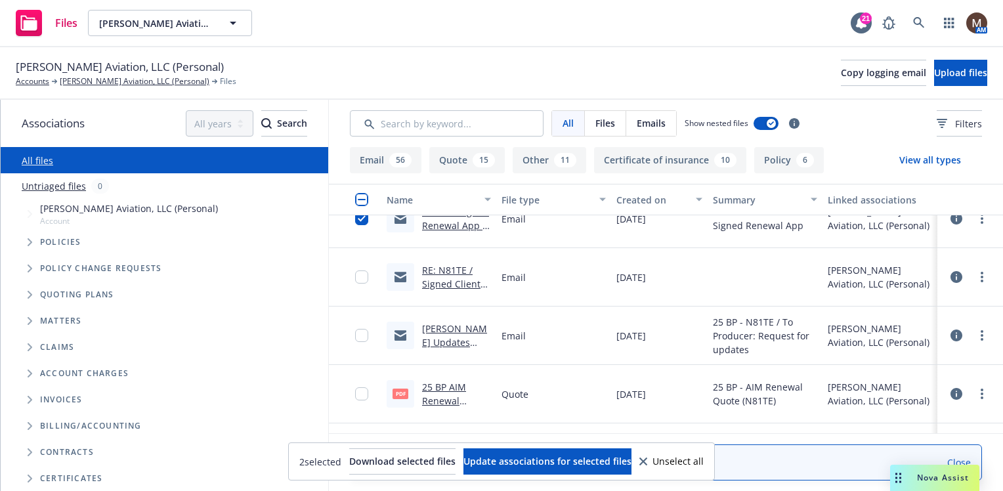
scroll to position [394, 0]
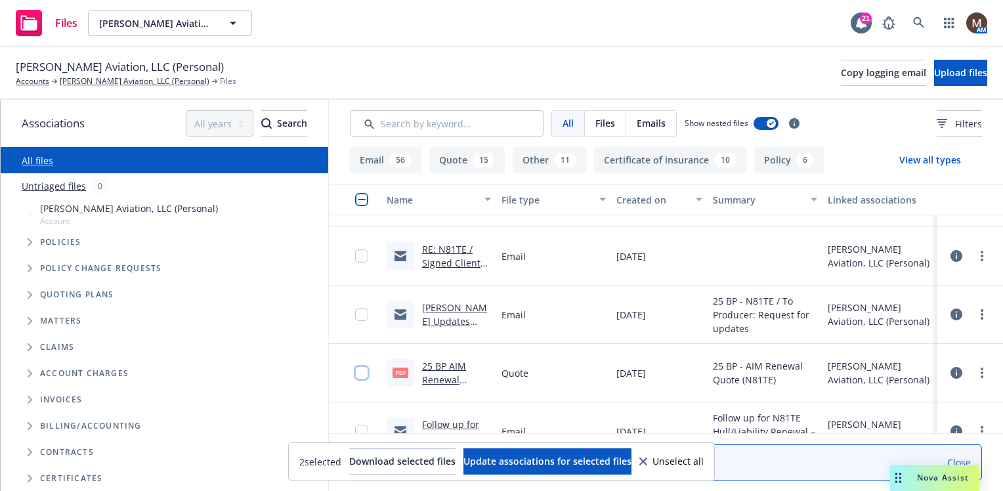
drag, startPoint x: 360, startPoint y: 372, endPoint x: 367, endPoint y: 348, distance: 25.2
click at [360, 372] on input "checkbox" at bounding box center [361, 372] width 13 height 13
click at [360, 303] on div at bounding box center [365, 314] width 21 height 42
drag, startPoint x: 365, startPoint y: 249, endPoint x: 364, endPoint y: 282, distance: 33.5
click at [364, 249] on input "checkbox" at bounding box center [361, 255] width 13 height 13
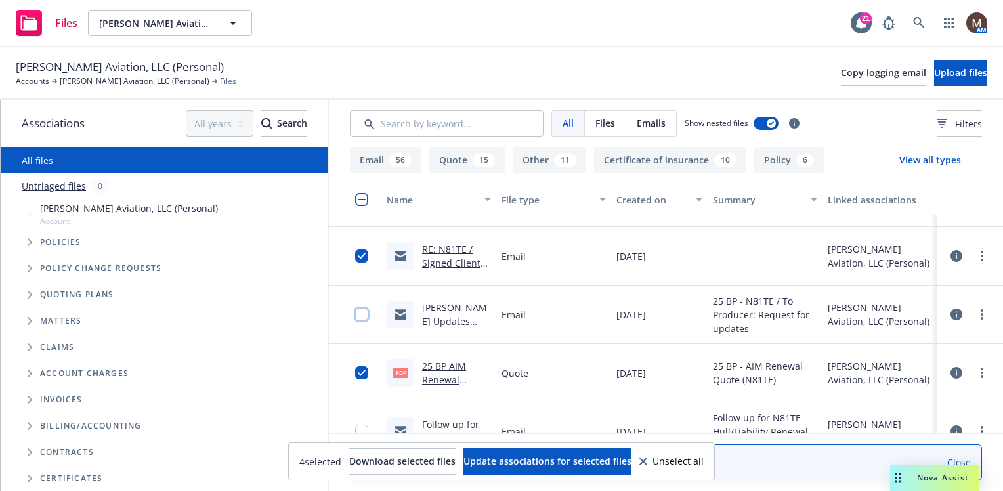
click at [362, 314] on input "checkbox" at bounding box center [361, 314] width 13 height 13
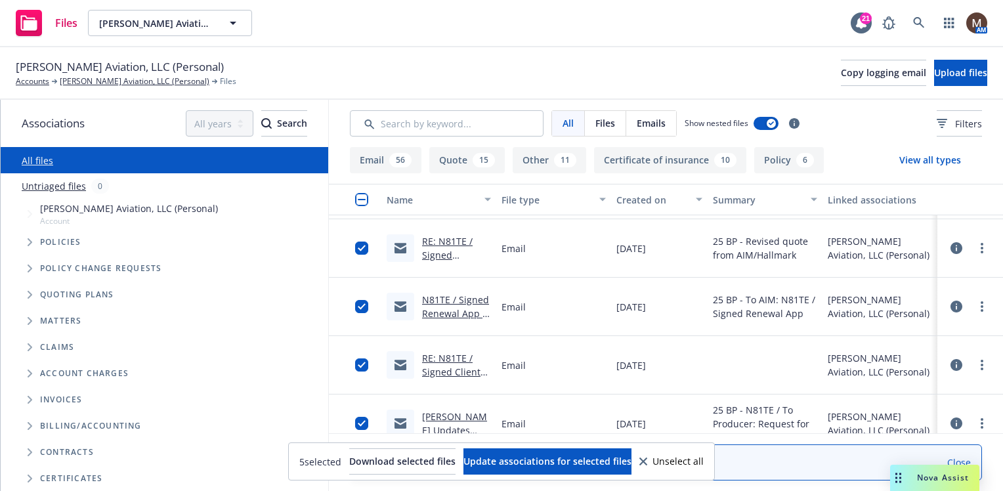
scroll to position [263, 0]
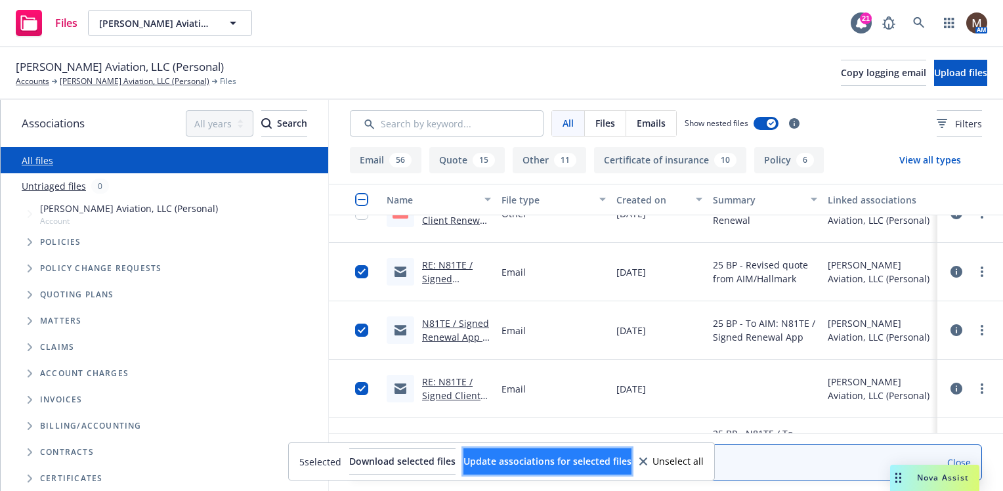
click at [581, 458] on span "Update associations for selected files" at bounding box center [547, 461] width 168 height 12
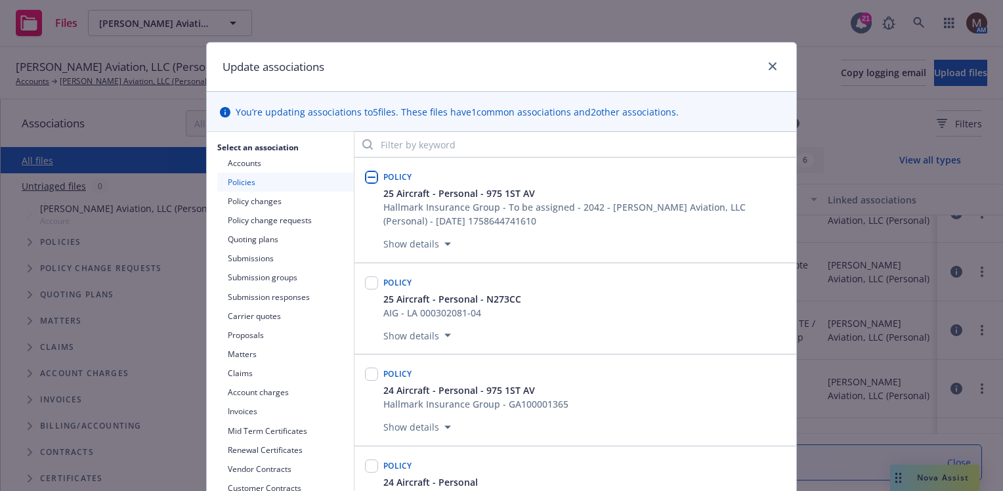
drag, startPoint x: 365, startPoint y: 175, endPoint x: 511, endPoint y: 280, distance: 180.0
click at [365, 175] on input "checkbox" at bounding box center [371, 177] width 13 height 13
checkbox input "true"
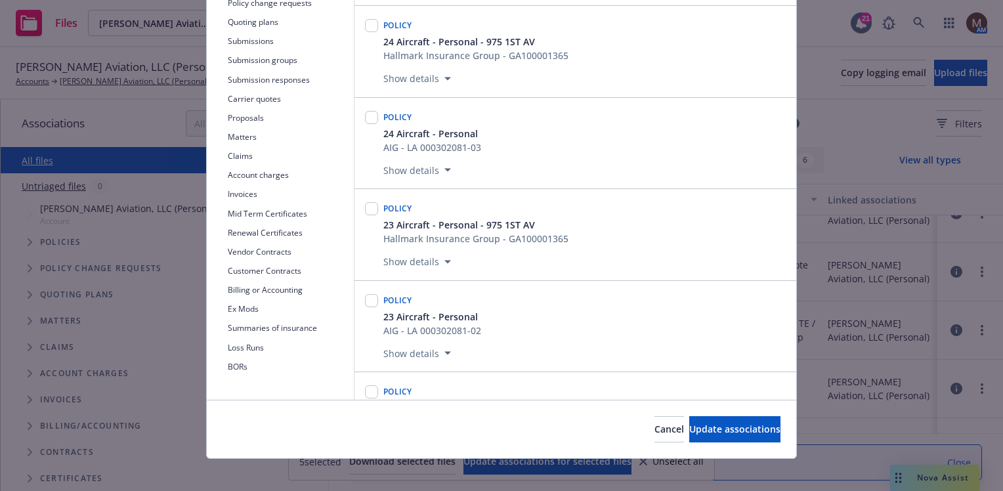
scroll to position [226, 0]
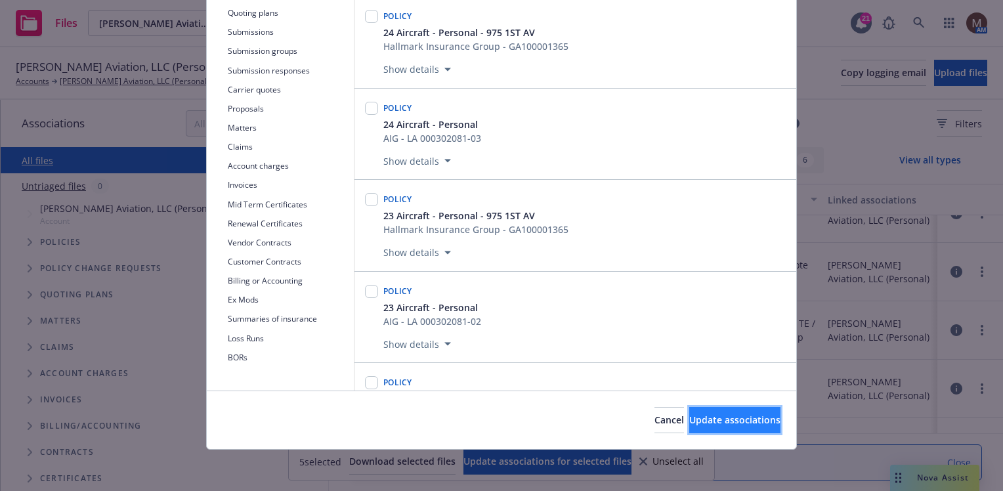
click at [741, 419] on span "Update associations" at bounding box center [734, 419] width 91 height 12
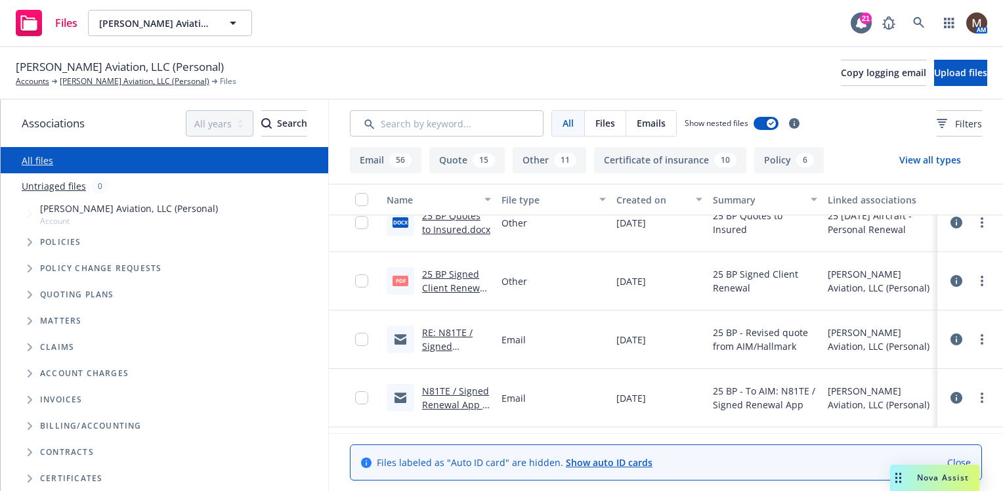
scroll to position [0, 0]
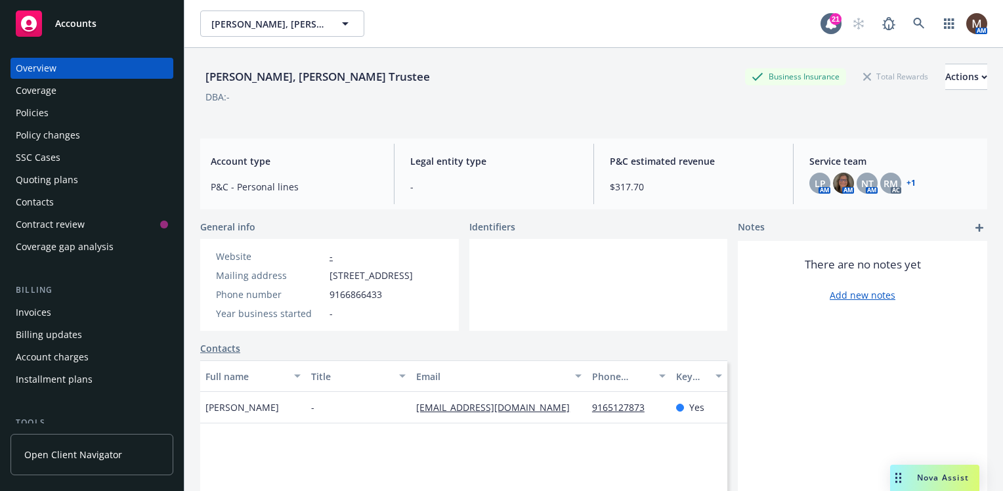
click at [33, 110] on div "Policies" at bounding box center [32, 112] width 33 height 21
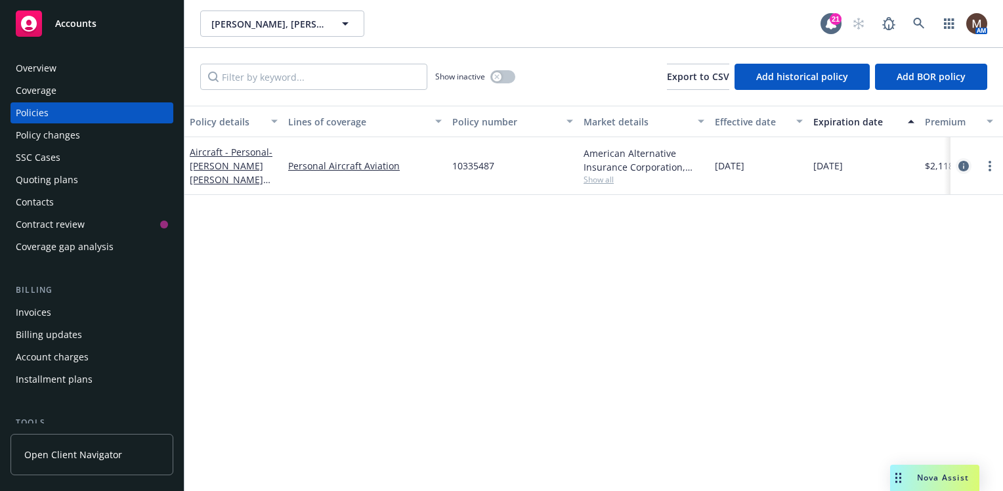
click at [962, 161] on icon "circleInformation" at bounding box center [963, 166] width 11 height 11
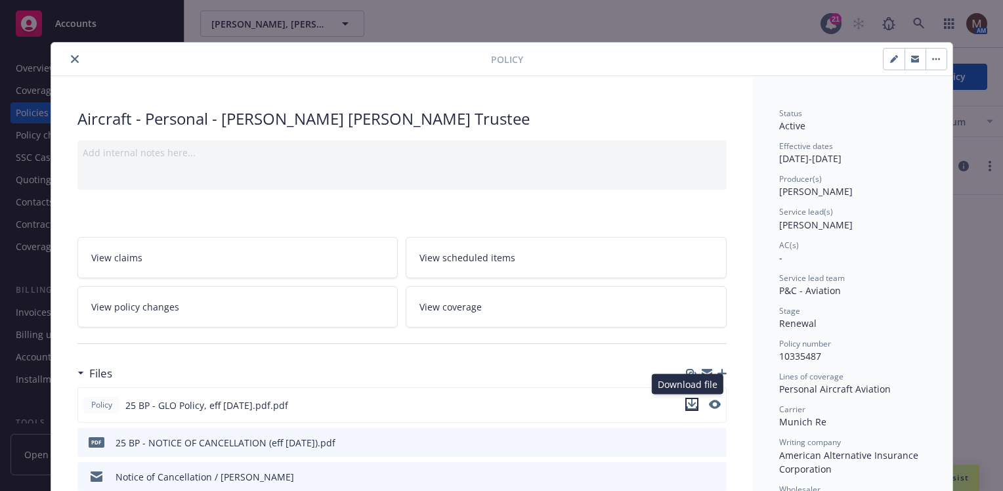
click at [686, 401] on icon "download file" at bounding box center [691, 404] width 11 height 11
click at [71, 56] on icon "close" at bounding box center [75, 59] width 8 height 8
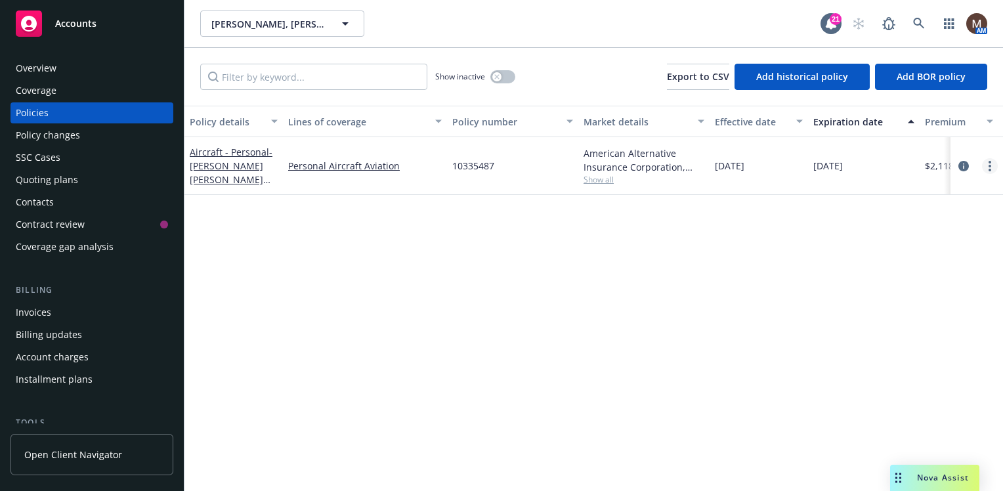
click at [988, 163] on icon "more" at bounding box center [989, 166] width 3 height 11
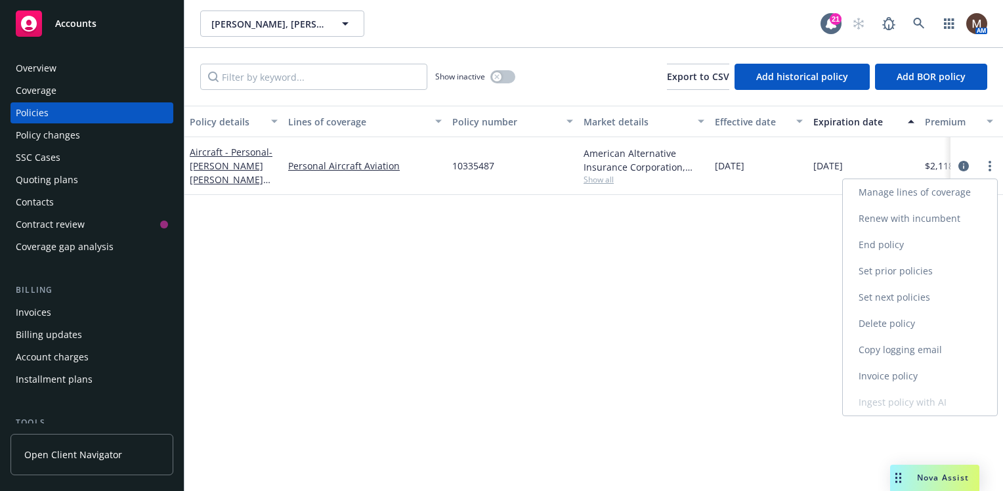
click at [903, 348] on link "Copy logging email" at bounding box center [920, 350] width 154 height 26
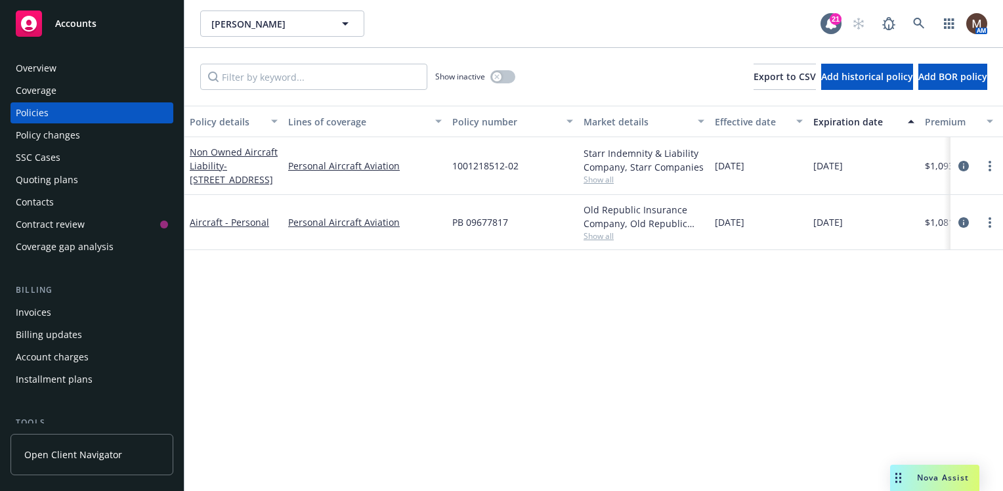
scroll to position [131, 0]
